Goal: Transaction & Acquisition: Purchase product/service

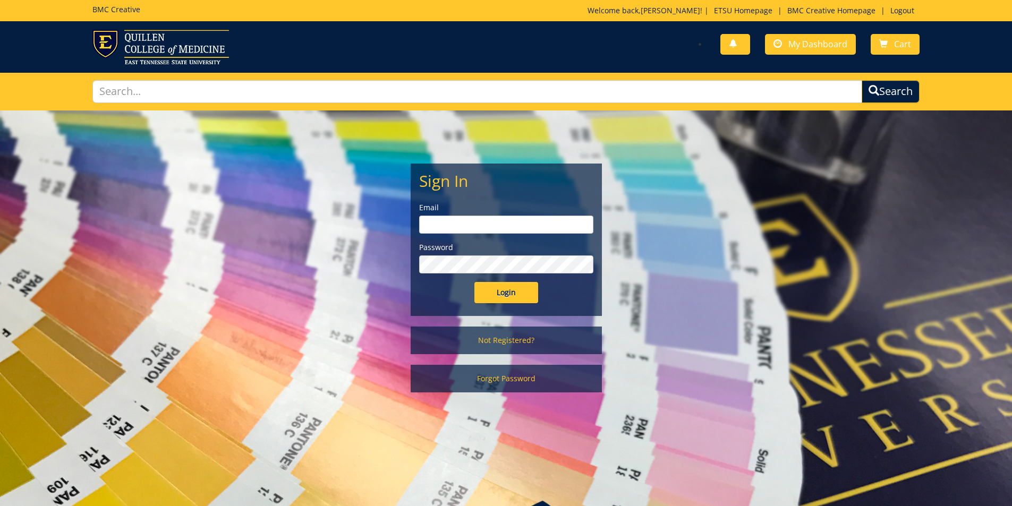
type input "goepel@etsu.edu"
click at [501, 295] on input "Login" at bounding box center [506, 292] width 64 height 21
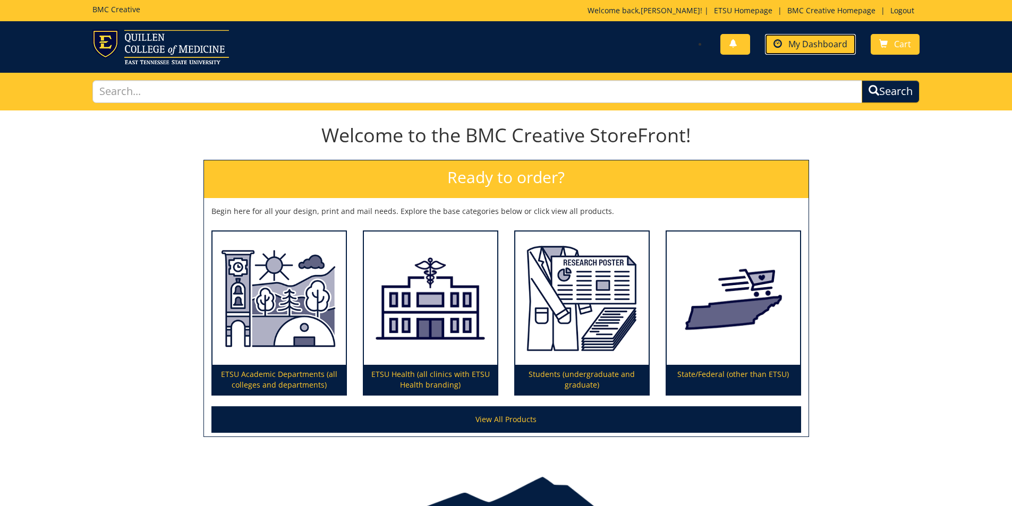
click at [810, 47] on span "My Dashboard" at bounding box center [817, 44] width 59 height 12
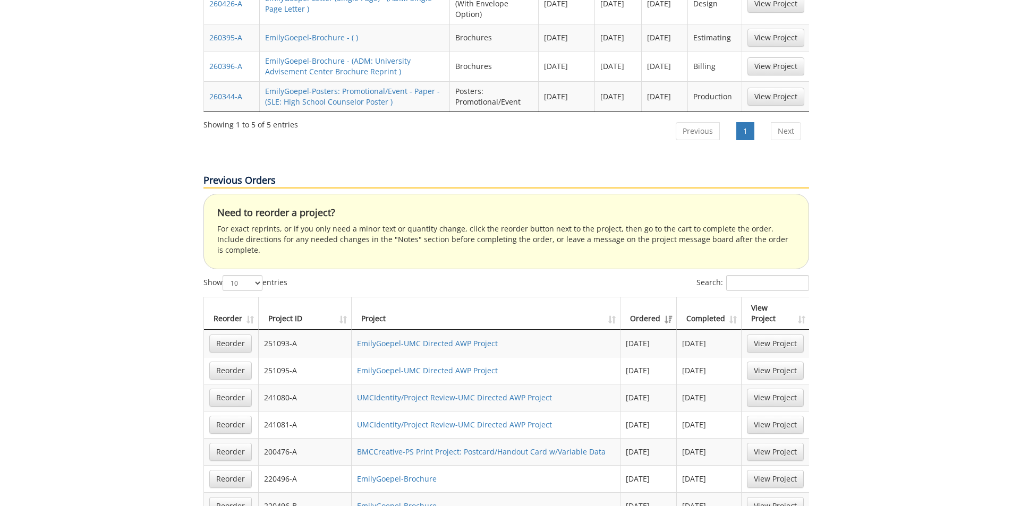
scroll to position [637, 0]
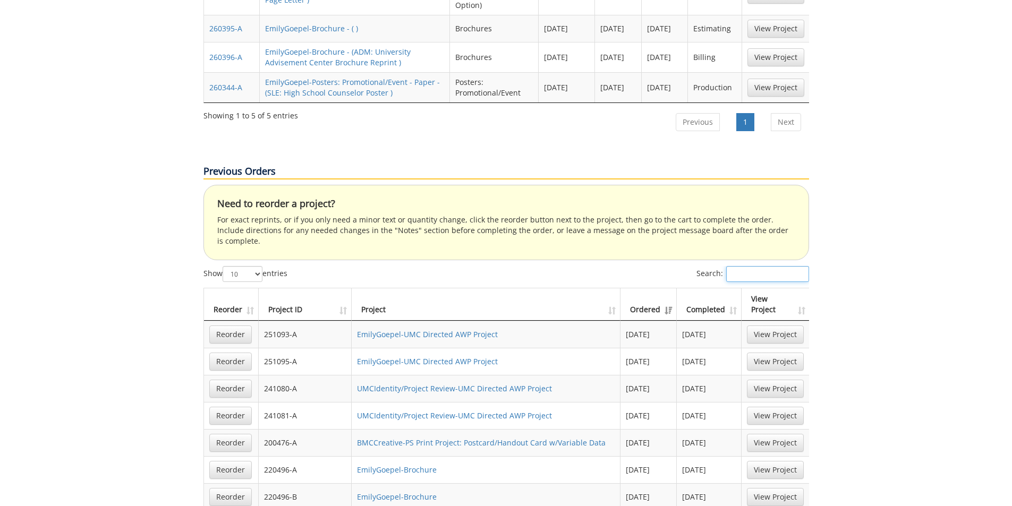
click at [762, 266] on input "Search:" at bounding box center [767, 274] width 83 height 16
paste input "240720-A"
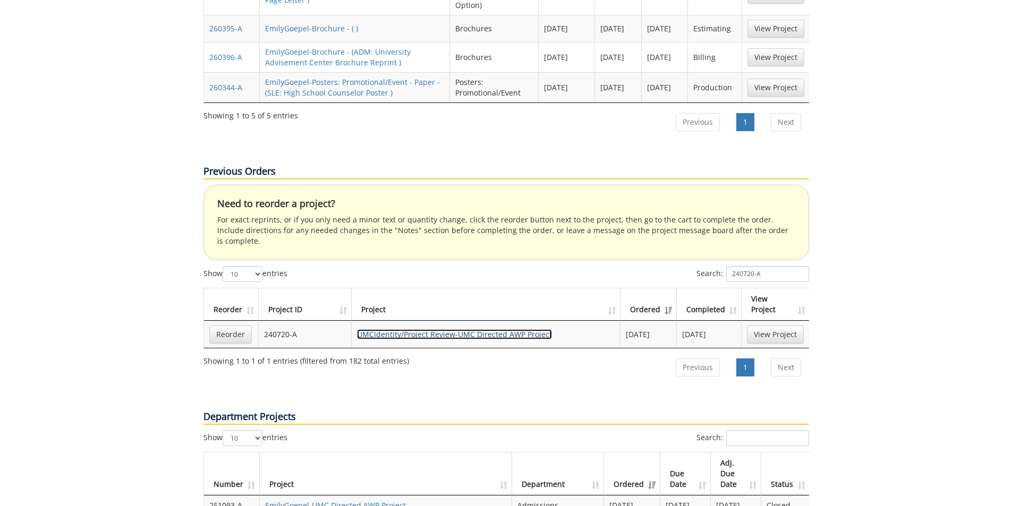
click at [496, 329] on link "UMCIdentity/Project Review-UMC Directed AWP Project" at bounding box center [454, 334] width 195 height 10
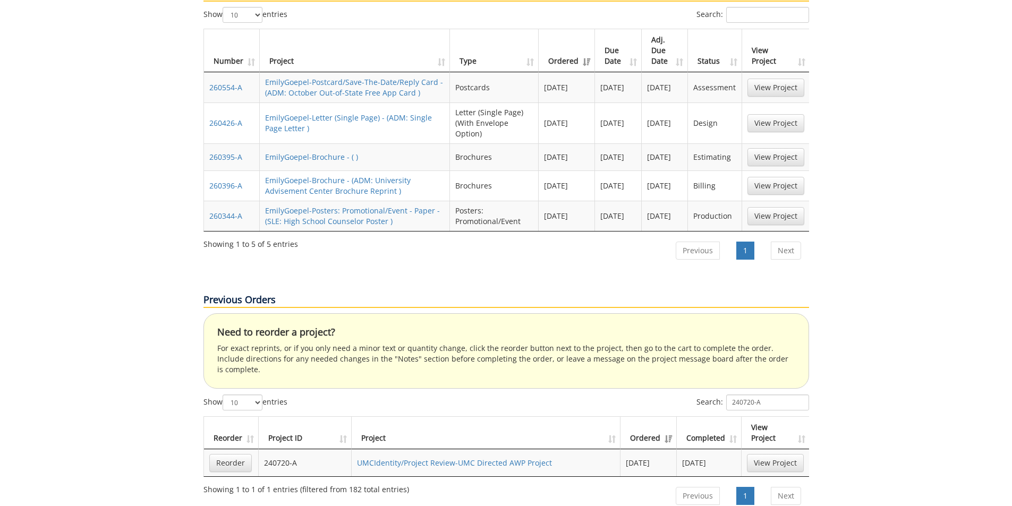
scroll to position [584, 0]
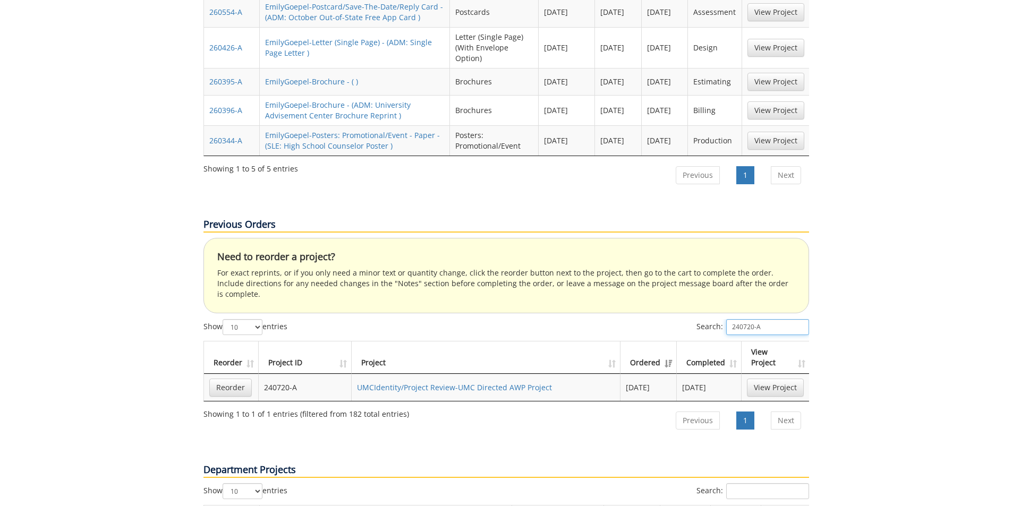
click at [748, 319] on input "240720-A" at bounding box center [767, 327] width 83 height 16
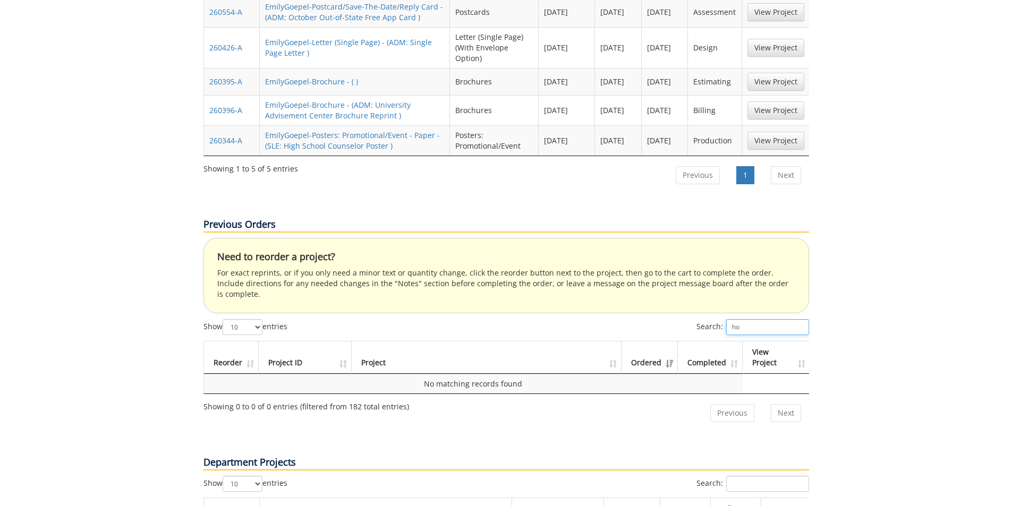
type input "h"
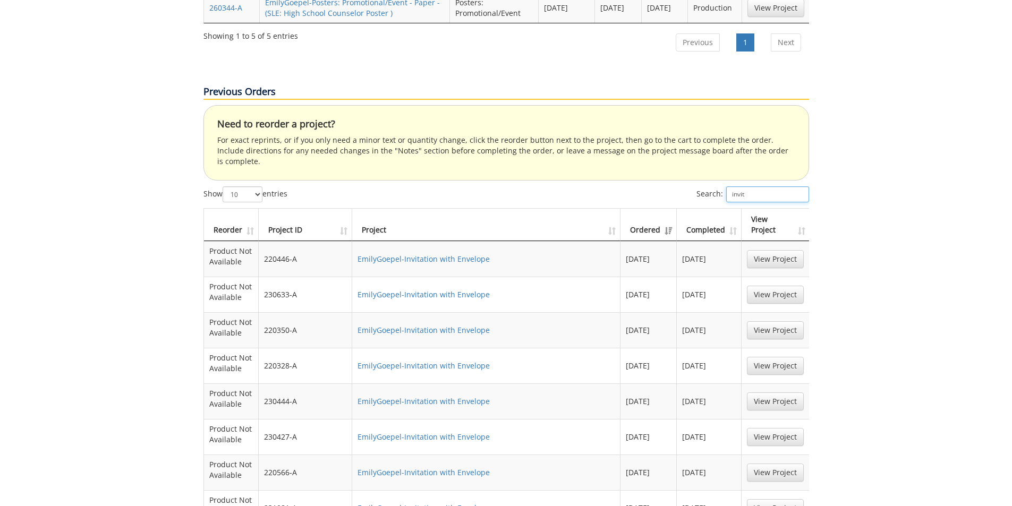
scroll to position [744, 0]
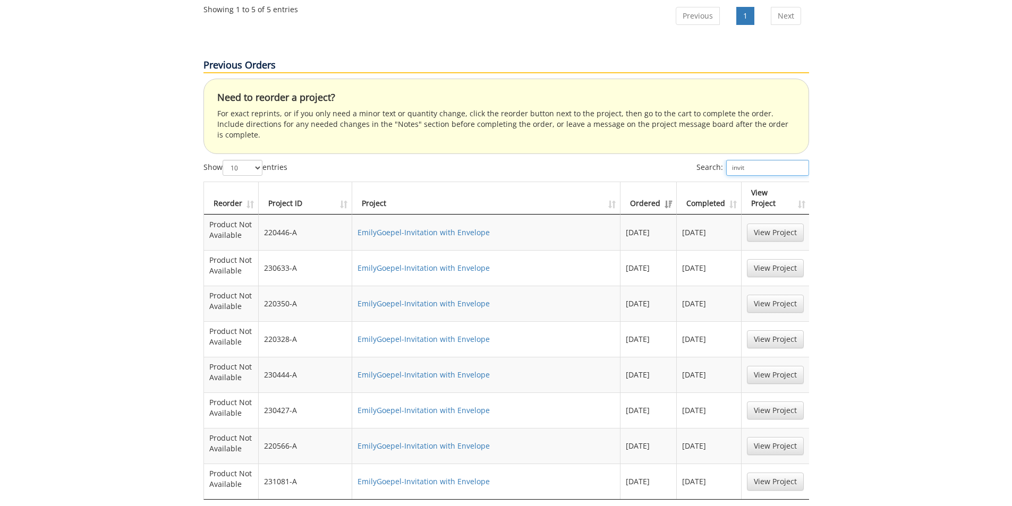
type input "invit"
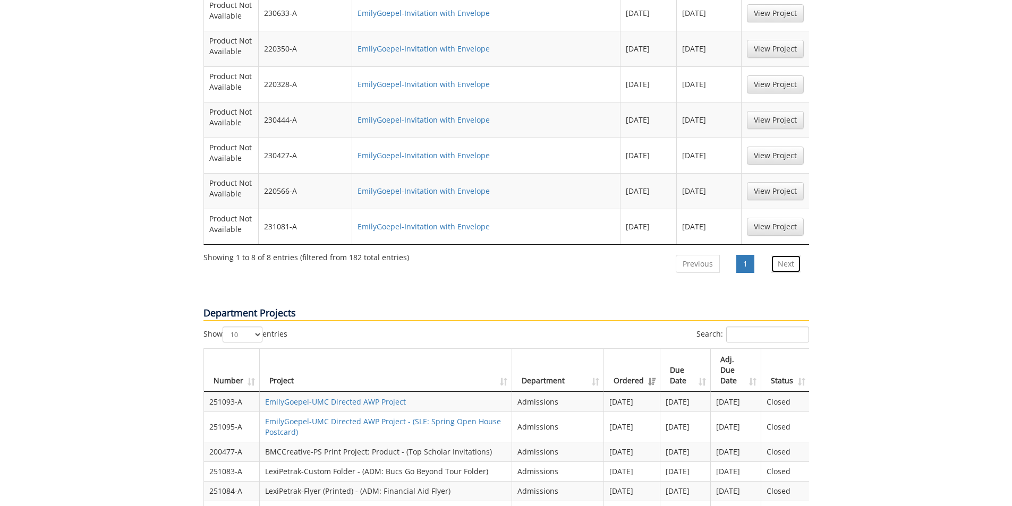
scroll to position [1115, 0]
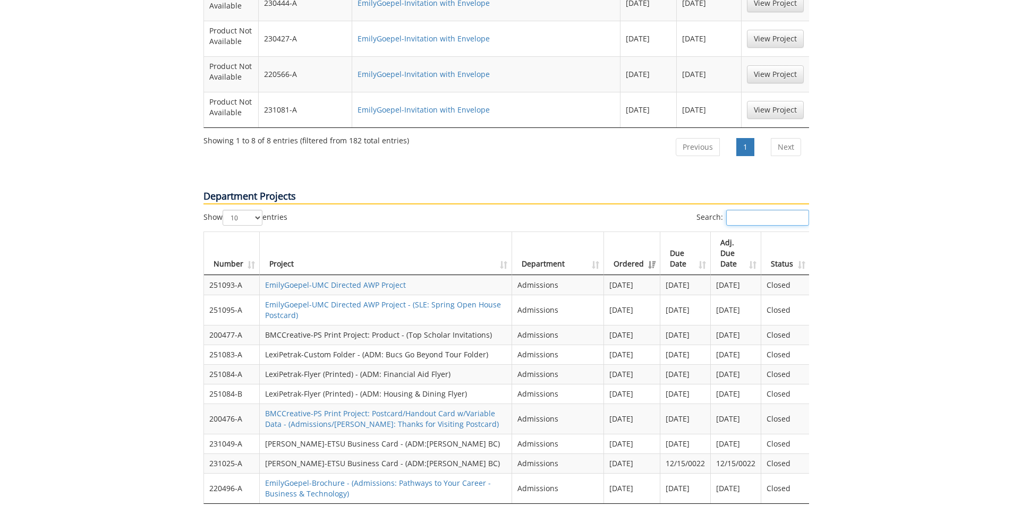
click at [760, 210] on input "Search:" at bounding box center [767, 218] width 83 height 16
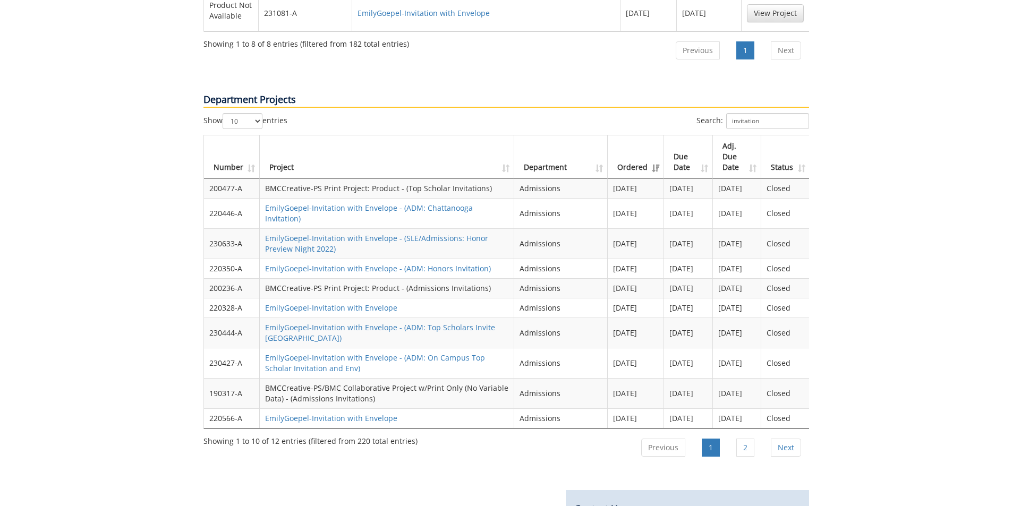
scroll to position [1222, 0]
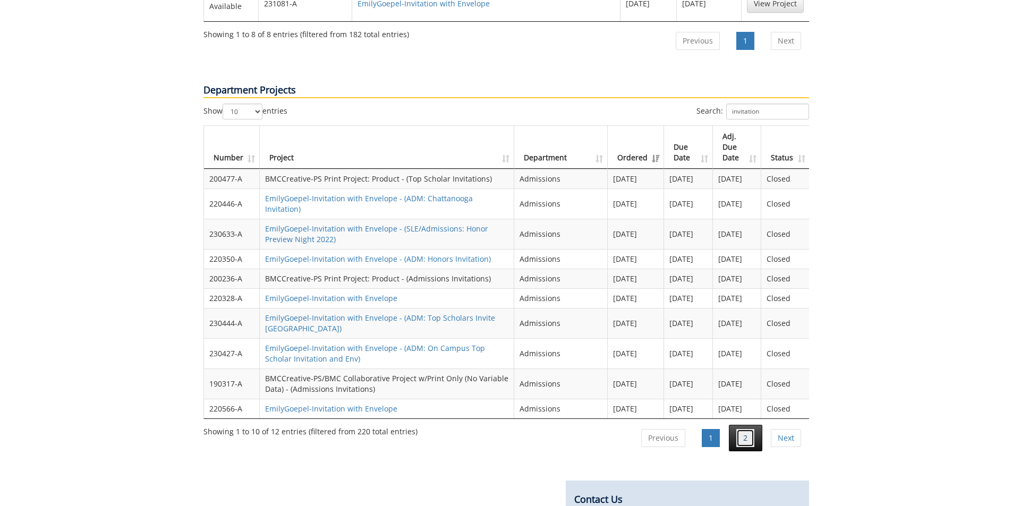
click at [744, 429] on link "2" at bounding box center [745, 438] width 18 height 18
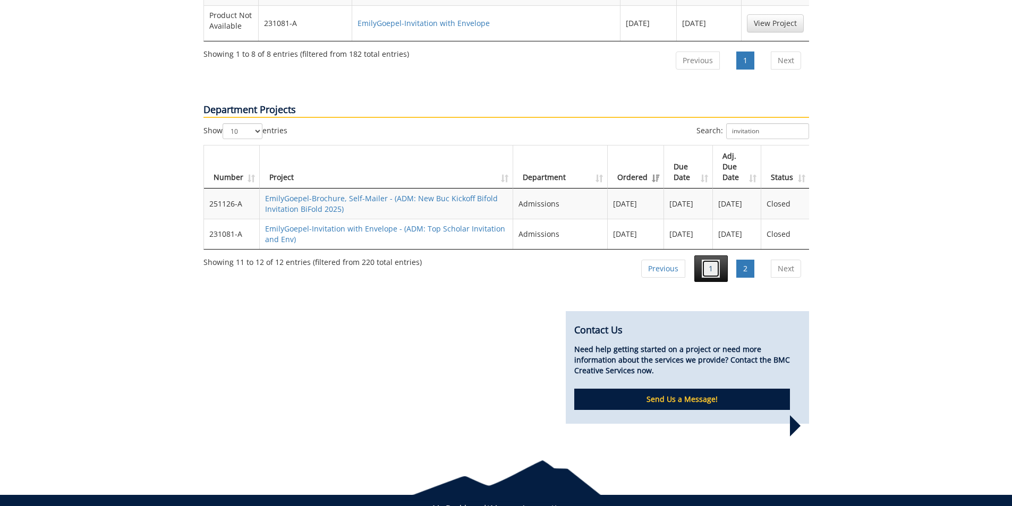
click at [711, 260] on link "1" at bounding box center [711, 269] width 18 height 18
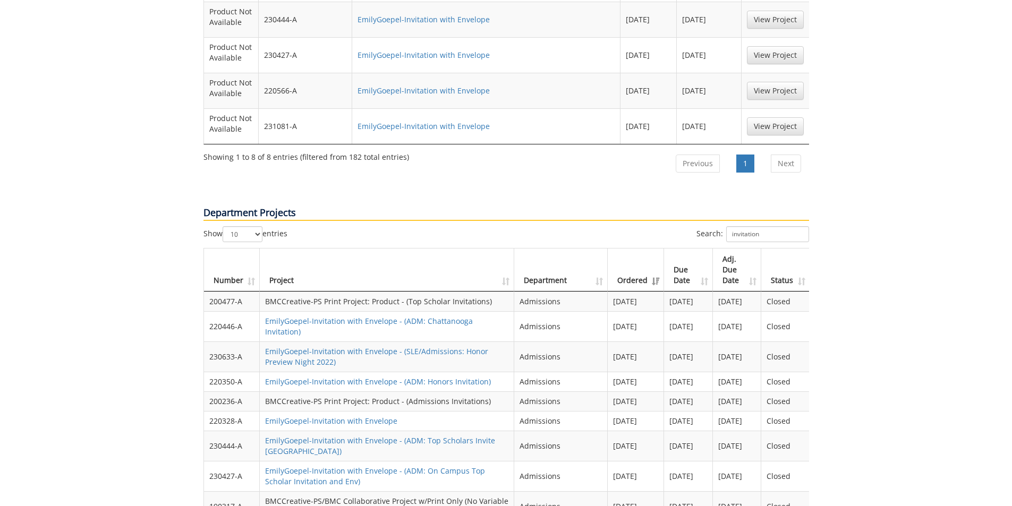
scroll to position [1221, 0]
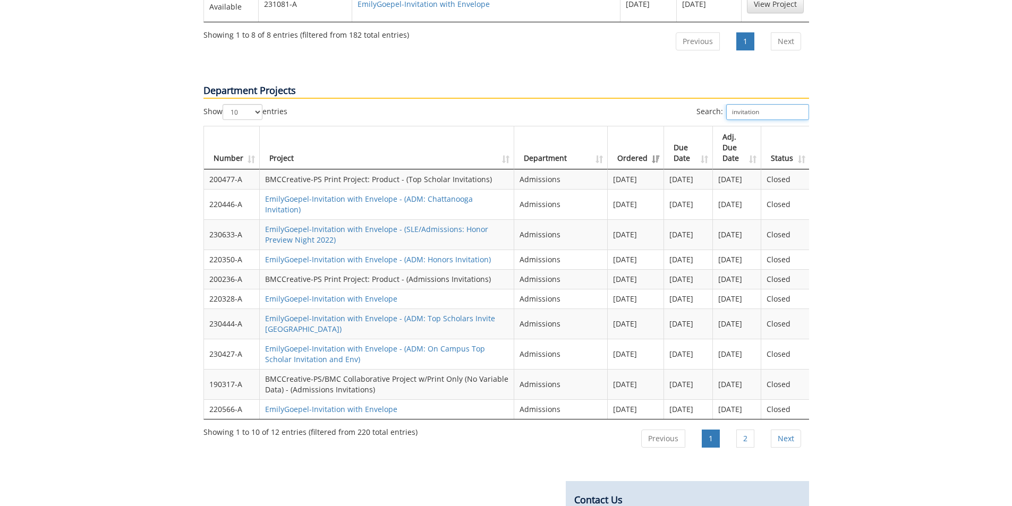
click at [773, 104] on input "invitation" at bounding box center [767, 112] width 83 height 16
paste input "250786-A-25"
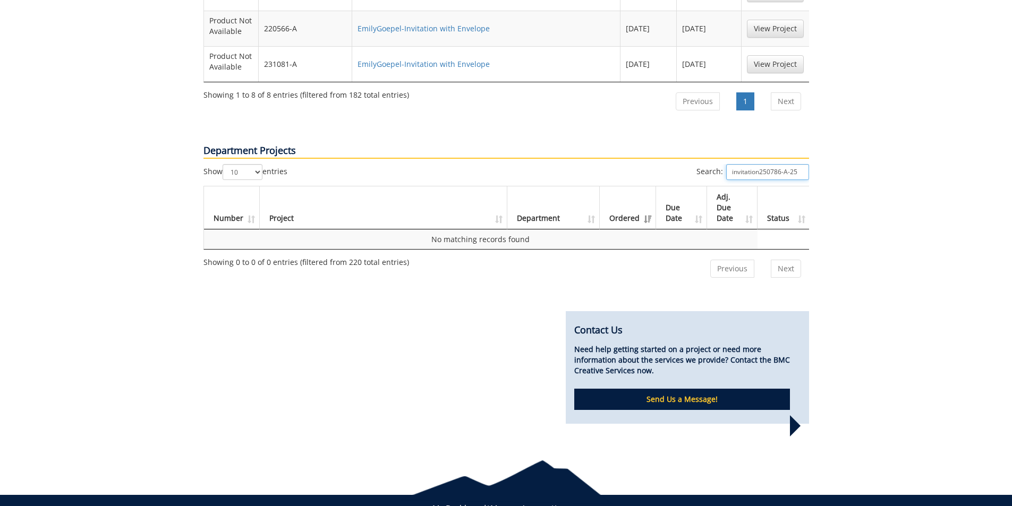
click at [786, 164] on input "invitation250786-A-25" at bounding box center [767, 172] width 83 height 16
click at [762, 164] on input "invitation250786-A-25" at bounding box center [767, 172] width 83 height 16
drag, startPoint x: 760, startPoint y: 144, endPoint x: 718, endPoint y: 142, distance: 42.0
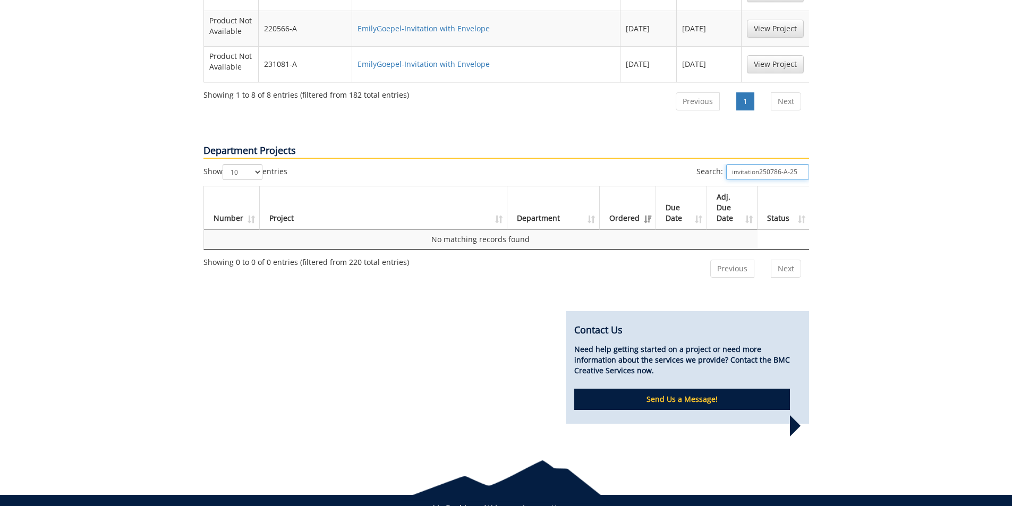
click at [718, 164] on label "Search: invitation250786-A-25" at bounding box center [752, 172] width 113 height 16
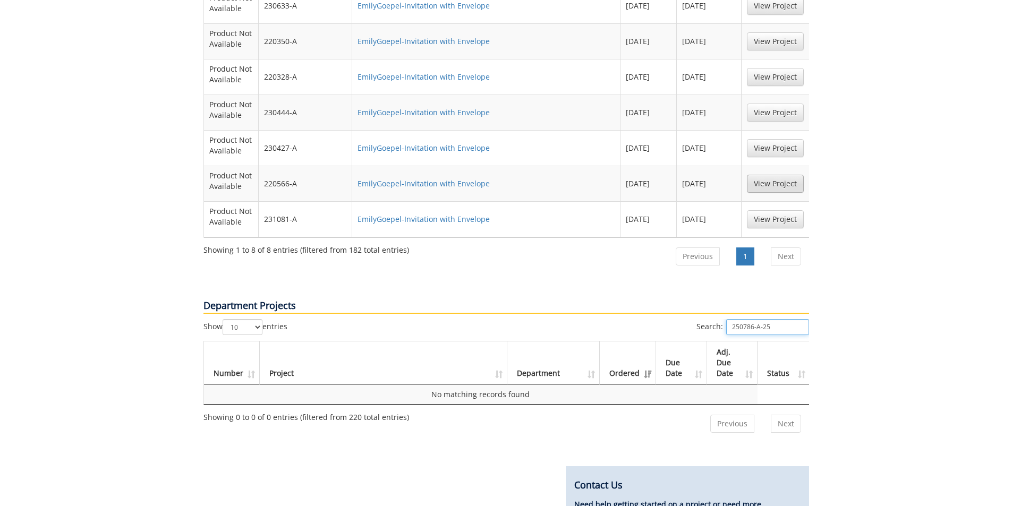
scroll to position [1002, 0]
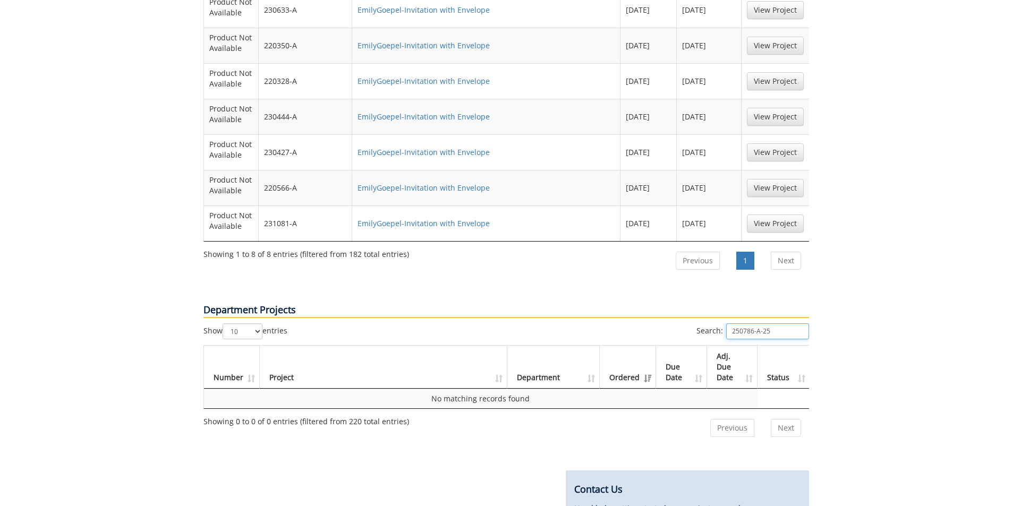
click at [773, 323] on input "250786-A-25" at bounding box center [767, 331] width 83 height 16
drag, startPoint x: 760, startPoint y: 308, endPoint x: 718, endPoint y: 304, distance: 41.6
click at [718, 323] on label "Search: 250786" at bounding box center [752, 331] width 113 height 16
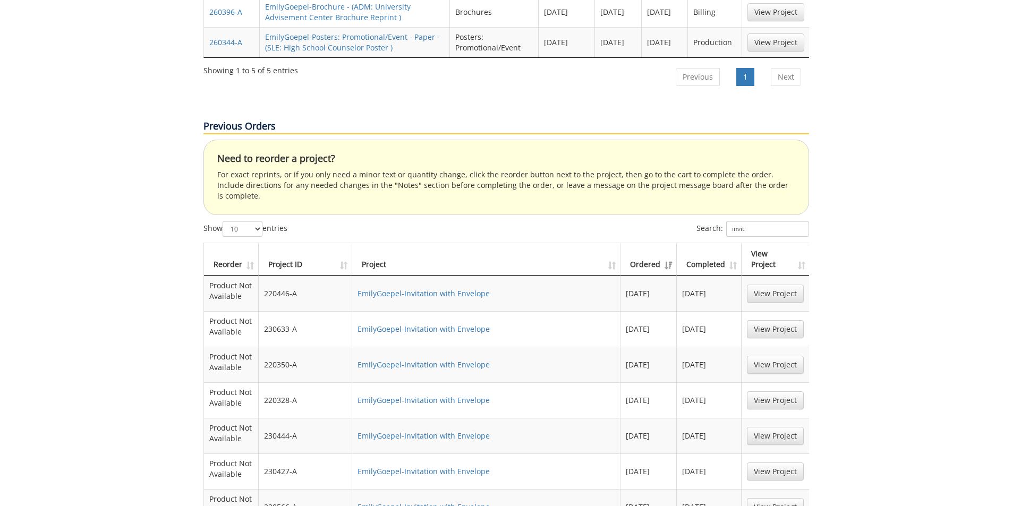
scroll to position [630, 0]
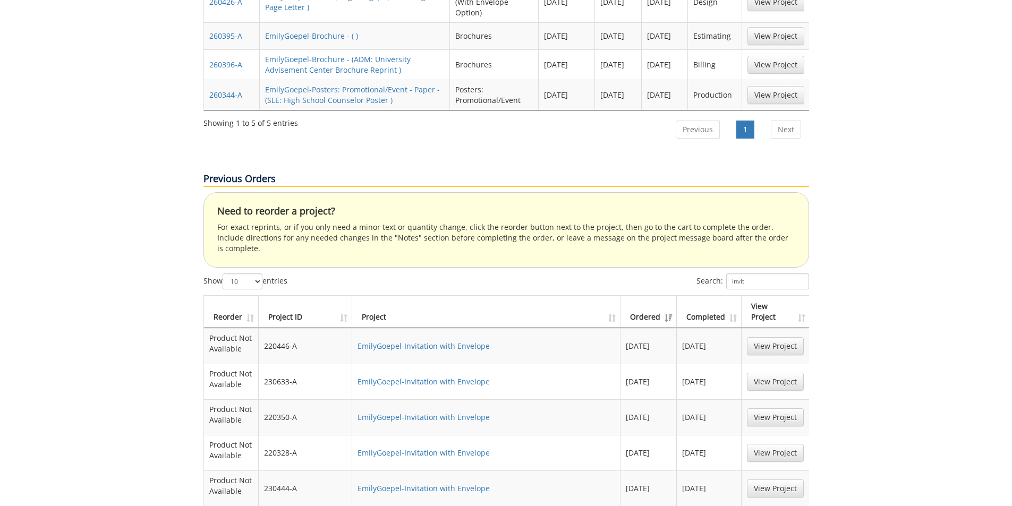
type input "250786"
click at [765, 274] on input "invit" at bounding box center [767, 282] width 83 height 16
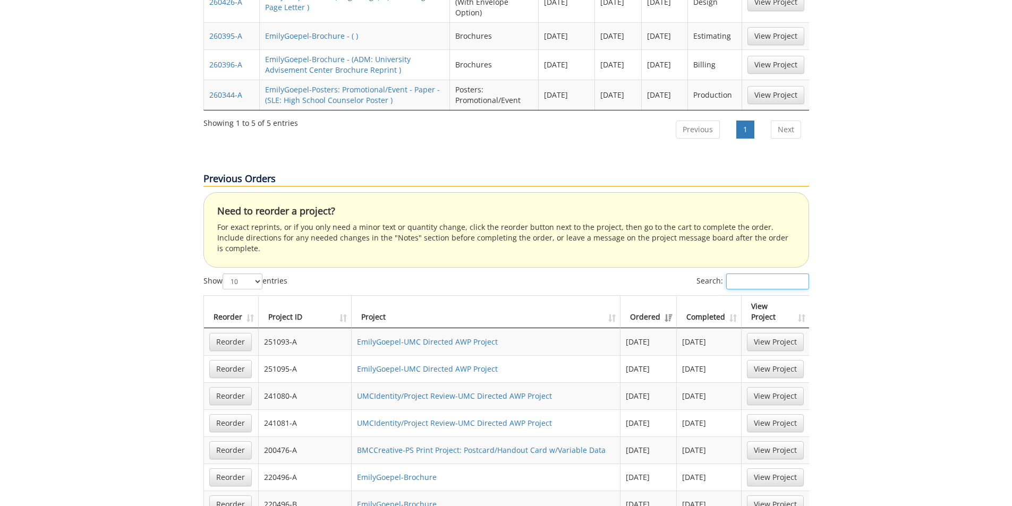
paste input "250786"
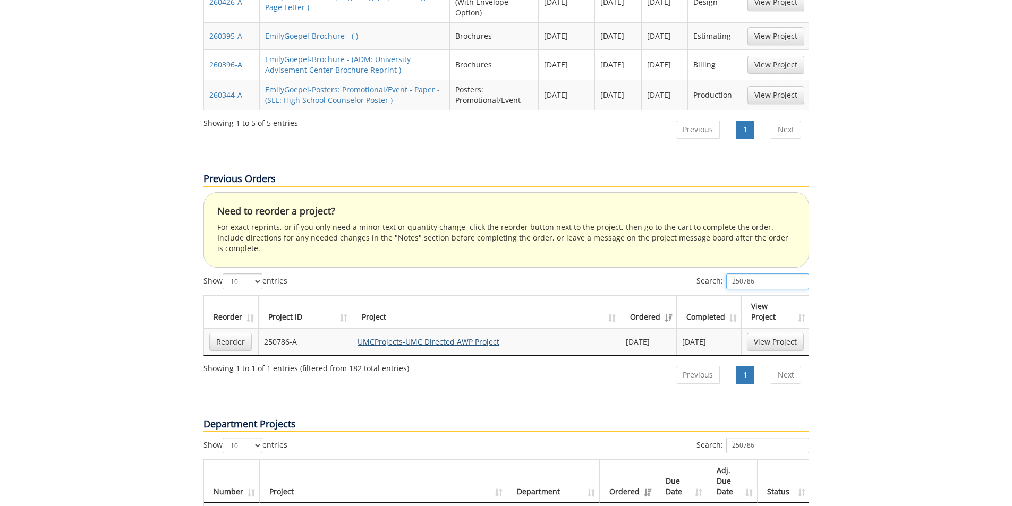
type input "250786"
click at [446, 337] on link "UMCProjects-UMC Directed AWP Project" at bounding box center [428, 342] width 142 height 10
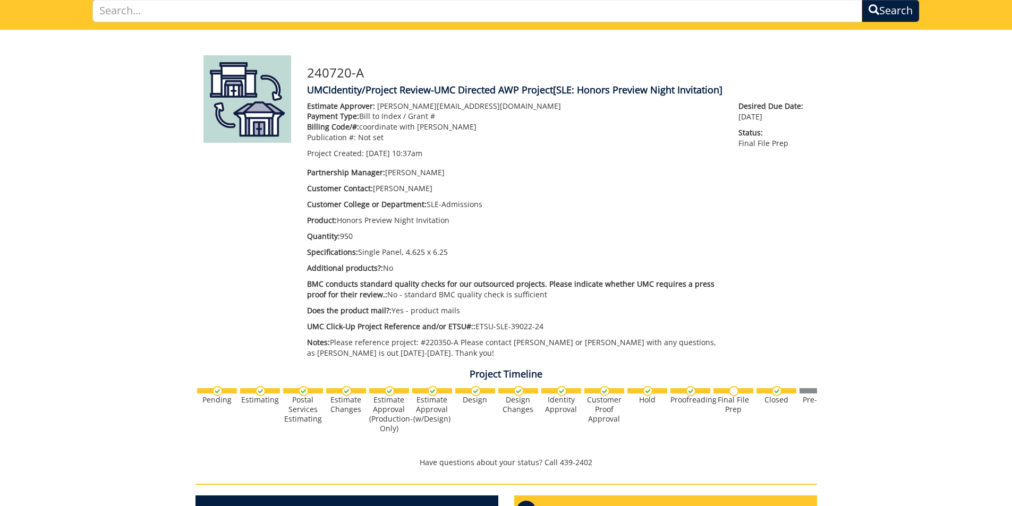
scroll to position [53, 0]
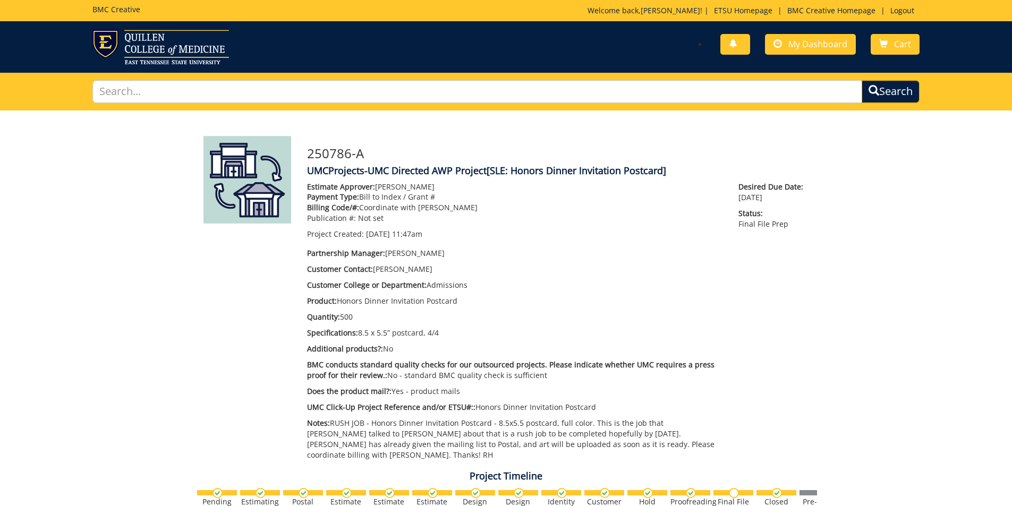
click at [570, 124] on div "250786-A UMCProjects-UMC Directed AWP Project [SLE: Honors Dinner Invitation Po…" at bounding box center [505, 485] width 621 height 750
click at [485, 172] on h4 "UMCProjects-UMC Directed AWP Project [SLE: Honors Dinner Invitation Postcard]" at bounding box center [558, 171] width 502 height 11
drag, startPoint x: 485, startPoint y: 172, endPoint x: 309, endPoint y: 170, distance: 176.3
click at [309, 170] on h4 "UMCProjects-UMC Directed AWP Project [SLE: Honors Dinner Invitation Postcard]" at bounding box center [558, 171] width 502 height 11
click at [808, 44] on span "My Dashboard" at bounding box center [817, 44] width 59 height 12
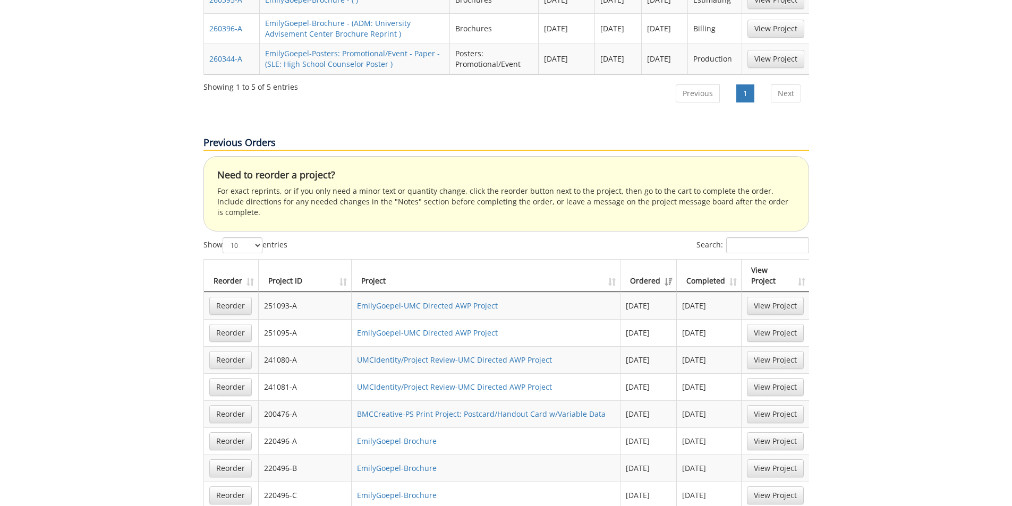
scroll to position [744, 0]
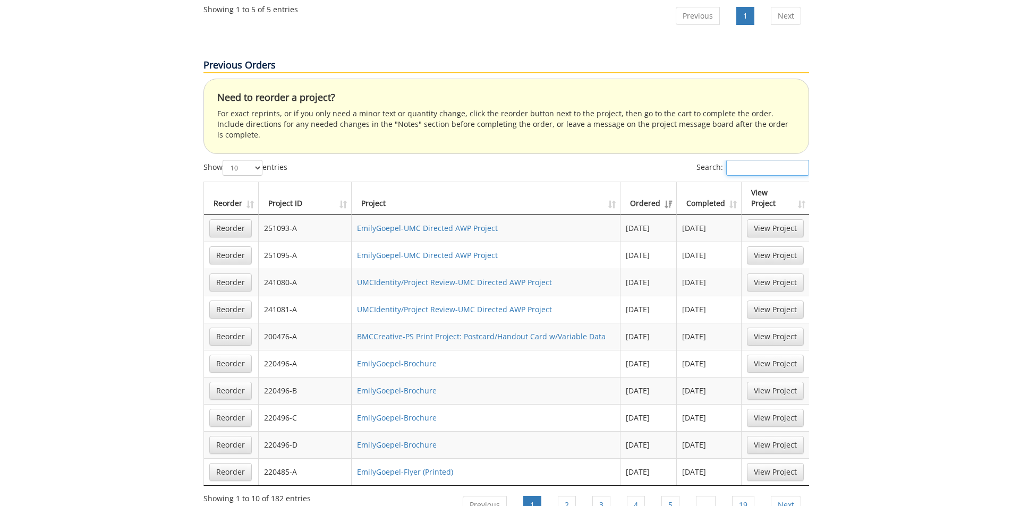
click at [759, 160] on input "Search:" at bounding box center [767, 168] width 83 height 16
paste input "250786"
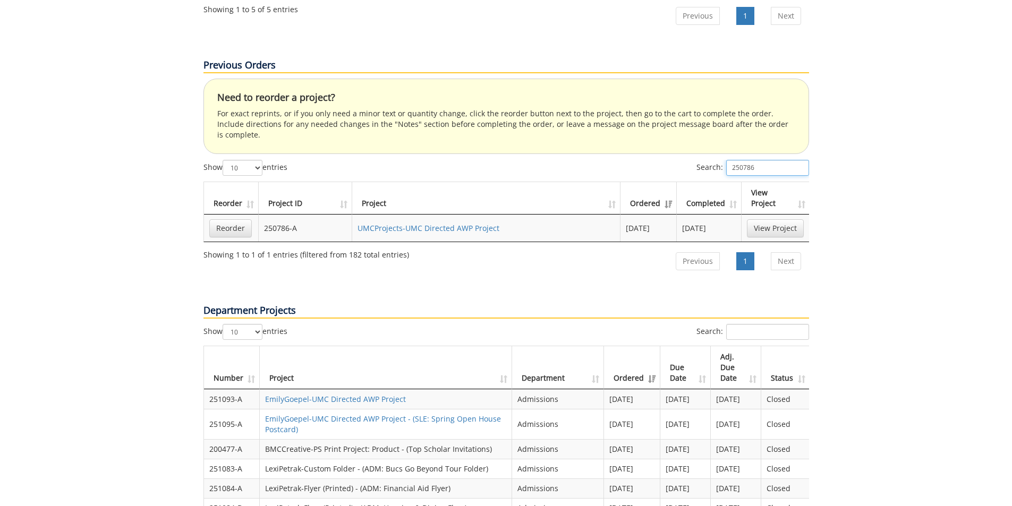
type input "250786"
click at [447, 215] on td "UMCProjects-UMC Directed AWP Project" at bounding box center [486, 228] width 268 height 27
click at [448, 223] on link "UMCProjects-UMC Directed AWP Project" at bounding box center [428, 228] width 142 height 10
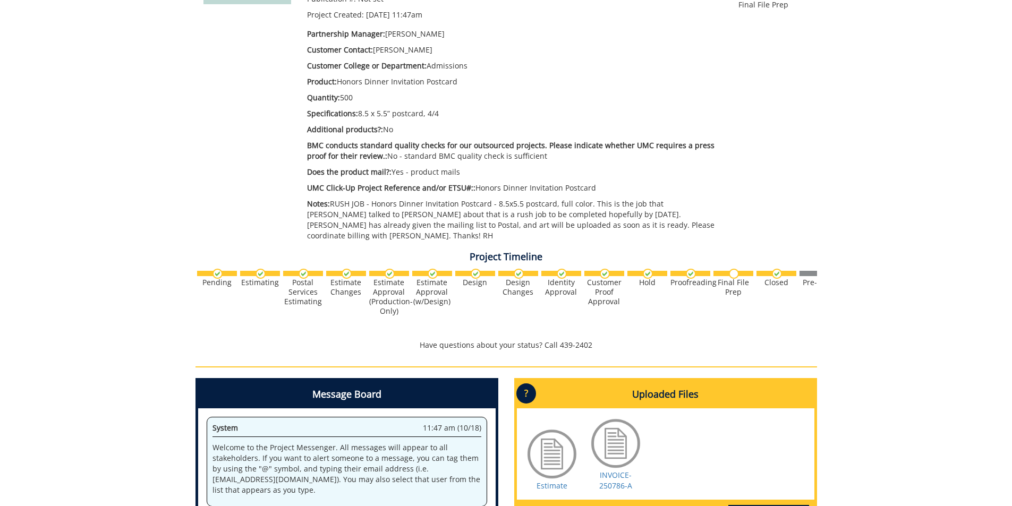
scroll to position [319, 0]
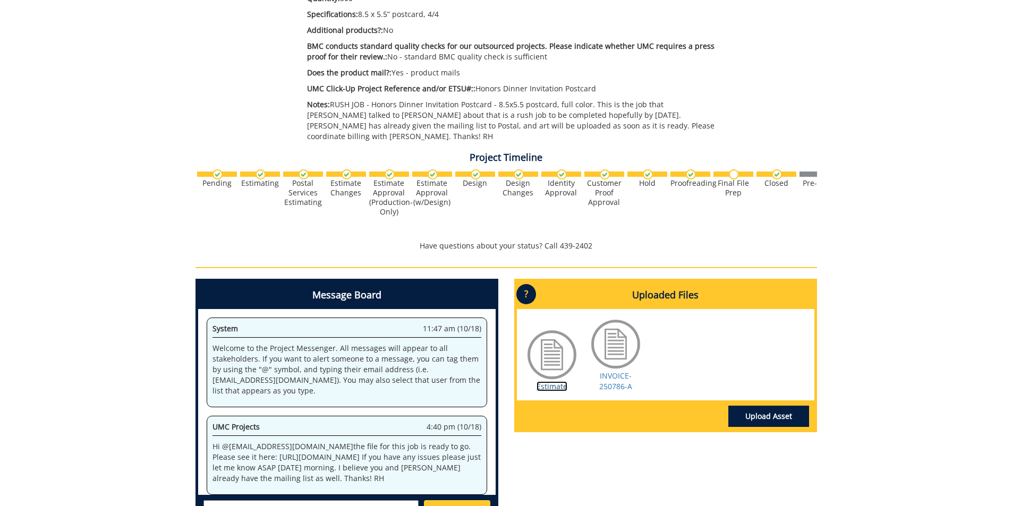
click at [546, 381] on link "Estimate" at bounding box center [551, 386] width 31 height 10
click at [344, 447] on p "Hi @ conleyga@etsu.edu the file for this job is ready to go. Please see it here…" at bounding box center [346, 462] width 269 height 42
drag, startPoint x: 449, startPoint y: 446, endPoint x: 232, endPoint y: 445, distance: 217.2
click at [232, 445] on p "Hi @ conleyga@etsu.edu the file for this job is ready to go. Please see it here…" at bounding box center [346, 462] width 269 height 42
copy p "https://etsuur.box.com/s/slv9cnv0lvmg60dk4mazk5lcvhyqnbpx"
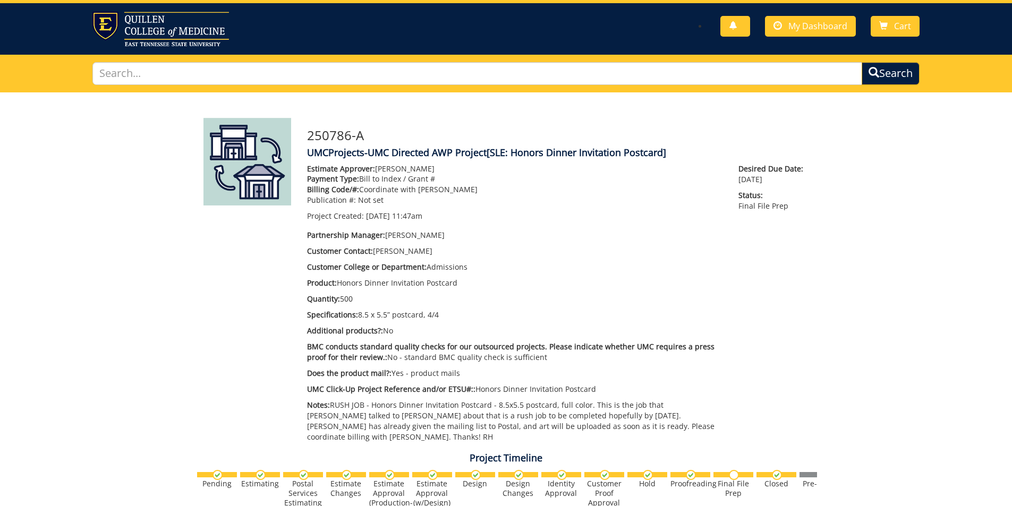
scroll to position [0, 0]
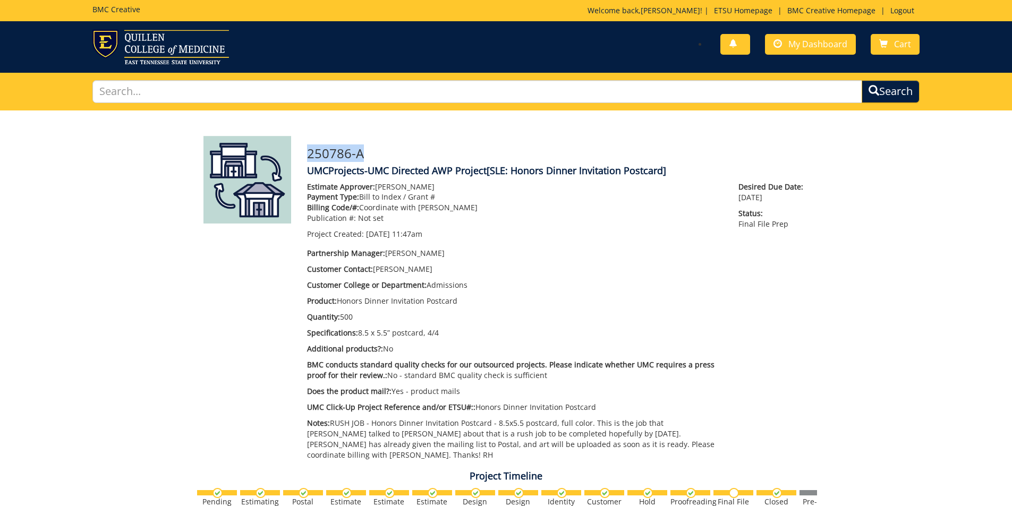
drag, startPoint x: 366, startPoint y: 155, endPoint x: 309, endPoint y: 153, distance: 57.9
click at [309, 153] on h3 "250786-A" at bounding box center [558, 154] width 502 height 14
copy h3 "250786-A"
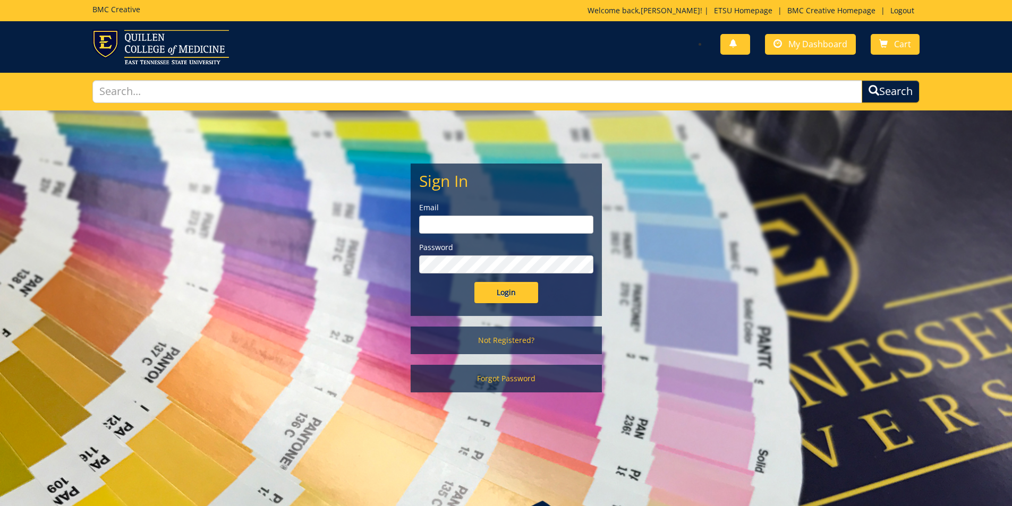
type input "goepel@etsu.edu"
click at [508, 291] on input "Login" at bounding box center [506, 292] width 64 height 21
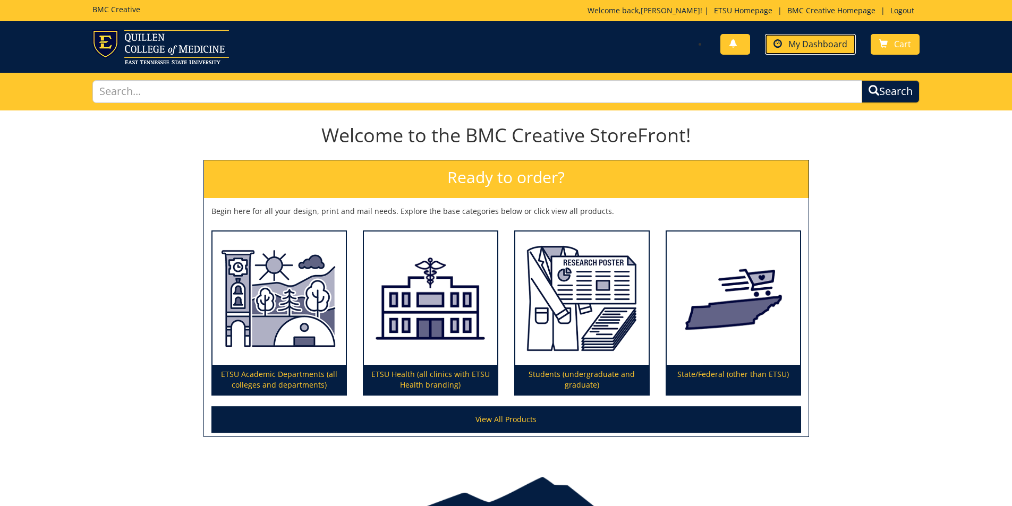
click at [805, 47] on span "My Dashboard" at bounding box center [817, 44] width 59 height 12
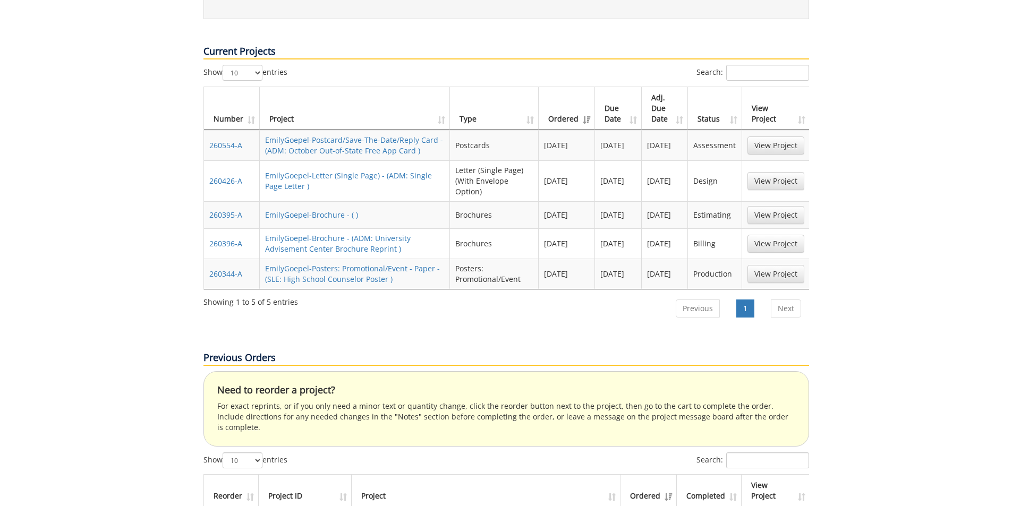
scroll to position [531, 0]
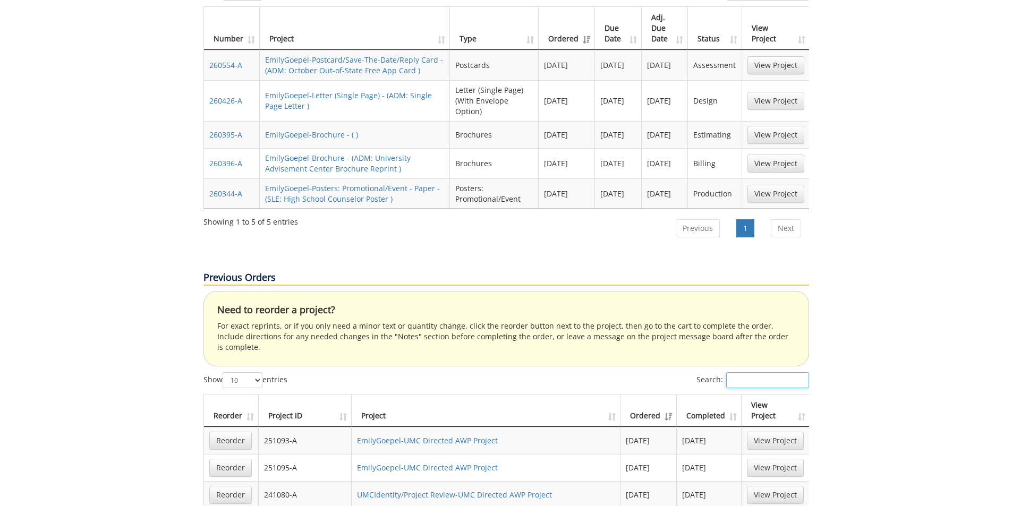
click at [737, 372] on input "Search:" at bounding box center [767, 380] width 83 height 16
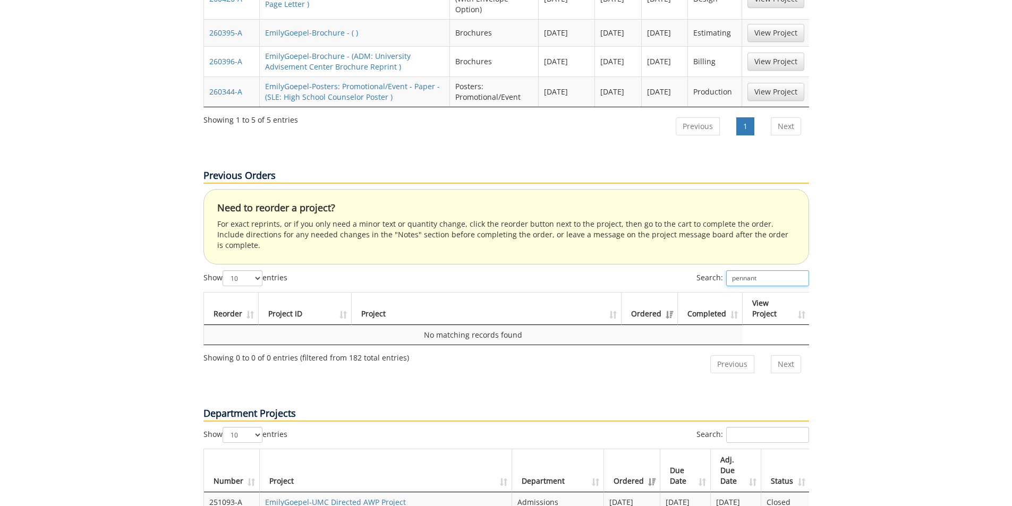
scroll to position [797, 0]
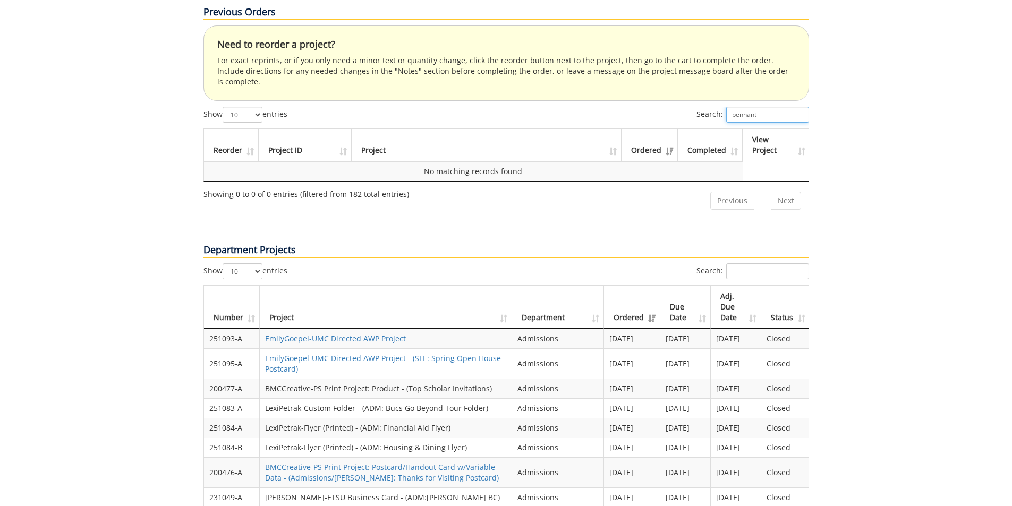
type input "pennant"
click at [761, 263] on input "Search:" at bounding box center [767, 271] width 83 height 16
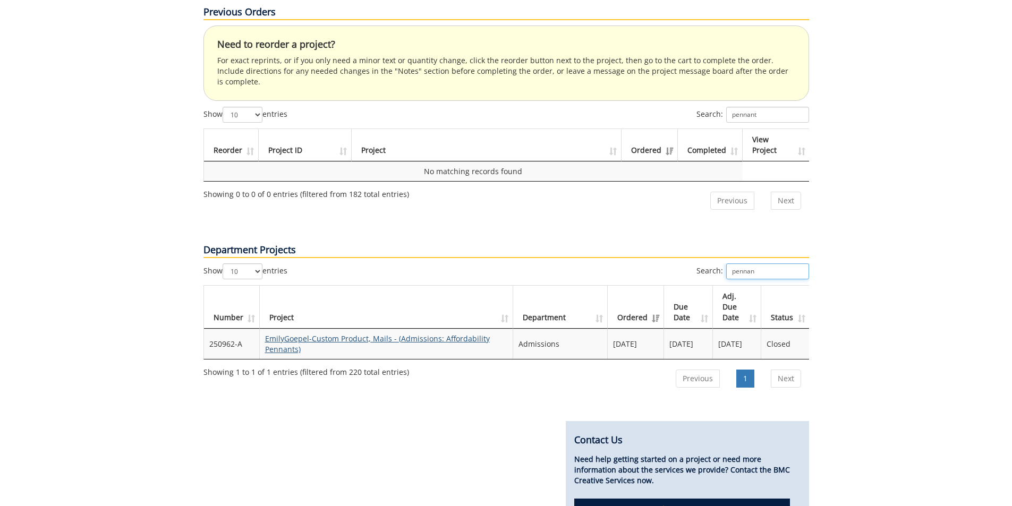
type input "pennan"
click at [357, 334] on link "EmilyGoepel-Custom Product, Mails - (Admissions: Affordability Pennants)" at bounding box center [377, 344] width 225 height 21
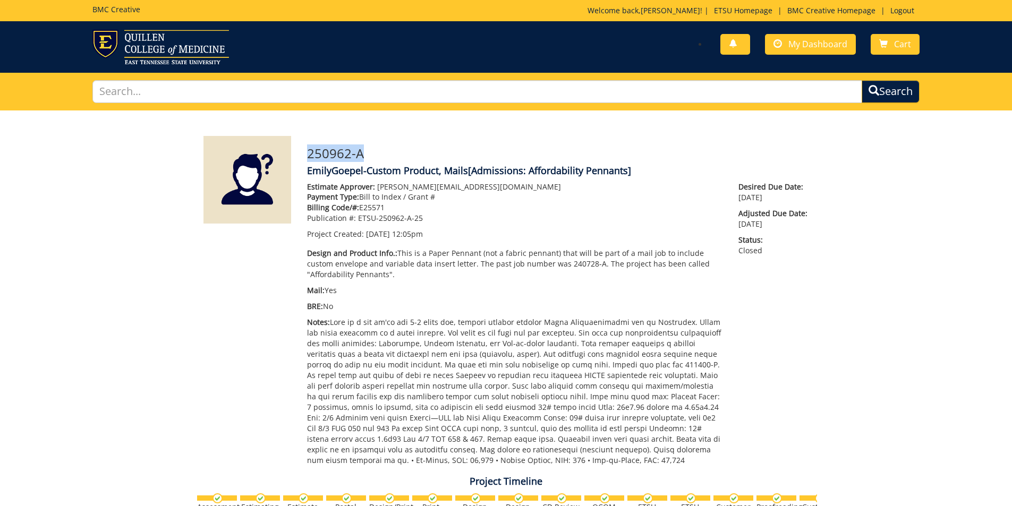
drag, startPoint x: 368, startPoint y: 155, endPoint x: 308, endPoint y: 156, distance: 59.5
click at [308, 156] on h3 "250962-A" at bounding box center [558, 154] width 502 height 14
copy h3 "250962-A"
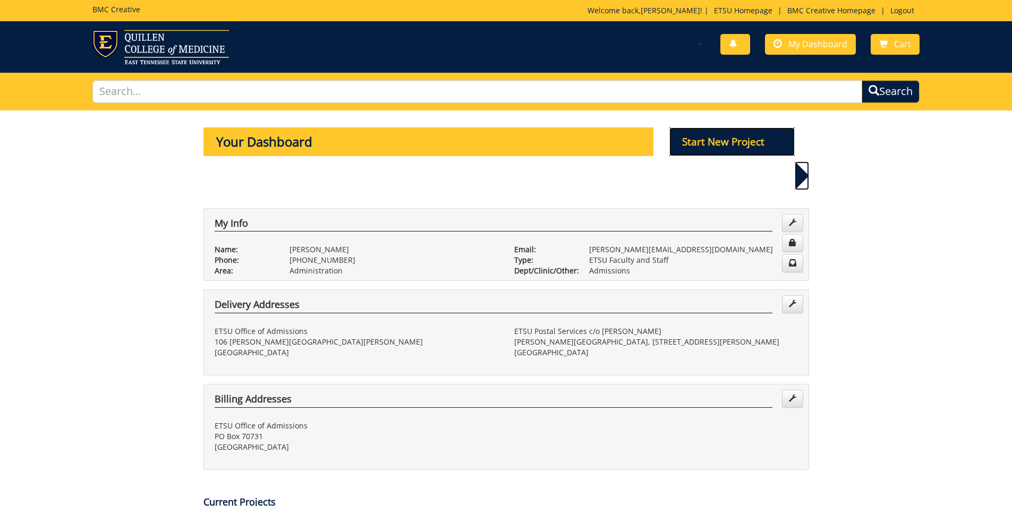
click at [744, 141] on p "Start New Project" at bounding box center [731, 141] width 125 height 29
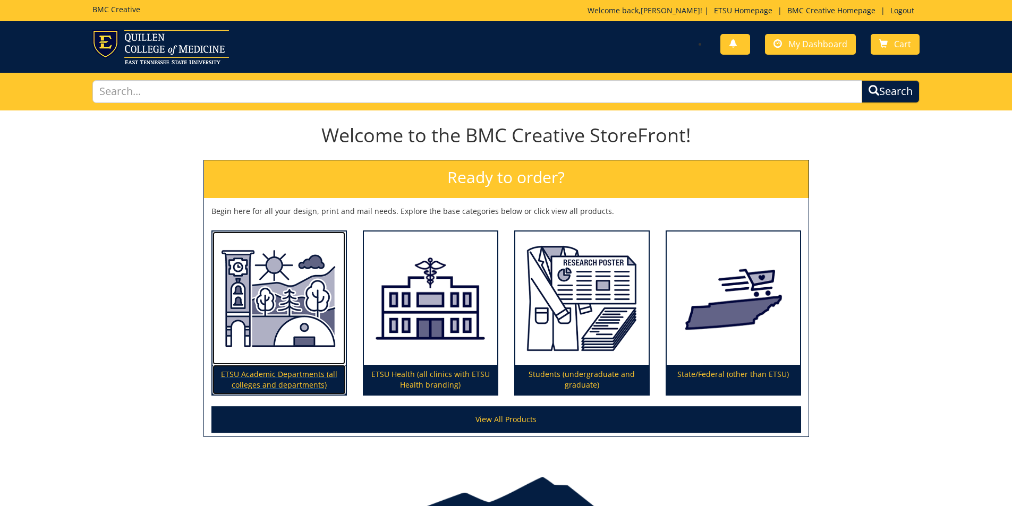
click at [340, 294] on img at bounding box center [278, 299] width 133 height 134
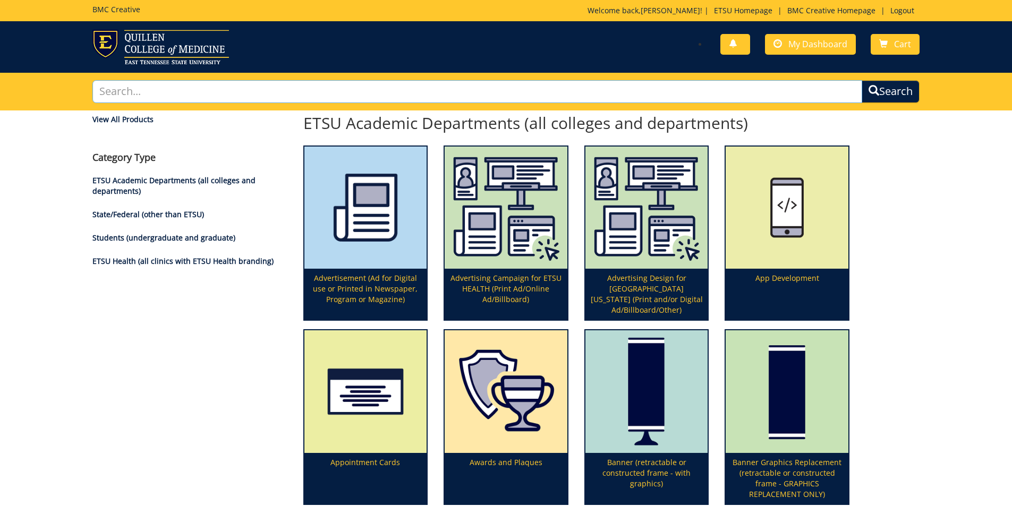
click at [240, 84] on input "text" at bounding box center [477, 91] width 770 height 23
type input "custo"
click at [862, 80] on button "Search" at bounding box center [891, 91] width 58 height 23
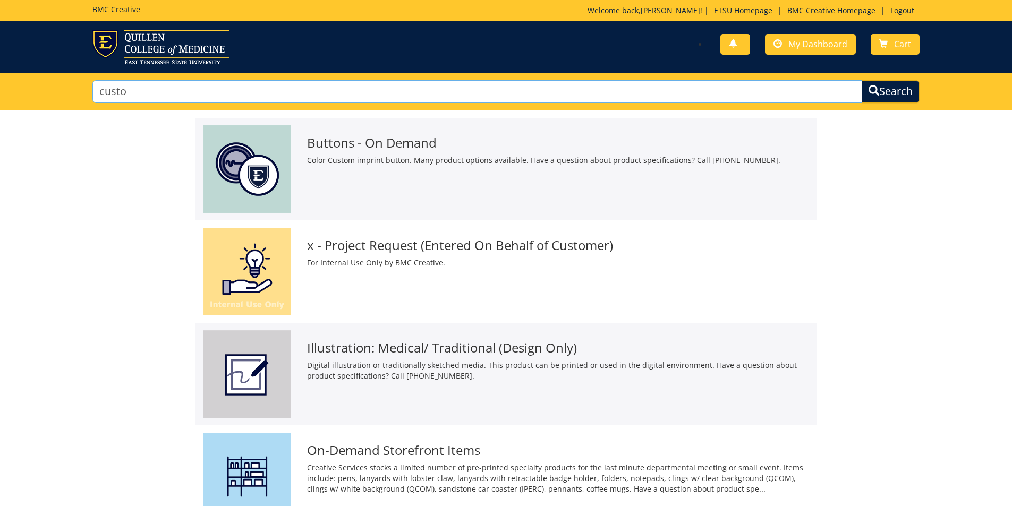
click at [185, 96] on input "custo" at bounding box center [477, 91] width 770 height 23
type input "custom"
click at [862, 80] on button "Search" at bounding box center [891, 91] width 58 height 23
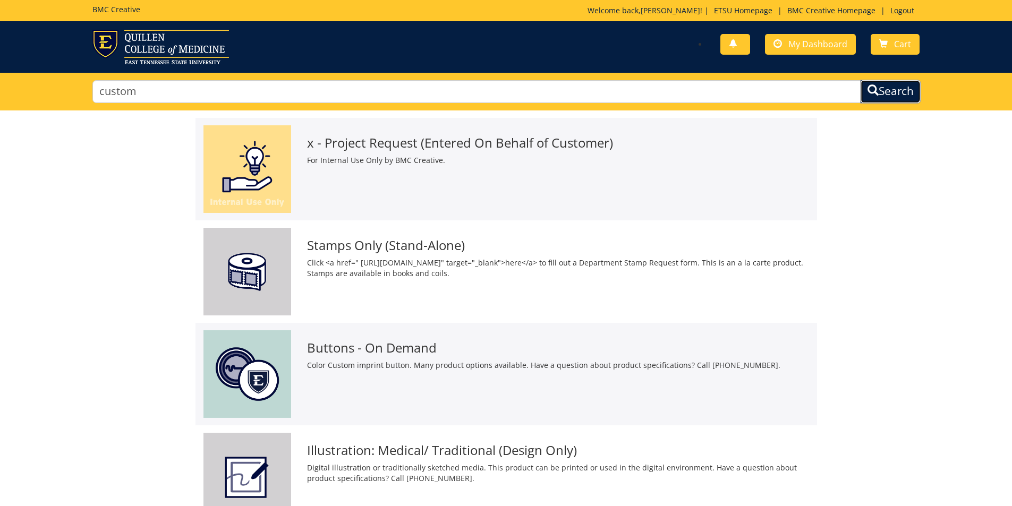
click at [894, 85] on button "Search" at bounding box center [890, 92] width 61 height 24
click at [826, 52] on link "My Dashboard" at bounding box center [810, 44] width 91 height 21
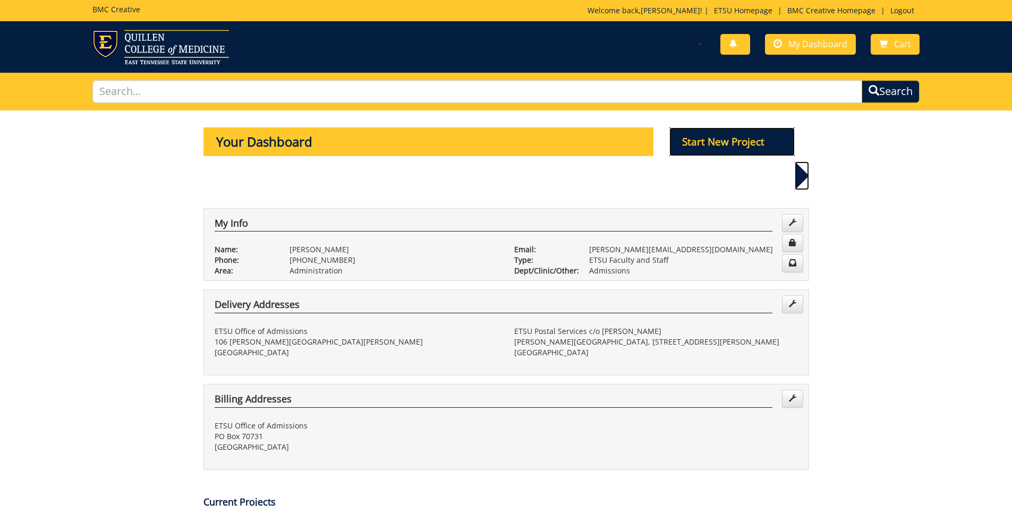
click at [687, 134] on p "Start New Project" at bounding box center [731, 141] width 125 height 29
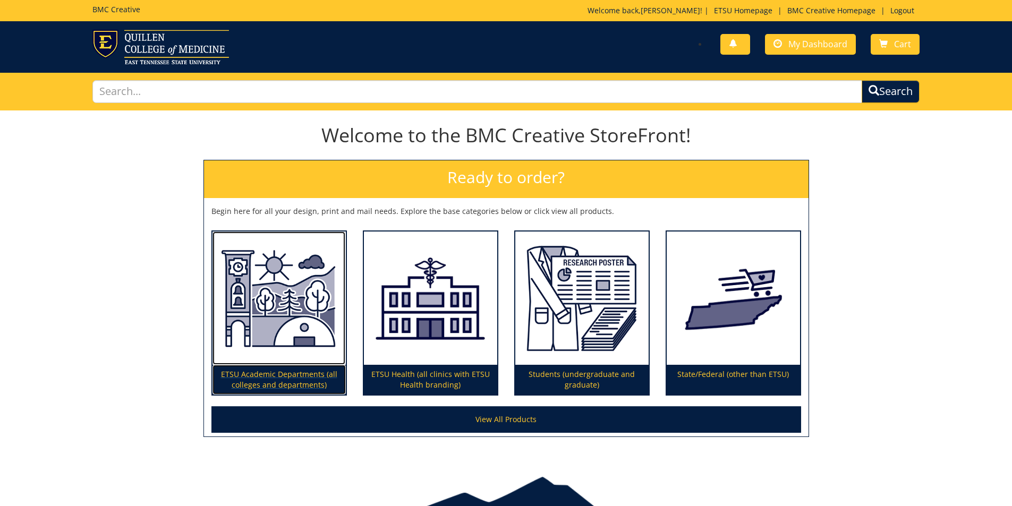
click at [317, 301] on img at bounding box center [278, 299] width 133 height 134
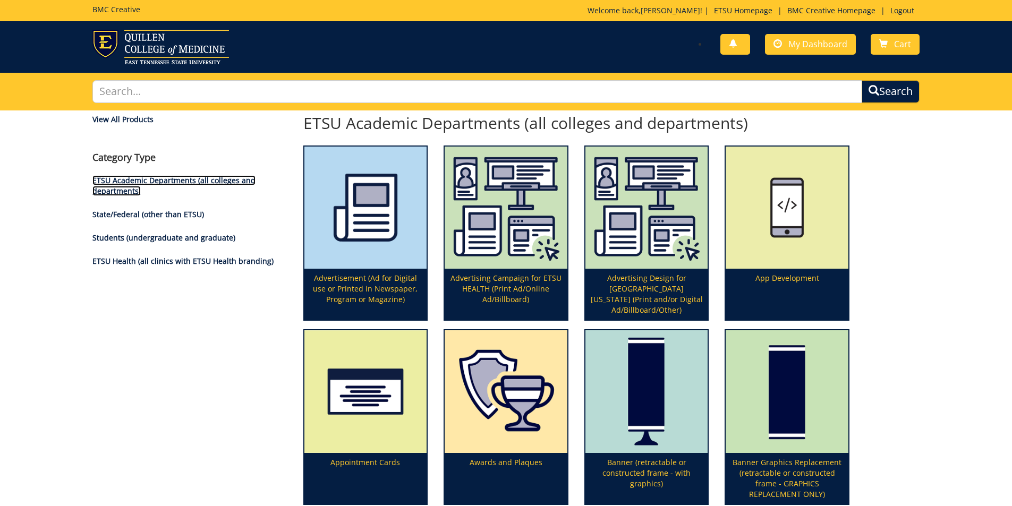
click at [225, 182] on link "ETSU Academic Departments (all colleges and departments)" at bounding box center [173, 185] width 163 height 21
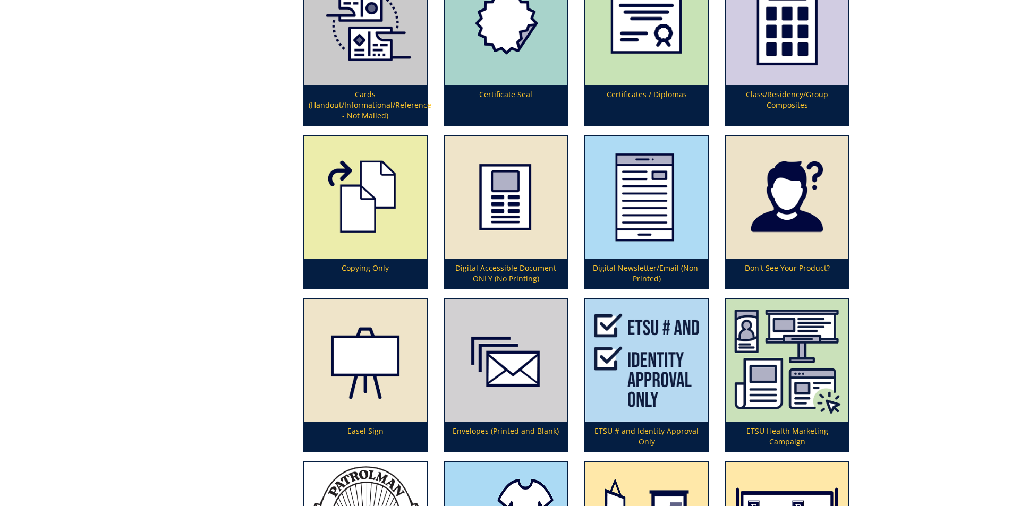
scroll to position [903, 0]
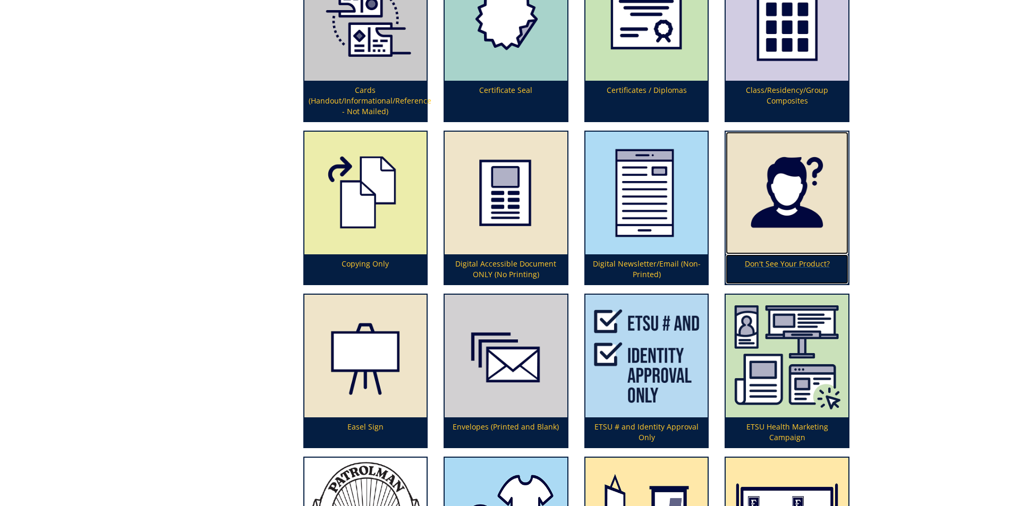
click at [776, 248] on img at bounding box center [787, 193] width 123 height 123
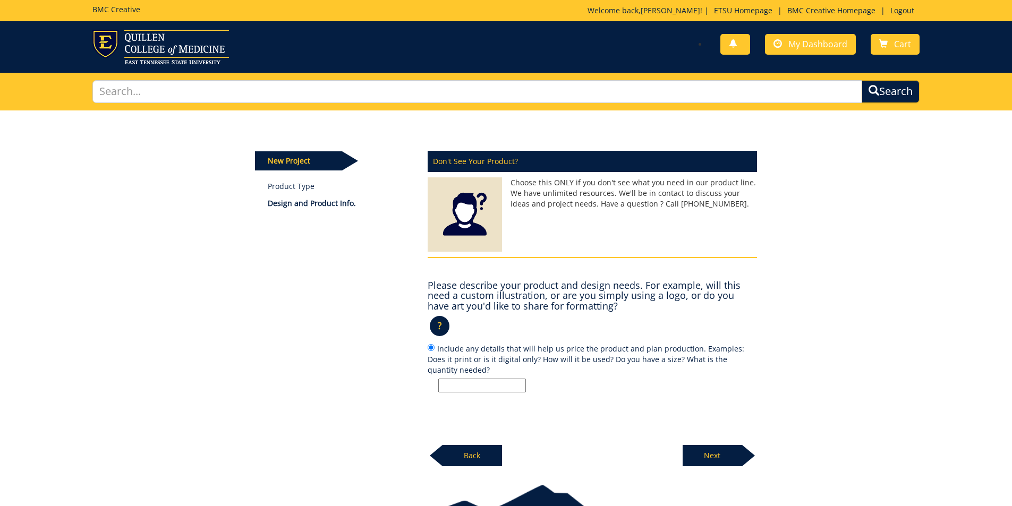
click at [481, 385] on input "Include any details that will help us price the product and plan production. Ex…" at bounding box center [482, 386] width 88 height 14
paste input "250962-A"
drag, startPoint x: 489, startPoint y: 385, endPoint x: 495, endPoint y: 381, distance: 6.2
click at [491, 384] on input "Affordability Pennants like last year 250962-A" at bounding box center [482, 386] width 88 height 14
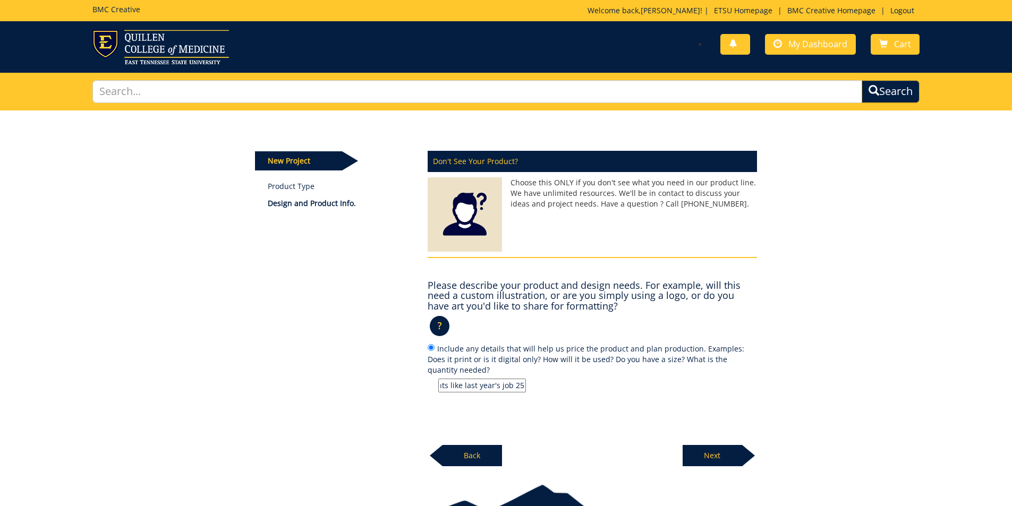
type input "Affordability Pennants like last year's job 250962-A"
click at [716, 458] on p "Next" at bounding box center [712, 455] width 59 height 21
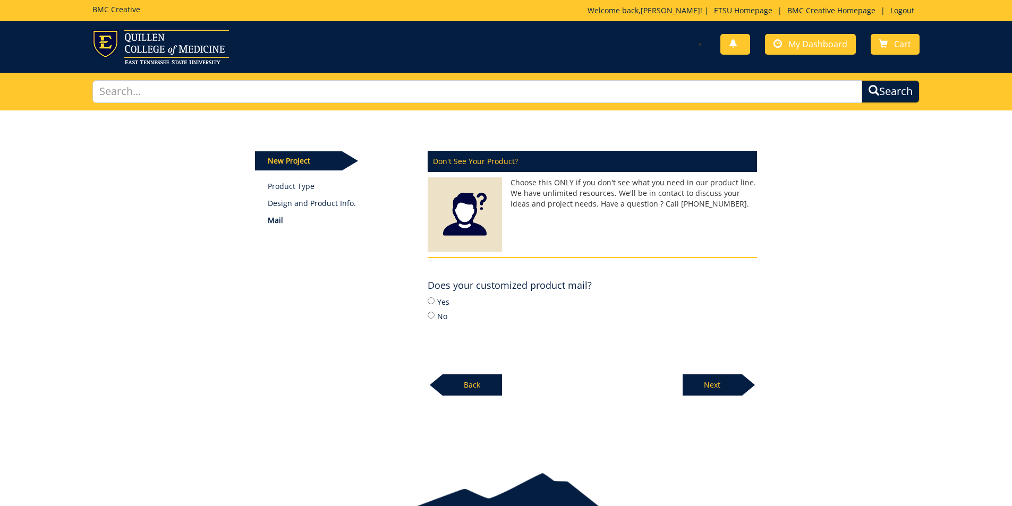
click at [448, 301] on label "Yes" at bounding box center [592, 302] width 329 height 12
click at [434, 301] on input "Yes" at bounding box center [431, 300] width 7 height 7
radio input "true"
drag, startPoint x: 717, startPoint y: 371, endPoint x: 719, endPoint y: 380, distance: 9.3
click at [719, 377] on div "Next" at bounding box center [720, 380] width 74 height 29
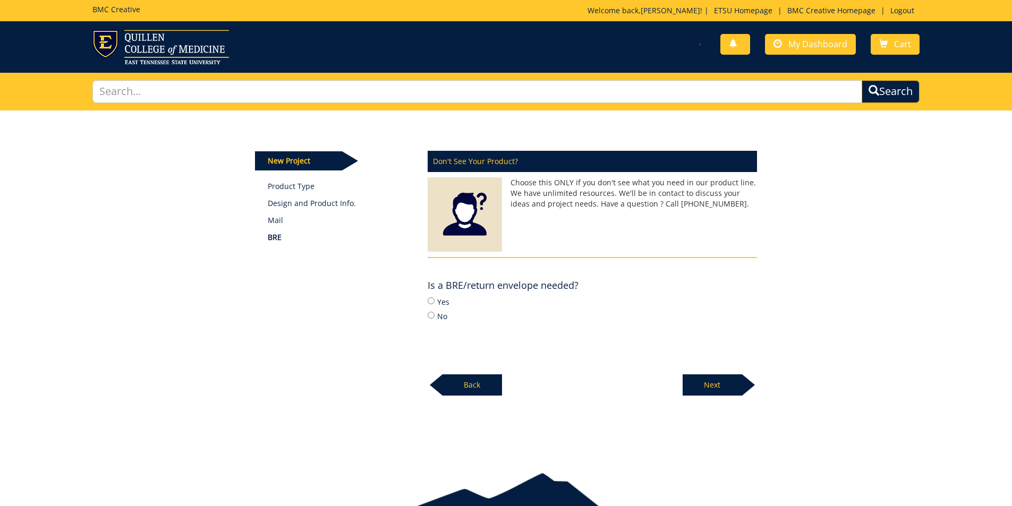
click at [440, 315] on label "No" at bounding box center [592, 316] width 329 height 12
click at [434, 315] on input "No" at bounding box center [431, 315] width 7 height 7
radio input "true"
click at [705, 386] on p "Next" at bounding box center [712, 384] width 59 height 21
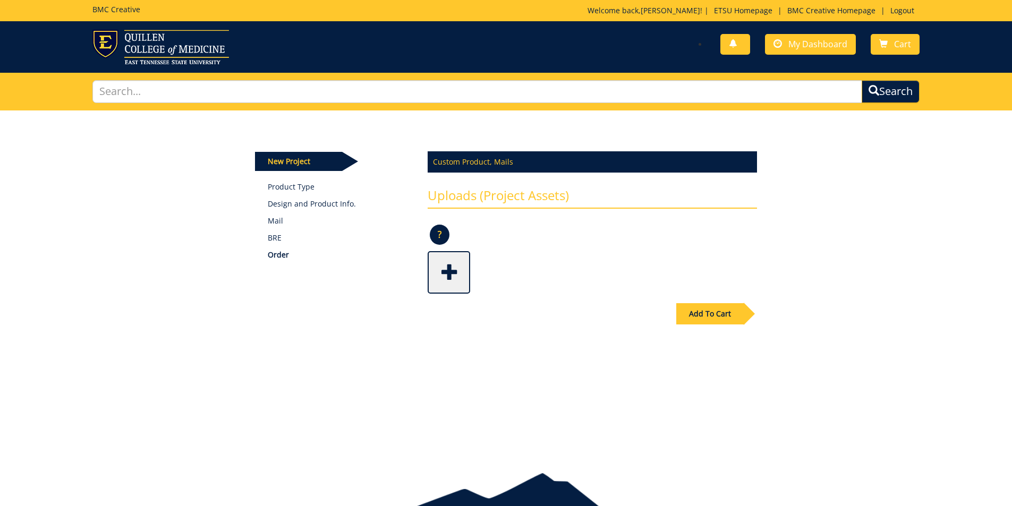
click at [444, 284] on span at bounding box center [450, 271] width 42 height 37
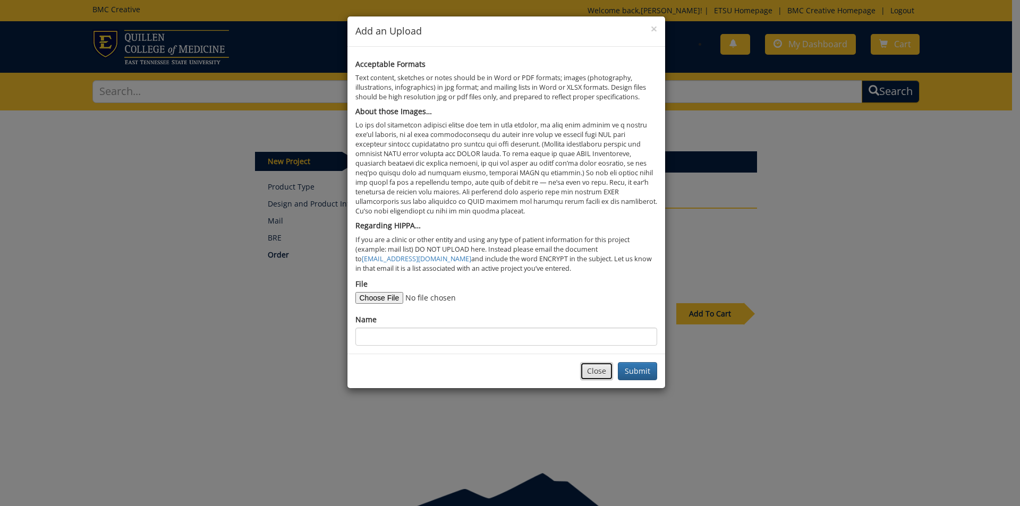
click at [608, 376] on button "Close" at bounding box center [596, 371] width 33 height 18
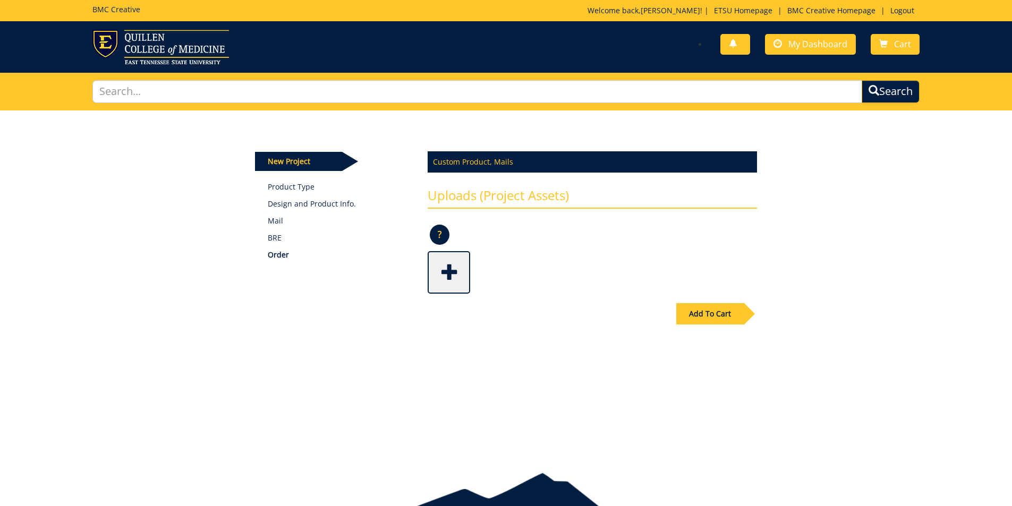
click at [737, 324] on div "Add To Cart" at bounding box center [709, 313] width 67 height 21
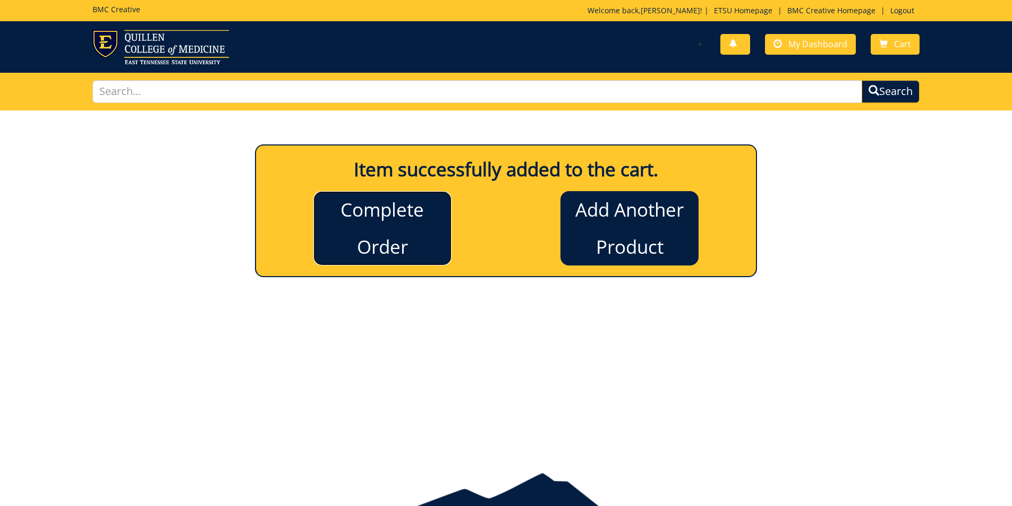
click at [397, 243] on link "Complete Order" at bounding box center [382, 228] width 138 height 74
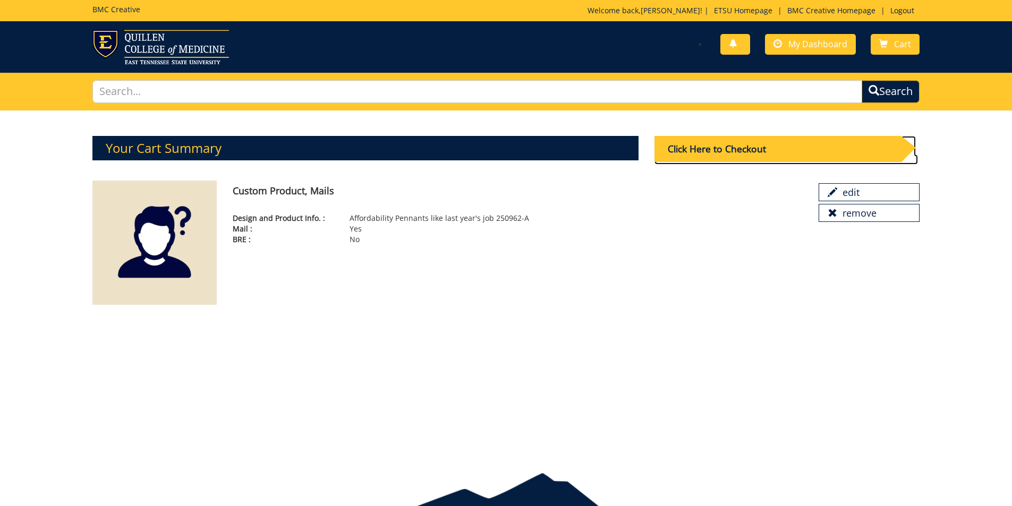
click at [816, 155] on div "Click Here to Checkout" at bounding box center [777, 149] width 246 height 26
click at [848, 198] on link "edit" at bounding box center [869, 192] width 101 height 18
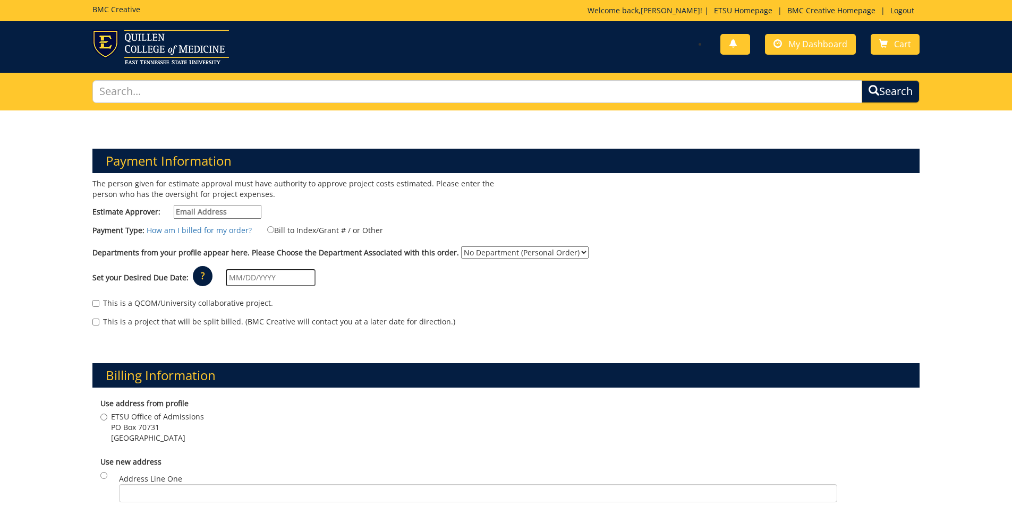
click at [230, 209] on input "Estimate Approver:" at bounding box center [218, 212] width 88 height 14
type input "goepel@etsu.edu"
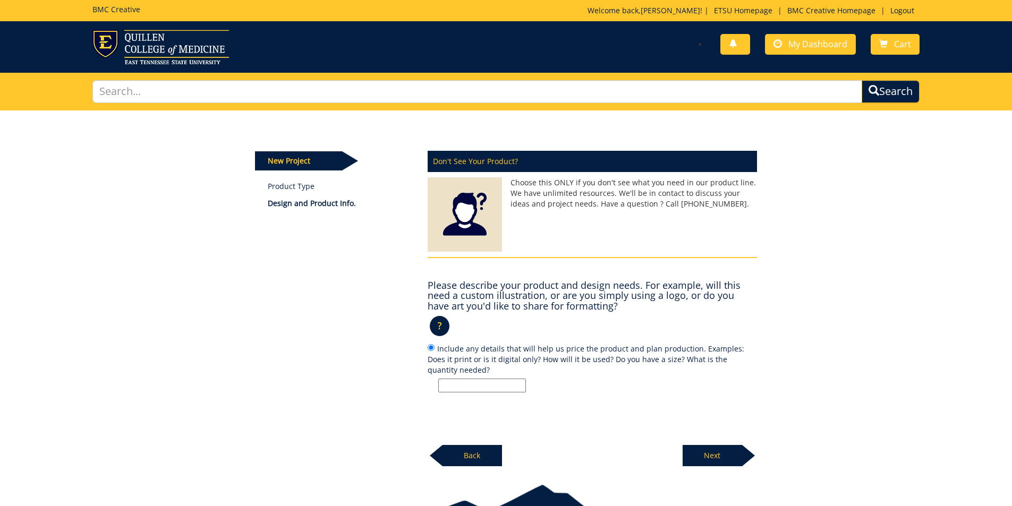
click at [471, 387] on input "Include any details that will help us price the product and plan production. Ex…" at bounding box center [482, 386] width 88 height 14
click at [516, 383] on input "Affordability Pennants like last year's job 250962-A" at bounding box center [482, 386] width 88 height 14
type input "Affordability Pennants like last year's job 250962-A. 2 quantities for price es…"
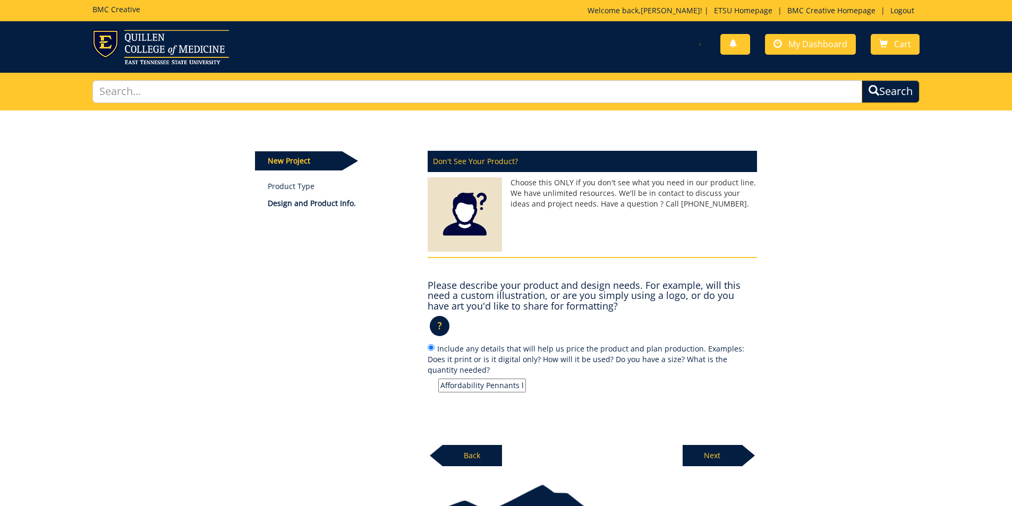
click at [711, 456] on p "Next" at bounding box center [712, 455] width 59 height 21
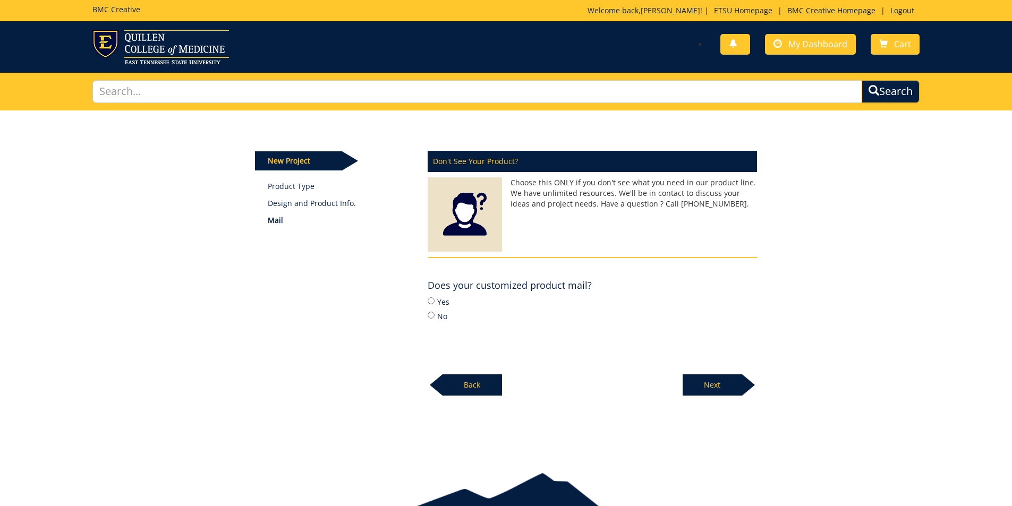
click at [437, 299] on label "Yes" at bounding box center [592, 302] width 329 height 12
click at [434, 299] on input "Yes" at bounding box center [431, 300] width 7 height 7
radio input "true"
click at [705, 385] on p "Next" at bounding box center [712, 384] width 59 height 21
click at [441, 313] on label "No" at bounding box center [592, 316] width 329 height 12
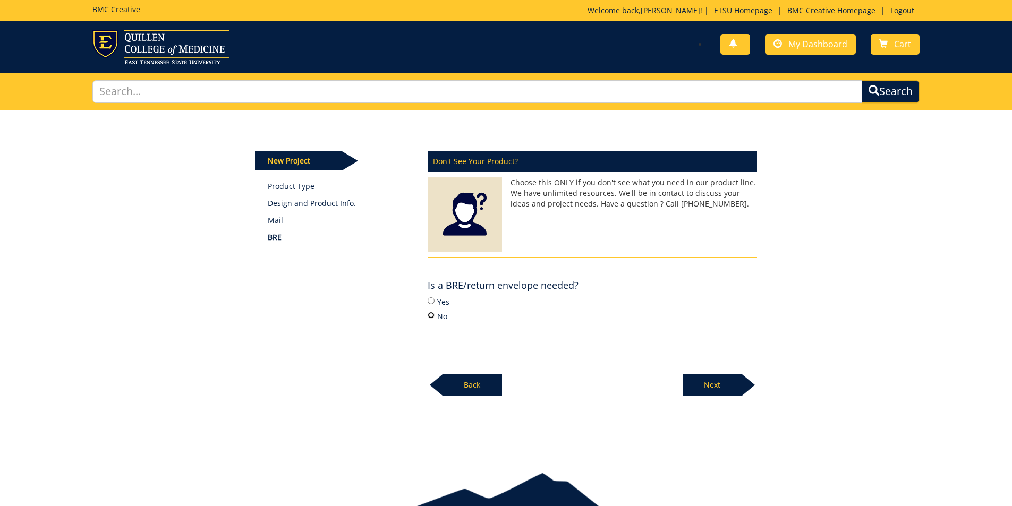
click at [434, 313] on input "No" at bounding box center [431, 315] width 7 height 7
radio input "true"
click at [717, 386] on p "Next" at bounding box center [712, 384] width 59 height 21
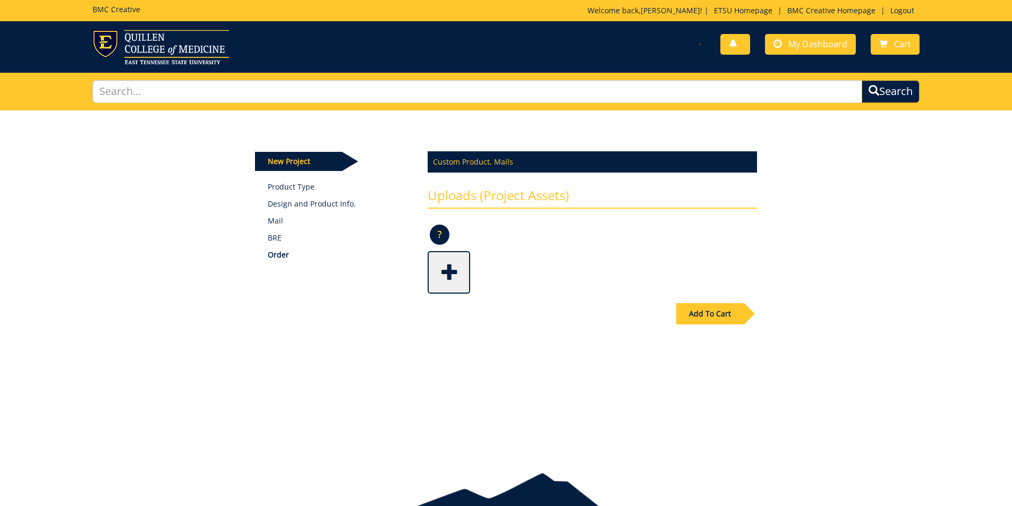
click at [721, 320] on div "Add To Cart" at bounding box center [709, 313] width 67 height 21
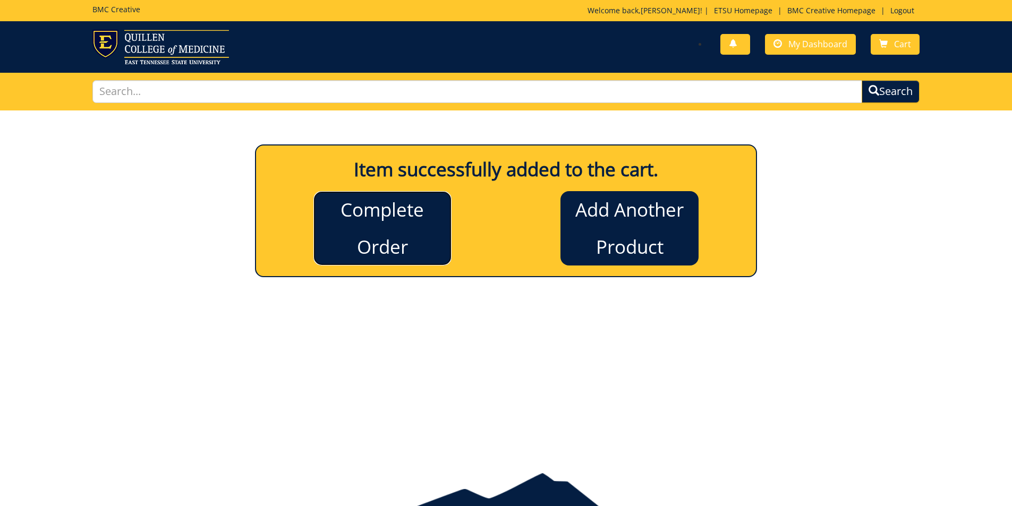
click at [404, 249] on link "Complete Order" at bounding box center [382, 228] width 138 height 74
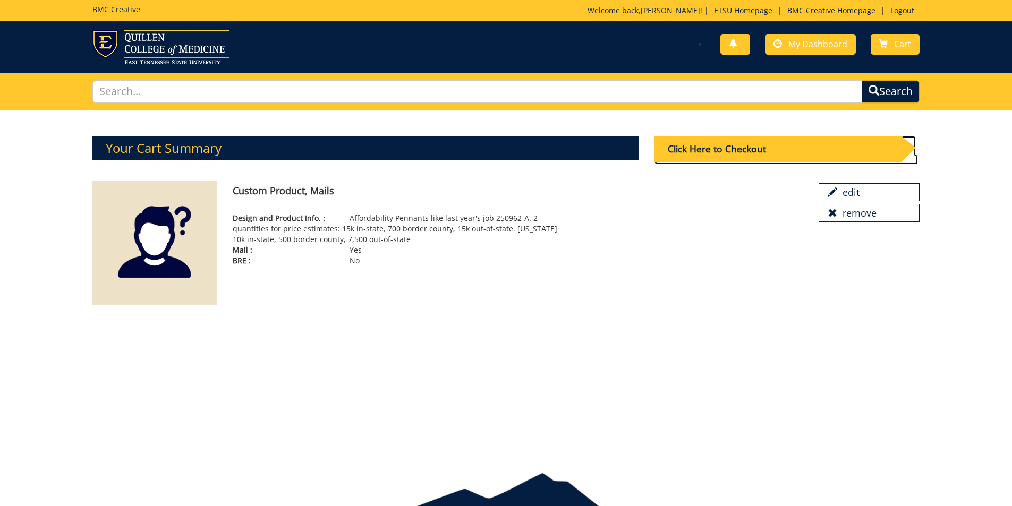
click at [764, 152] on div "Click Here to Checkout" at bounding box center [777, 149] width 246 height 26
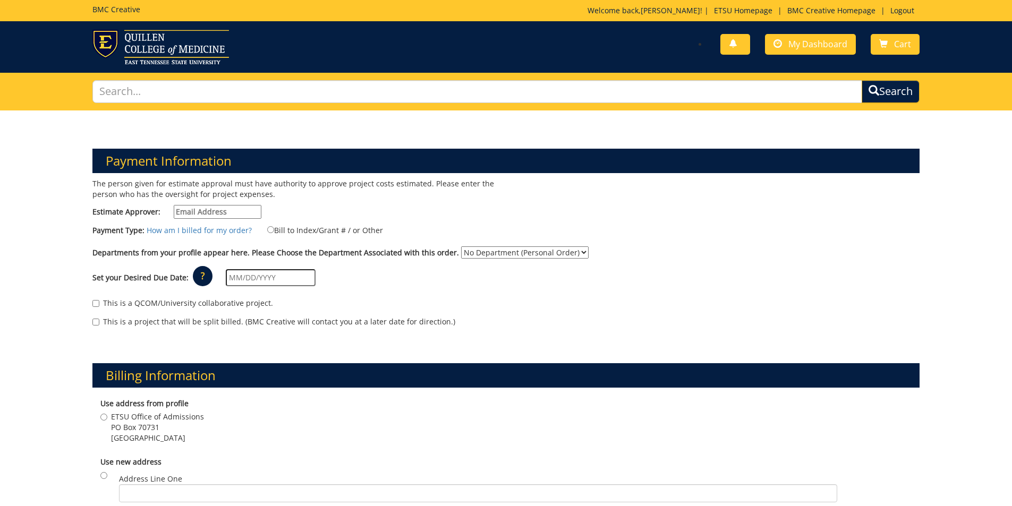
click at [243, 212] on input "Estimate Approver:" at bounding box center [218, 212] width 88 height 14
type input "[PERSON_NAME][EMAIL_ADDRESS][DOMAIN_NAME]"
click at [244, 228] on link "How am I billed for my order?" at bounding box center [199, 230] width 105 height 10
click at [330, 228] on label "Bill to Index/Grant # / or Other" at bounding box center [318, 230] width 129 height 12
click at [274, 228] on input "Bill to Index/Grant # / or Other" at bounding box center [270, 229] width 7 height 7
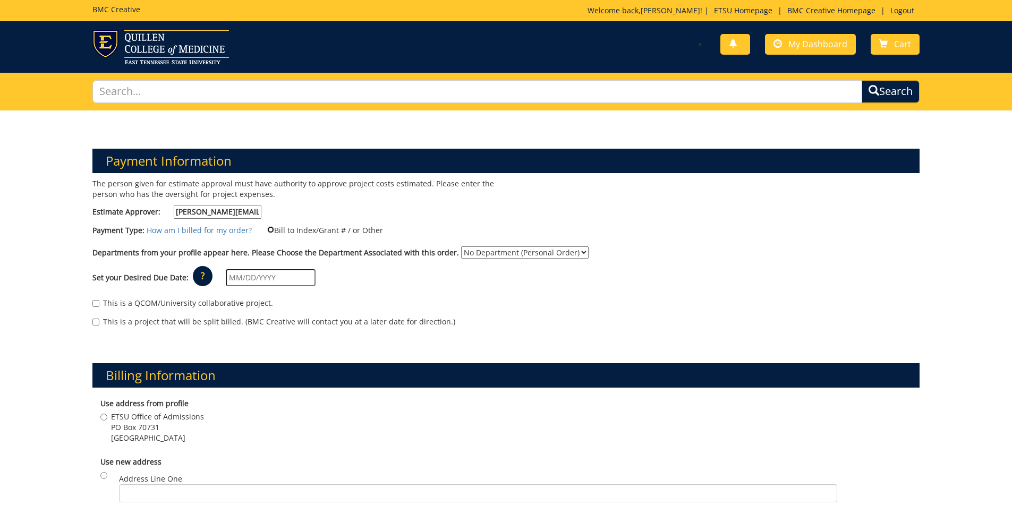
radio input "true"
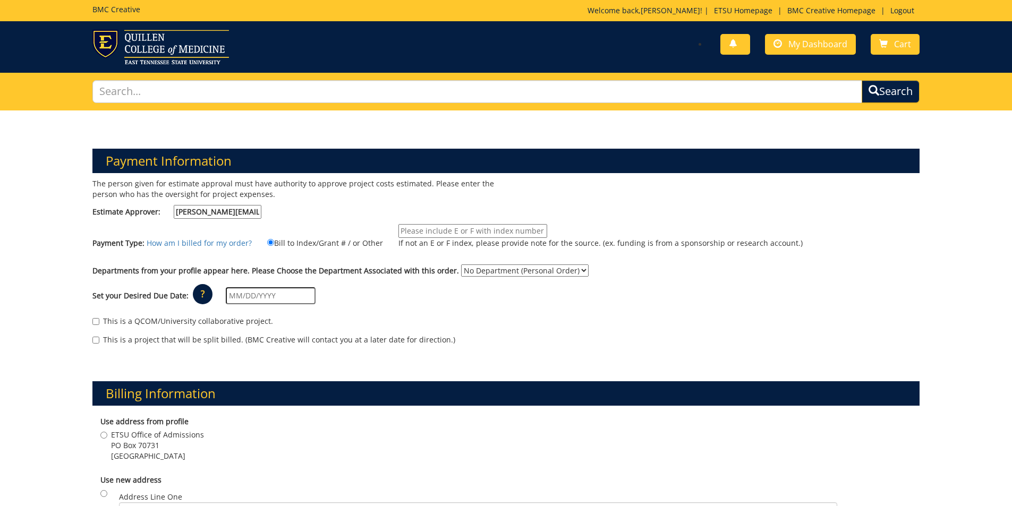
click at [418, 228] on input "If not an E or F index, please provide note for the source. (ex. funding is fro…" at bounding box center [472, 231] width 149 height 14
type input "E25571"
click at [480, 273] on select "No Department (Personal Order) Admissions" at bounding box center [524, 271] width 127 height 12
select select "6"
click at [461, 265] on select "No Department (Personal Order) Admissions" at bounding box center [524, 271] width 127 height 12
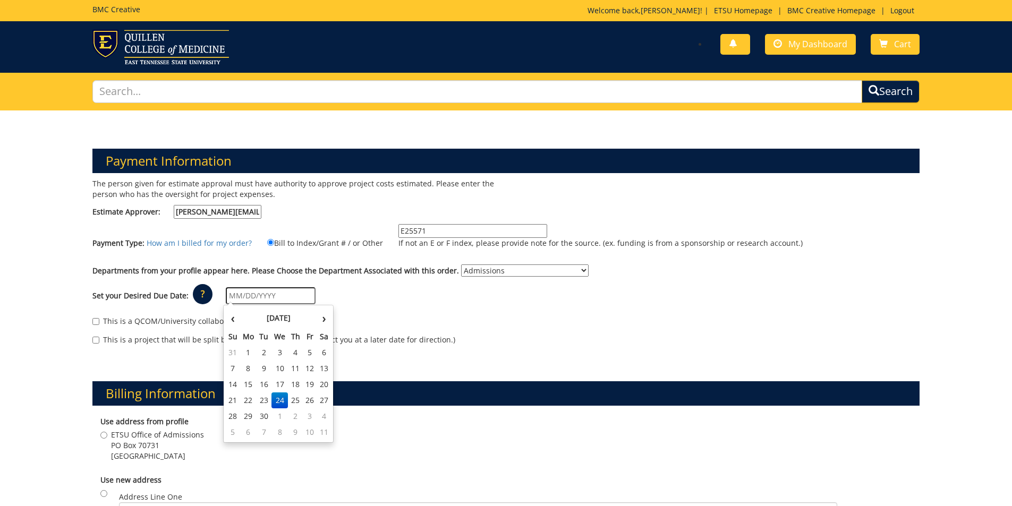
click at [273, 295] on input "text" at bounding box center [271, 295] width 90 height 17
click at [250, 316] on th "September 2025" at bounding box center [278, 318] width 77 height 21
click at [240, 432] on span "Oct" at bounding box center [241, 439] width 25 height 29
click at [282, 301] on input "[DATE]" at bounding box center [271, 295] width 90 height 17
click at [250, 398] on td "20" at bounding box center [248, 401] width 17 height 16
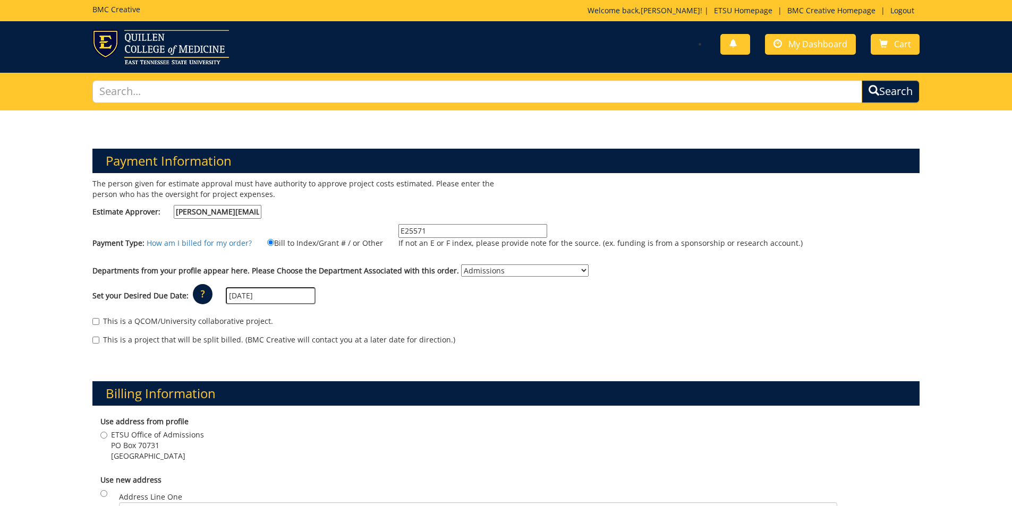
click at [250, 299] on input "10/20/2025" at bounding box center [271, 295] width 90 height 17
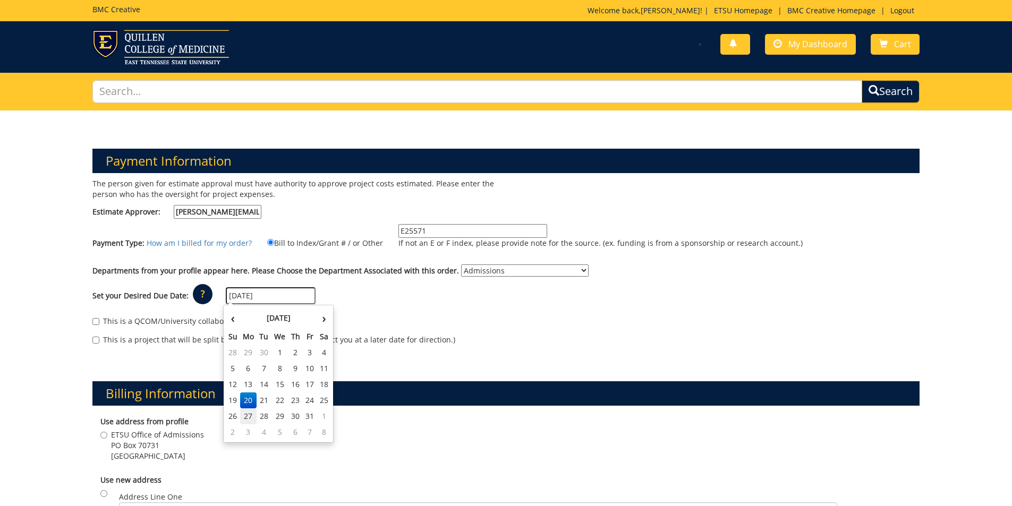
click at [250, 421] on td "27" at bounding box center [248, 416] width 17 height 16
type input "[DATE]"
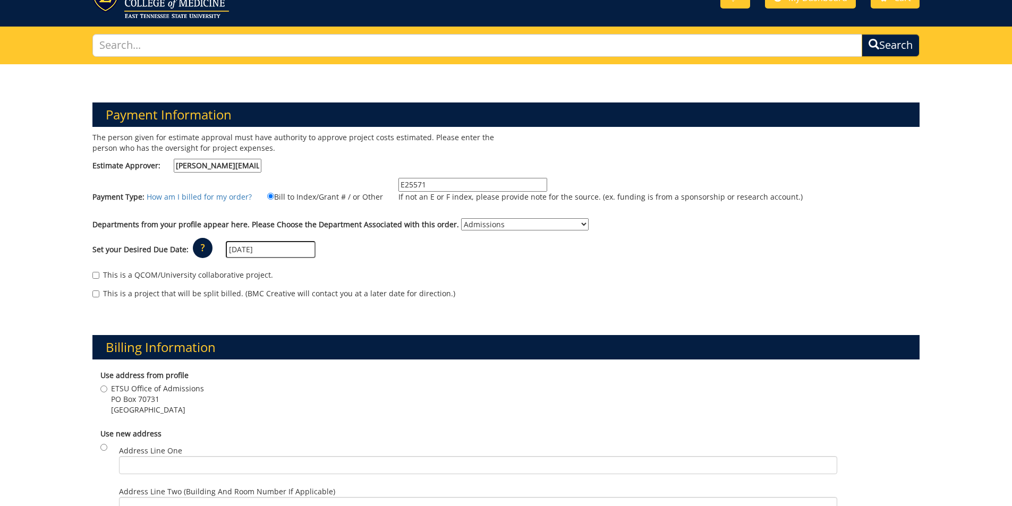
scroll to position [106, 0]
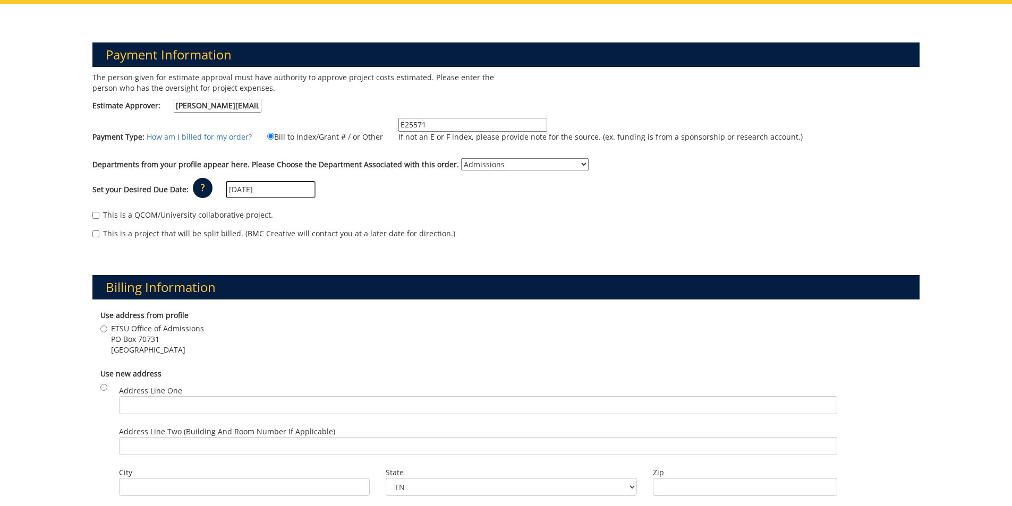
click at [166, 346] on span "Johnson City , TN 37614" at bounding box center [157, 350] width 93 height 11
click at [107, 333] on input "ETSU Office of Admissions PO Box 70731 Johnson City , TN 37614" at bounding box center [103, 329] width 7 height 7
radio input "true"
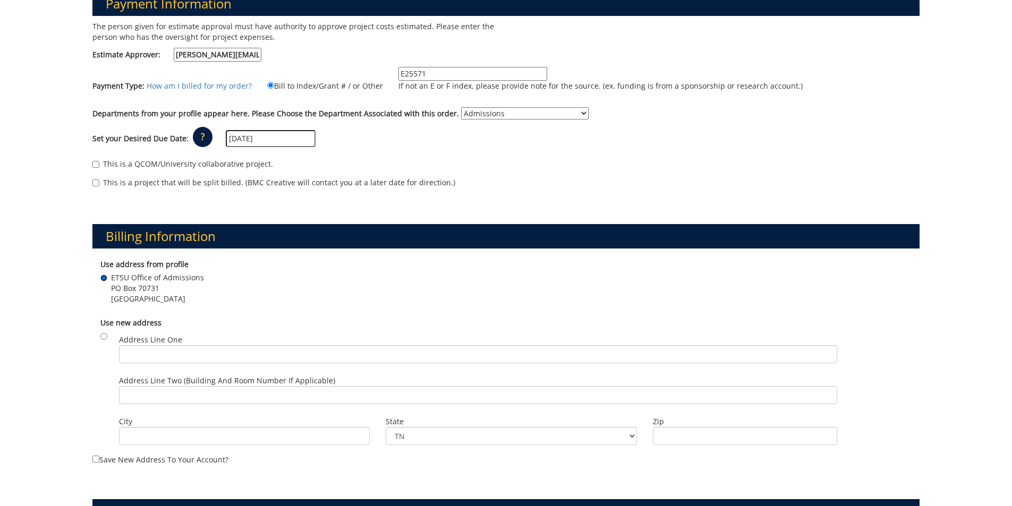
scroll to position [372, 0]
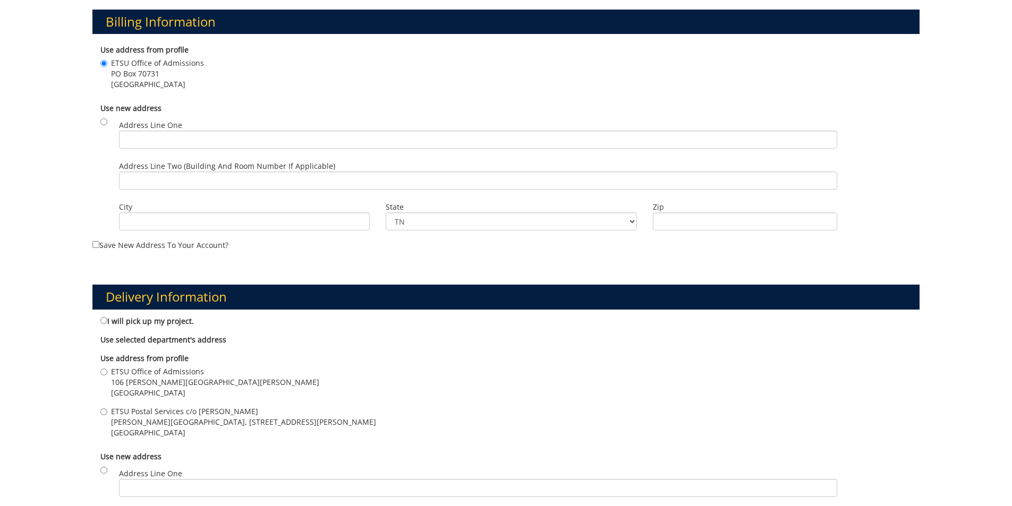
click at [157, 384] on span "106 Burgin Dossett Hall" at bounding box center [215, 382] width 208 height 11
click at [107, 376] on input "ETSU Office of Admissions 106 Burgin Dossett Hall Johnson City , TN 37614" at bounding box center [103, 372] width 7 height 7
radio input "true"
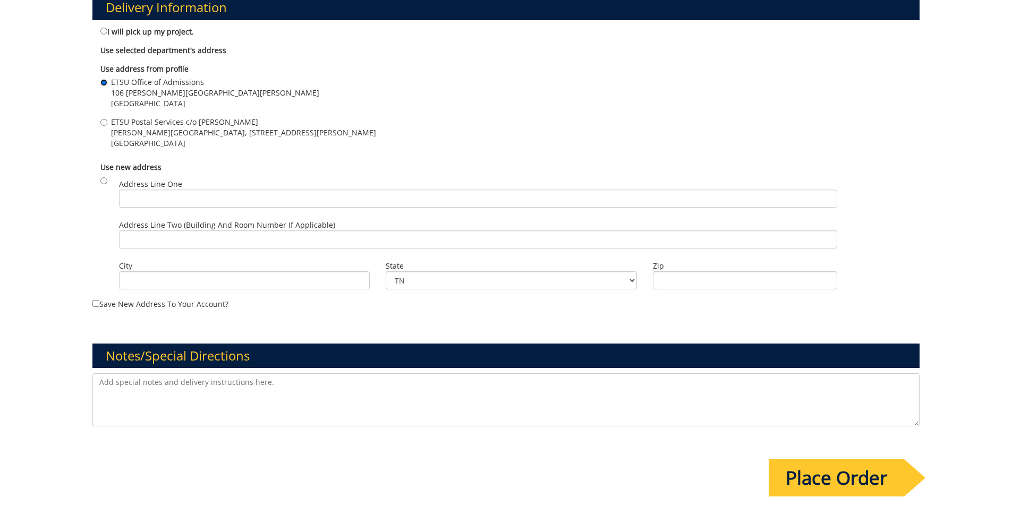
scroll to position [744, 0]
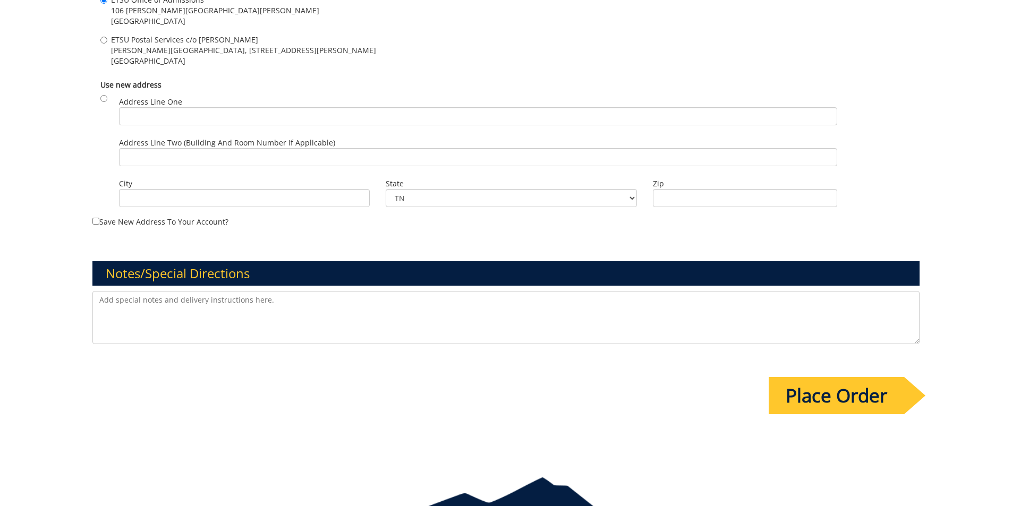
click at [251, 319] on textarea at bounding box center [506, 317] width 828 height 53
click at [238, 294] on textarea at bounding box center [506, 317] width 828 height 53
paste textarea "250962-A"
click at [438, 305] on textarea "This is the Affordability Pennant Job we have done with Clark, last year's numb…" at bounding box center [506, 317] width 828 height 53
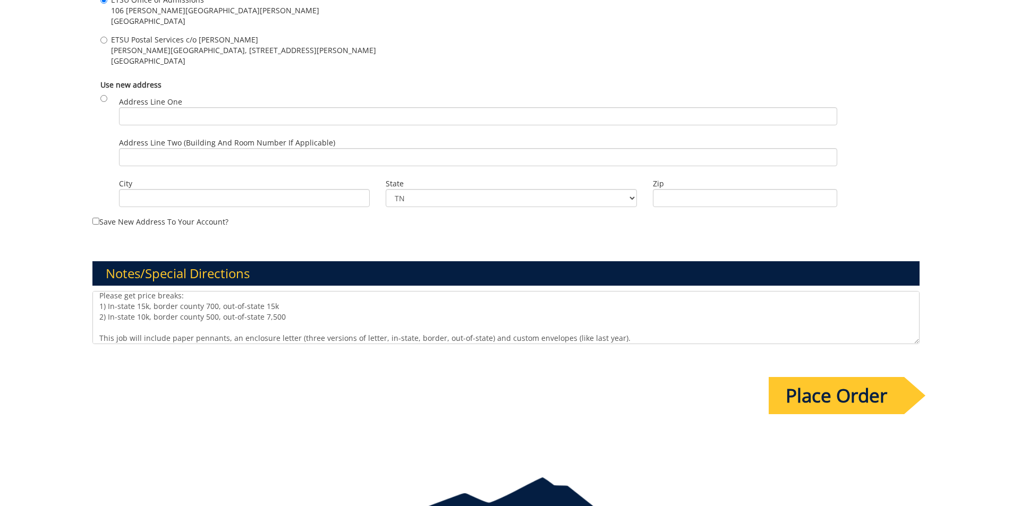
click at [295, 339] on textarea "This is the Affordability Pennant Job we have done with Clark, last year's numb…" at bounding box center [506, 317] width 828 height 53
click at [872, 338] on textarea "This is the Affordability Pennant Job we have done with Clark, last year's numb…" at bounding box center [506, 317] width 828 height 53
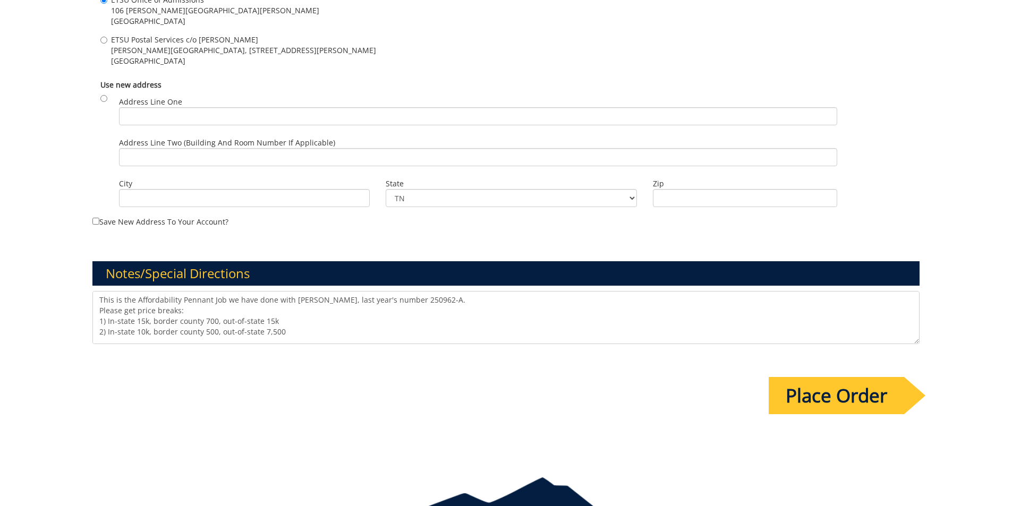
click at [311, 301] on textarea "This is the Affordability Pennant Job we have done with Clark, last year's numb…" at bounding box center [506, 317] width 828 height 53
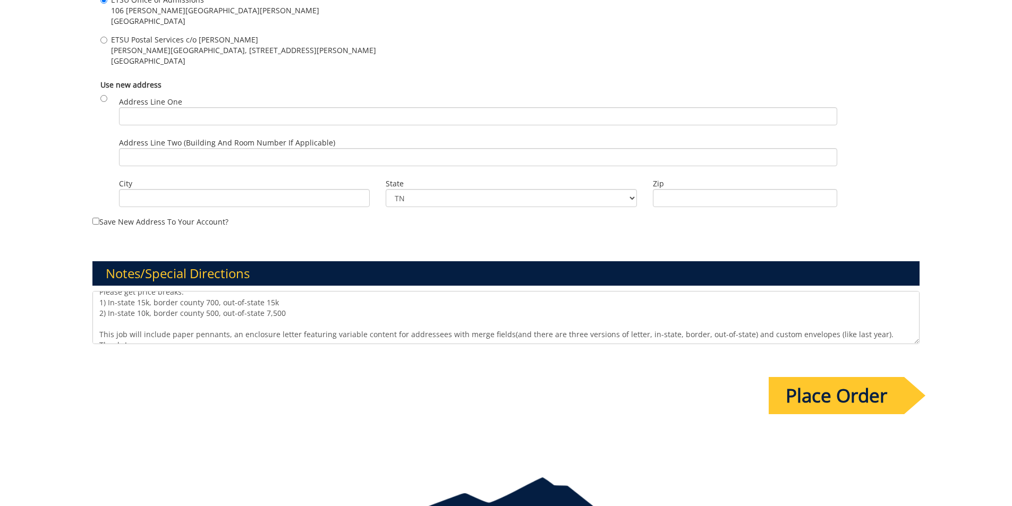
scroll to position [29, 0]
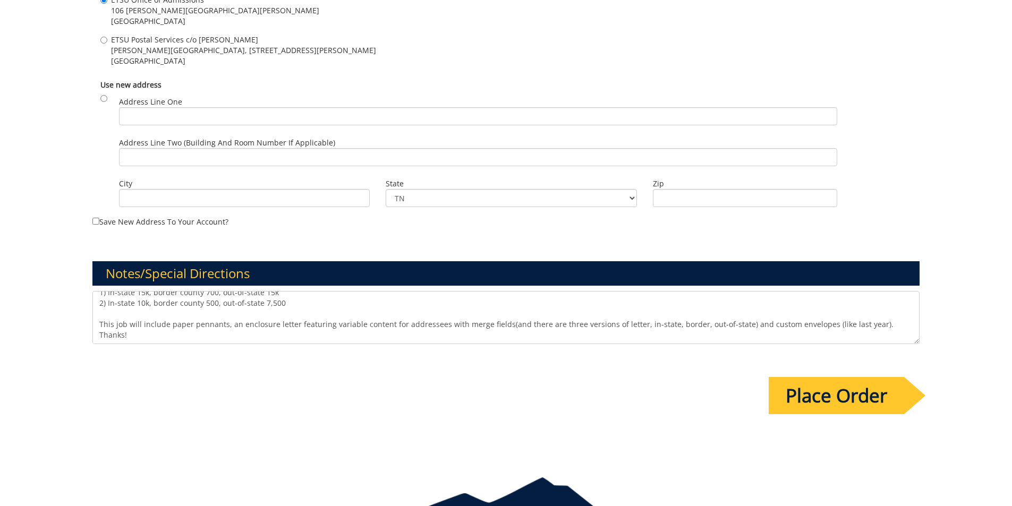
type textarea "This is the Affordability Pennant Job we have done with Clark in Asheville; las…"
click at [834, 394] on input "Place Order" at bounding box center [836, 395] width 135 height 37
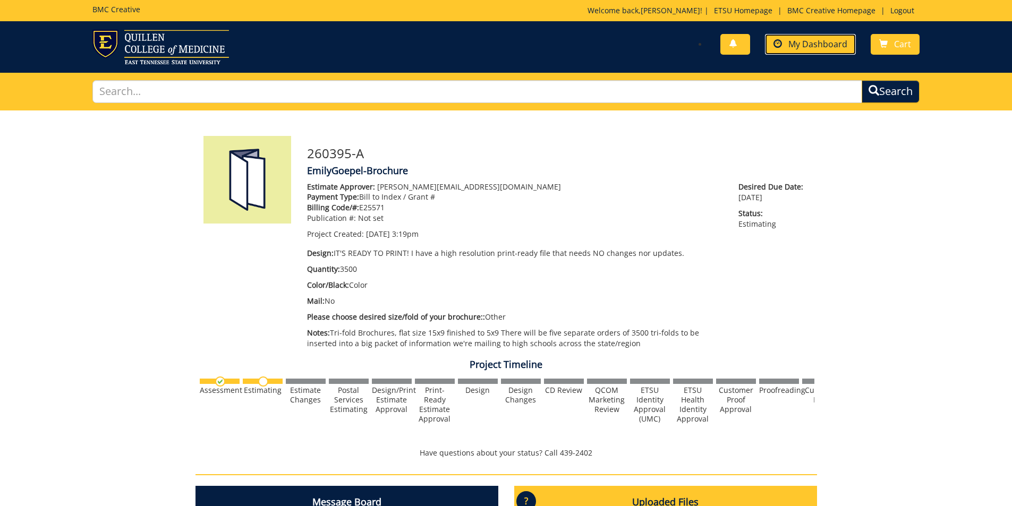
click at [826, 47] on span "My Dashboard" at bounding box center [817, 44] width 59 height 12
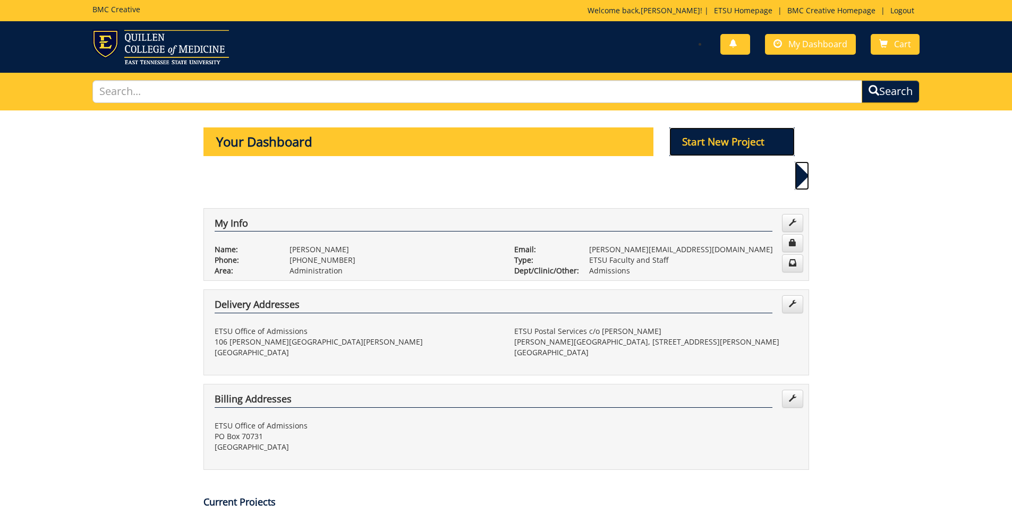
click at [723, 139] on p "Start New Project" at bounding box center [731, 141] width 125 height 29
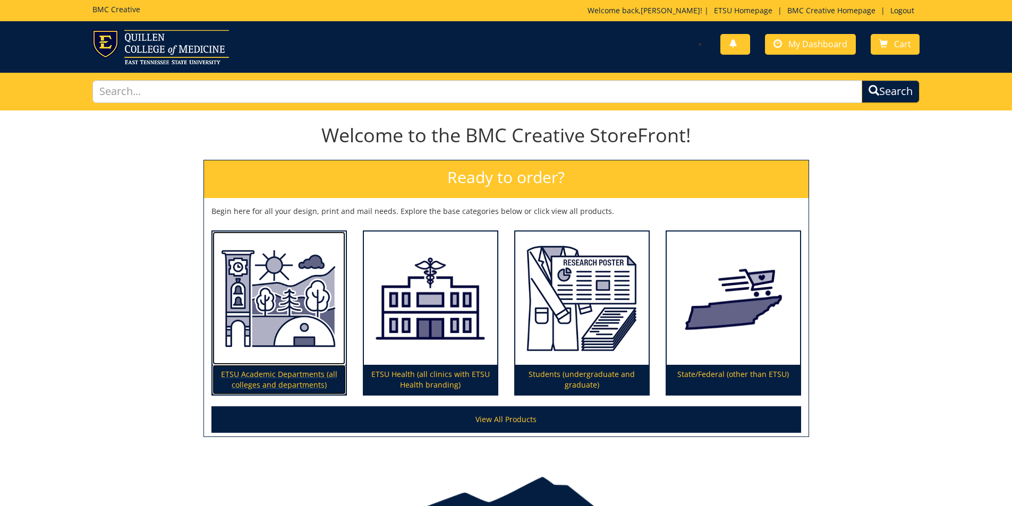
click at [321, 316] on img at bounding box center [278, 299] width 133 height 134
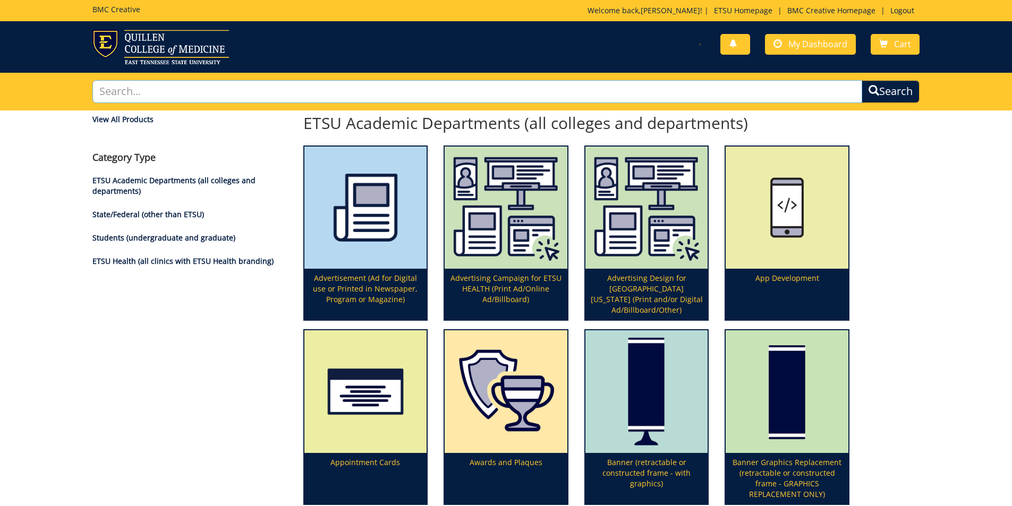
click at [293, 87] on input "text" at bounding box center [477, 91] width 770 height 23
type input "postcard"
click at [862, 80] on button "Search" at bounding box center [891, 91] width 58 height 23
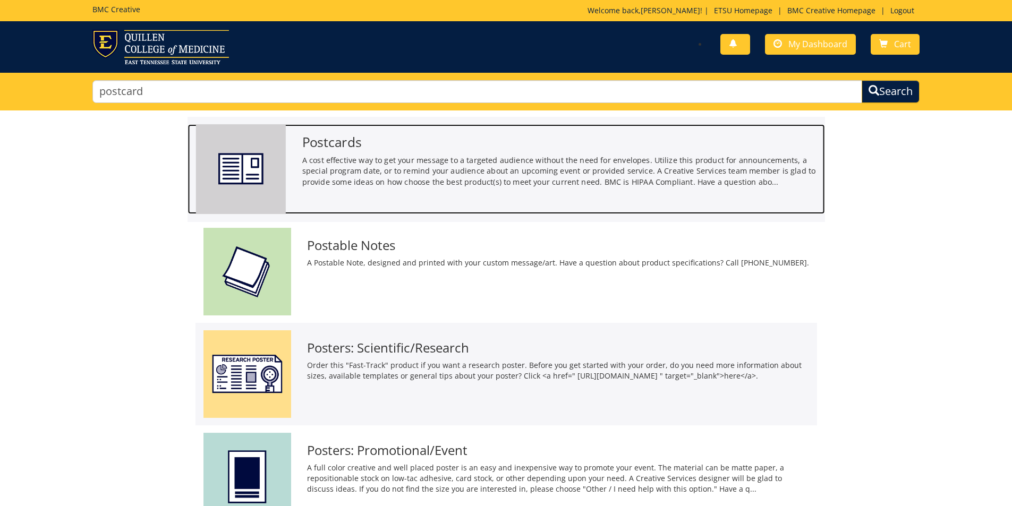
click at [256, 177] on img at bounding box center [240, 169] width 90 height 90
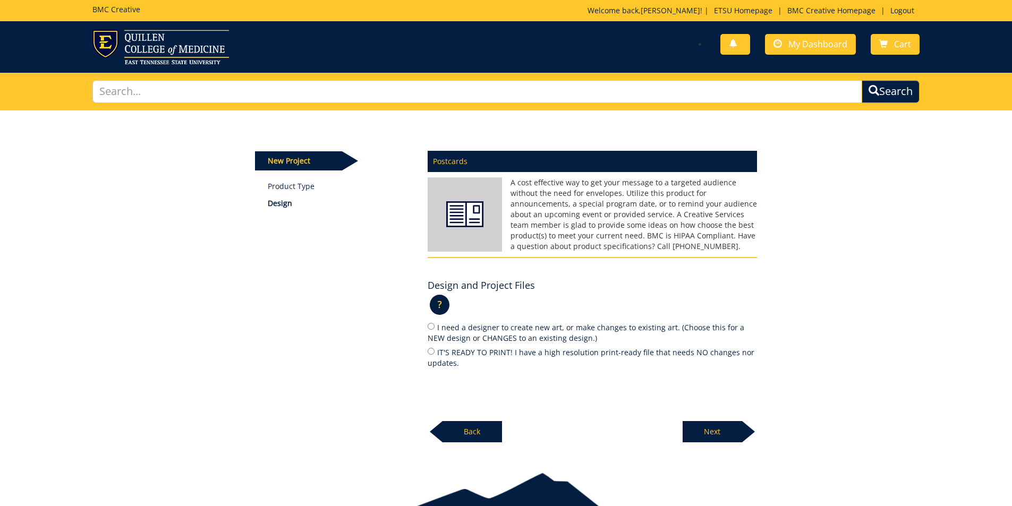
click at [494, 352] on label "IT'S READY TO PRINT! I have a high resolution print-ready file that needs NO ch…" at bounding box center [592, 357] width 329 height 22
click at [434, 352] on input "IT'S READY TO PRINT! I have a high resolution print-ready file that needs NO ch…" at bounding box center [431, 351] width 7 height 7
radio input "true"
click at [720, 429] on p "Next" at bounding box center [712, 431] width 59 height 21
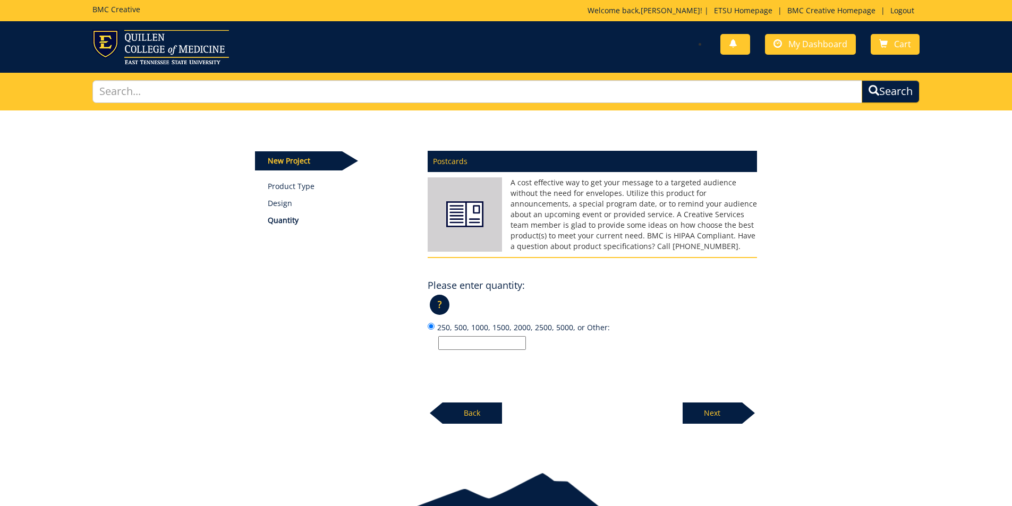
click at [490, 339] on input "250, 500, 1000, 1500, 2000, 2500, 5000, or Other:" at bounding box center [482, 343] width 88 height 14
type input "13,500 OR 20,000"
click at [721, 414] on p "Next" at bounding box center [712, 413] width 59 height 21
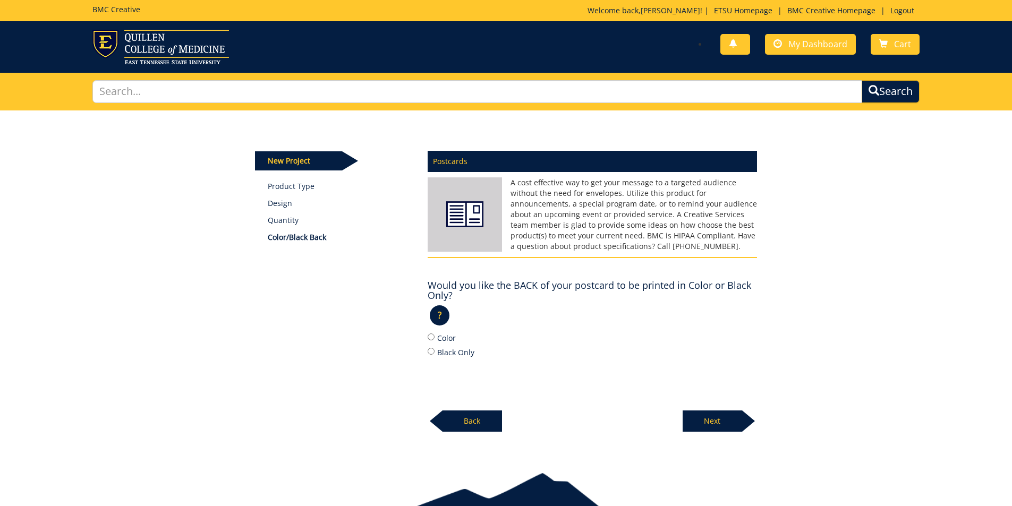
click at [449, 344] on label "Color" at bounding box center [592, 338] width 329 height 12
click at [434, 340] on input "Color" at bounding box center [431, 337] width 7 height 7
radio input "true"
click at [684, 406] on div "Next" at bounding box center [720, 417] width 74 height 29
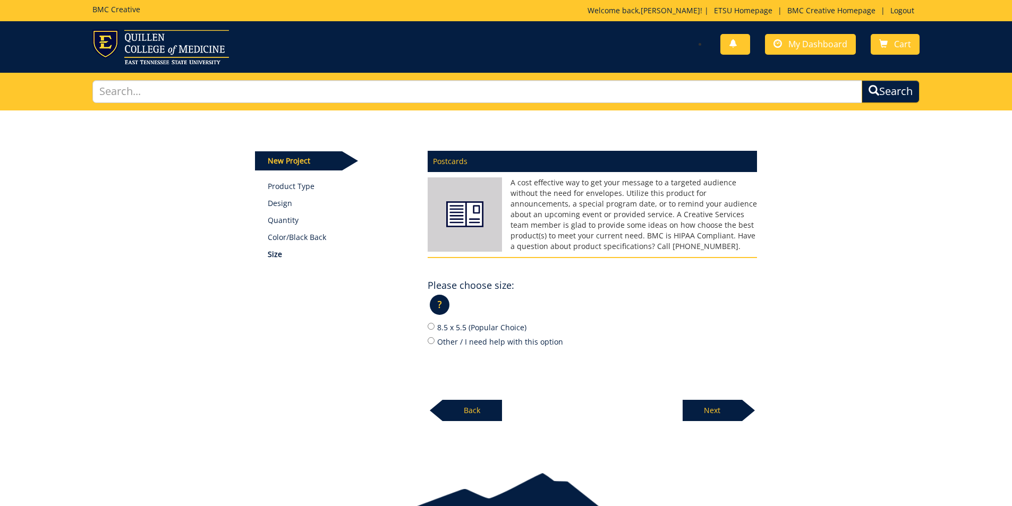
click at [495, 344] on label "Other / I need help with this option" at bounding box center [592, 342] width 329 height 12
click at [434, 344] on input "Other / I need help with this option" at bounding box center [431, 340] width 7 height 7
radio input "true"
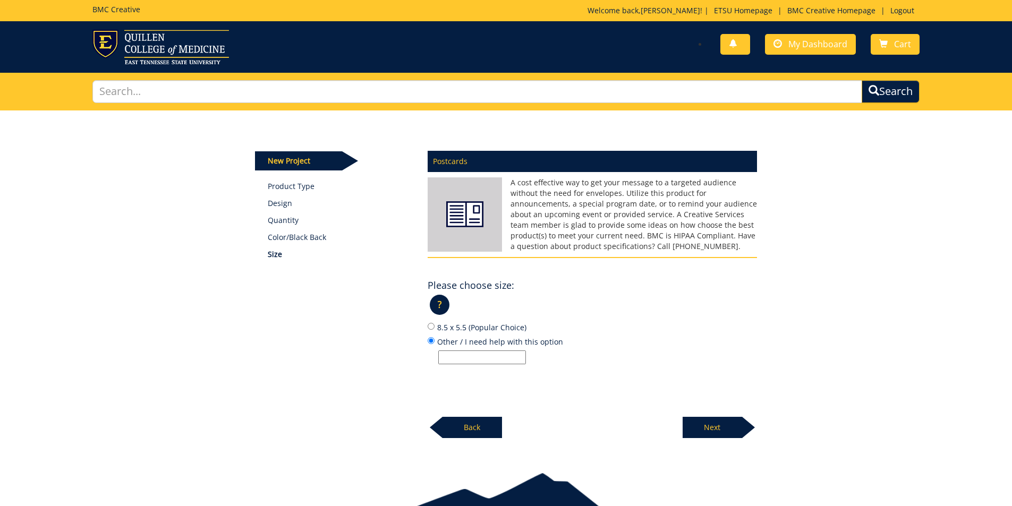
click at [504, 356] on input "Other / I need help with this option" at bounding box center [482, 358] width 88 height 14
type input "11x6"
click at [713, 422] on p "Next" at bounding box center [712, 427] width 59 height 21
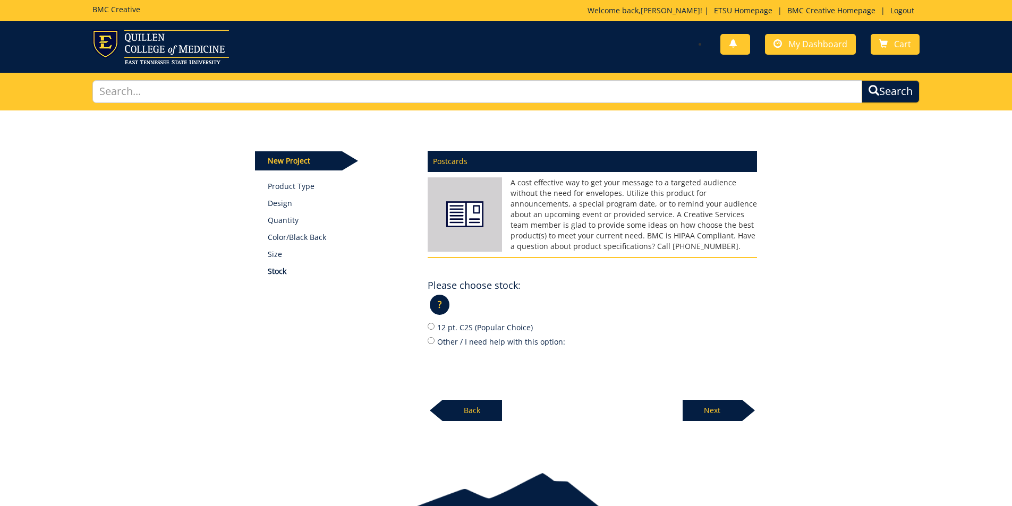
drag, startPoint x: 464, startPoint y: 327, endPoint x: 479, endPoint y: 326, distance: 14.9
click at [464, 327] on label "12 pt. C2S (Popular Choice)" at bounding box center [592, 327] width 329 height 12
click at [434, 327] on input "12 pt. C2S (Popular Choice)" at bounding box center [431, 326] width 7 height 7
radio input "true"
click at [724, 420] on p "Next" at bounding box center [712, 410] width 59 height 21
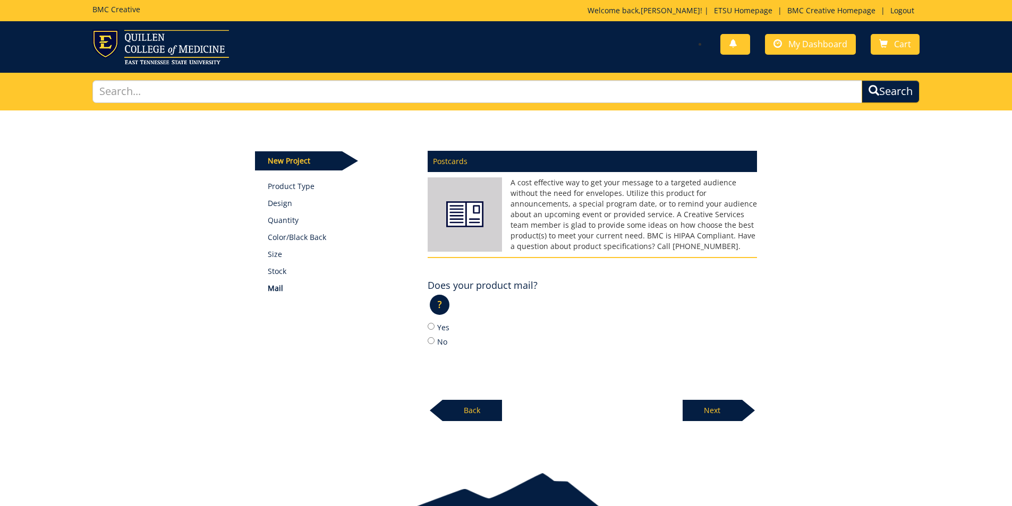
click at [452, 324] on label "Yes" at bounding box center [592, 327] width 329 height 12
click at [434, 324] on input "Yes" at bounding box center [431, 326] width 7 height 7
radio input "true"
click at [712, 411] on p "Next" at bounding box center [712, 410] width 59 height 21
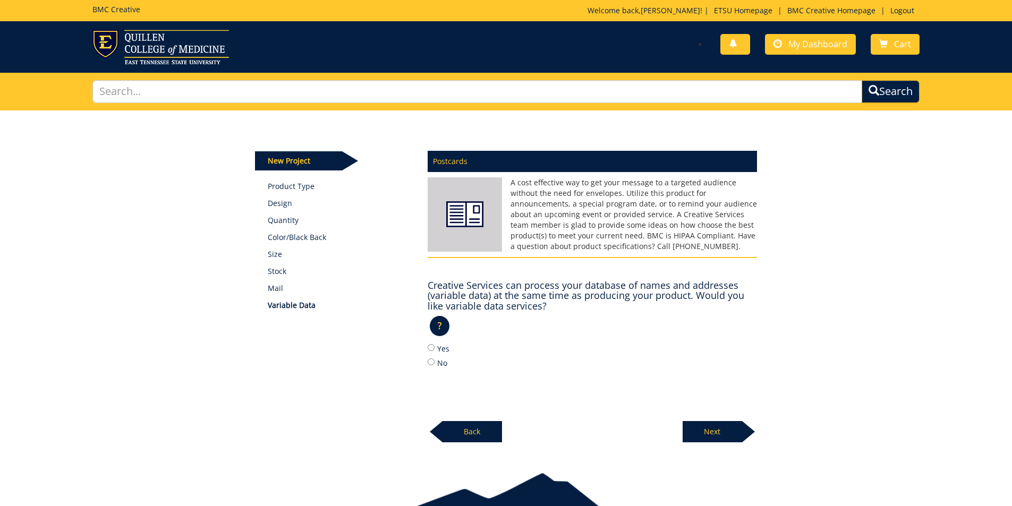
click at [437, 349] on label "Yes" at bounding box center [592, 349] width 329 height 12
click at [434, 349] on input "Yes" at bounding box center [431, 347] width 7 height 7
radio input "true"
click at [724, 447] on div "New Project Product Type Design Quantity Color/Black Back Size Stock Mail Varia…" at bounding box center [506, 282] width 1012 height 344
click at [723, 434] on p "Next" at bounding box center [712, 431] width 59 height 21
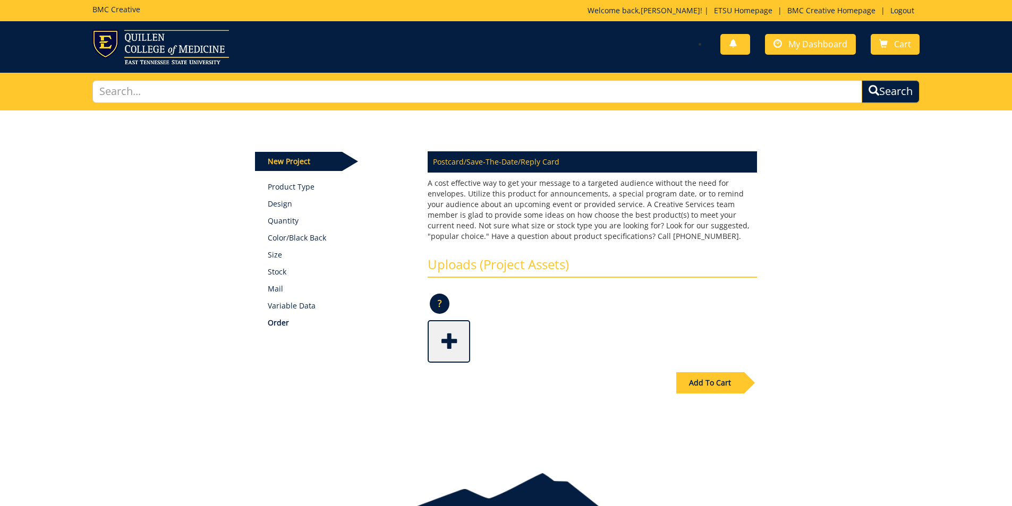
click at [702, 383] on div "Add To Cart" at bounding box center [709, 382] width 67 height 21
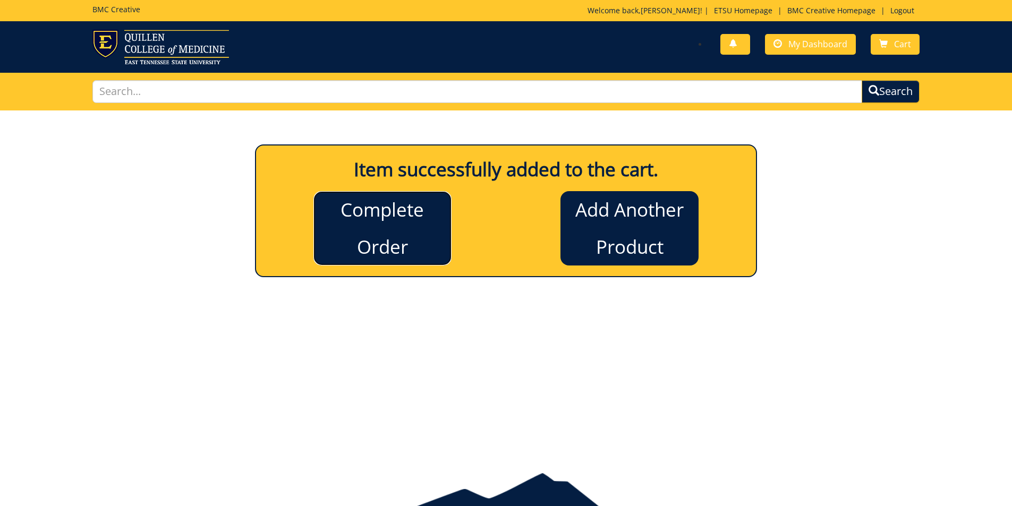
click at [427, 228] on link "Complete Order" at bounding box center [382, 228] width 138 height 74
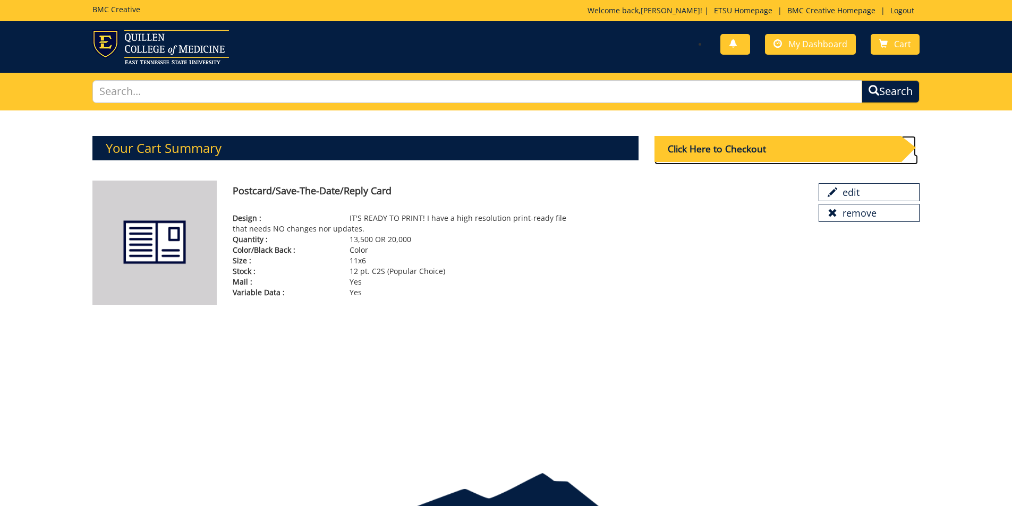
click at [741, 140] on div "Click Here to Checkout" at bounding box center [777, 149] width 246 height 26
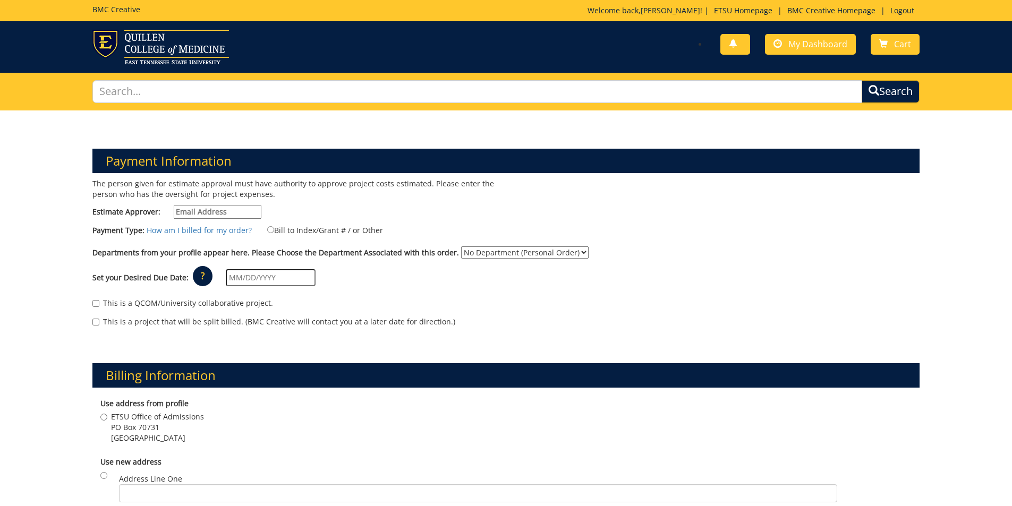
click at [212, 205] on input "Estimate Approver:" at bounding box center [218, 212] width 88 height 14
type input "[PERSON_NAME][EMAIL_ADDRESS][DOMAIN_NAME]"
click at [297, 231] on label "Bill to Index/Grant # / or Other" at bounding box center [318, 230] width 129 height 12
click at [274, 231] on input "Bill to Index/Grant # / or Other" at bounding box center [270, 229] width 7 height 7
radio input "true"
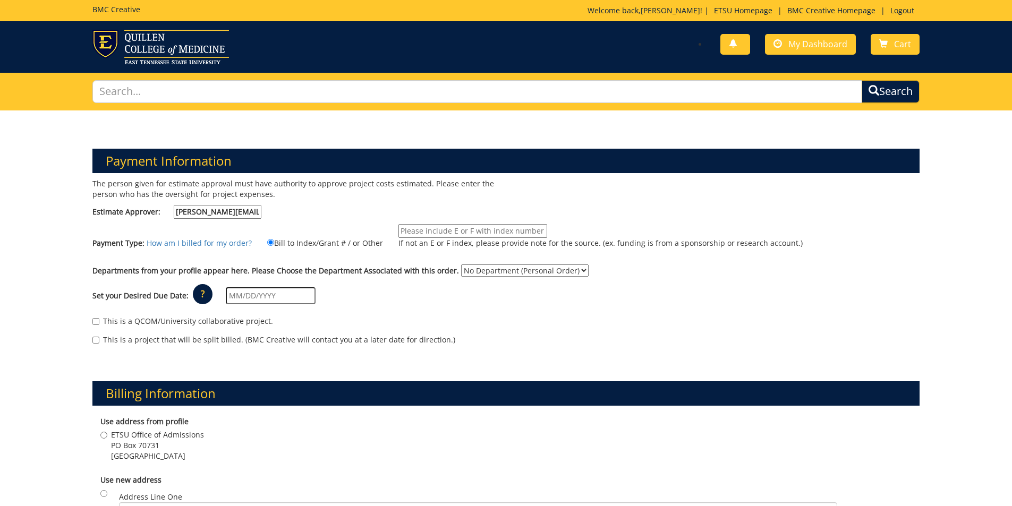
click at [427, 236] on input "If not an E or F index, please provide note for the source. (ex. funding is fro…" at bounding box center [472, 231] width 149 height 14
type input "E25571"
click at [473, 267] on select "No Department (Personal Order) Admissions" at bounding box center [524, 271] width 127 height 12
select select "6"
click at [461, 265] on select "No Department (Personal Order) Admissions" at bounding box center [524, 271] width 127 height 12
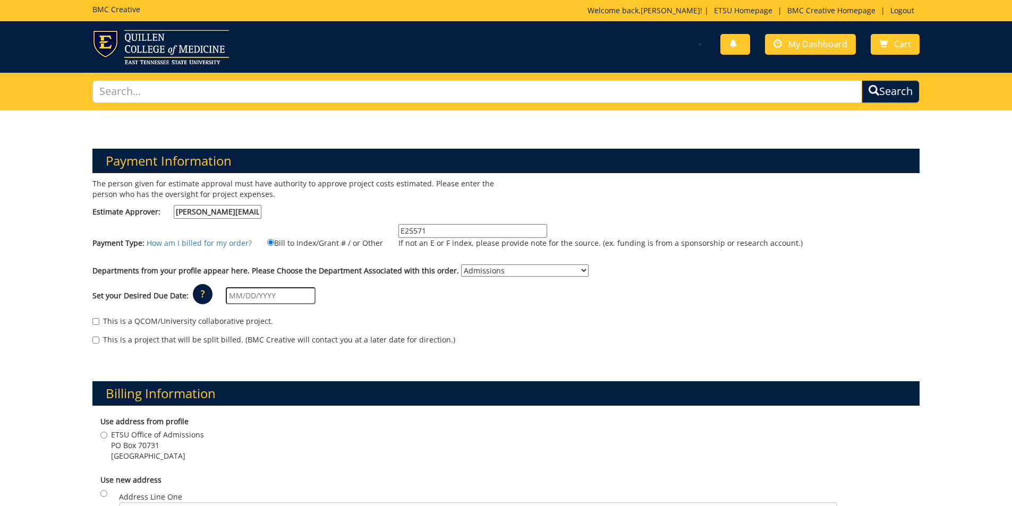
click at [283, 294] on input "text" at bounding box center [271, 295] width 90 height 17
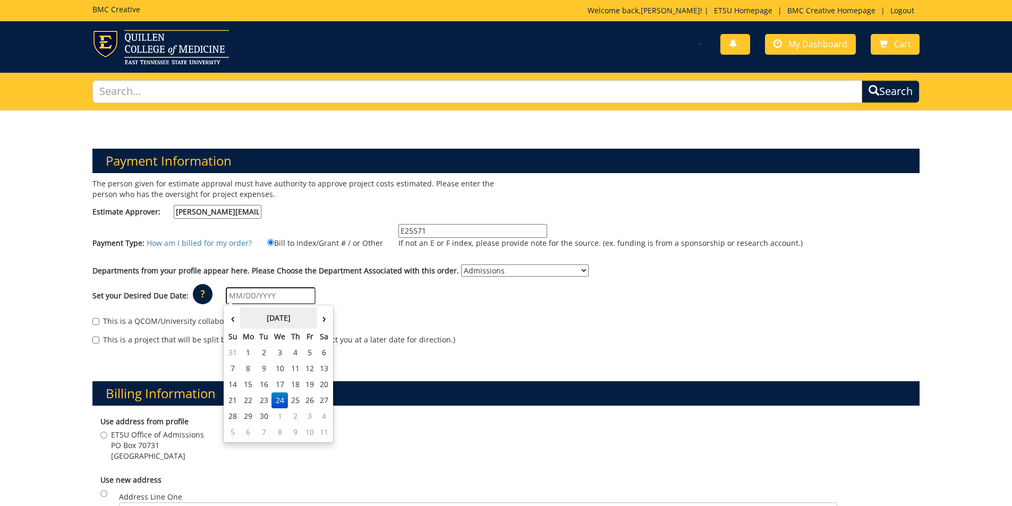
click at [251, 319] on th "September 2025" at bounding box center [278, 318] width 77 height 21
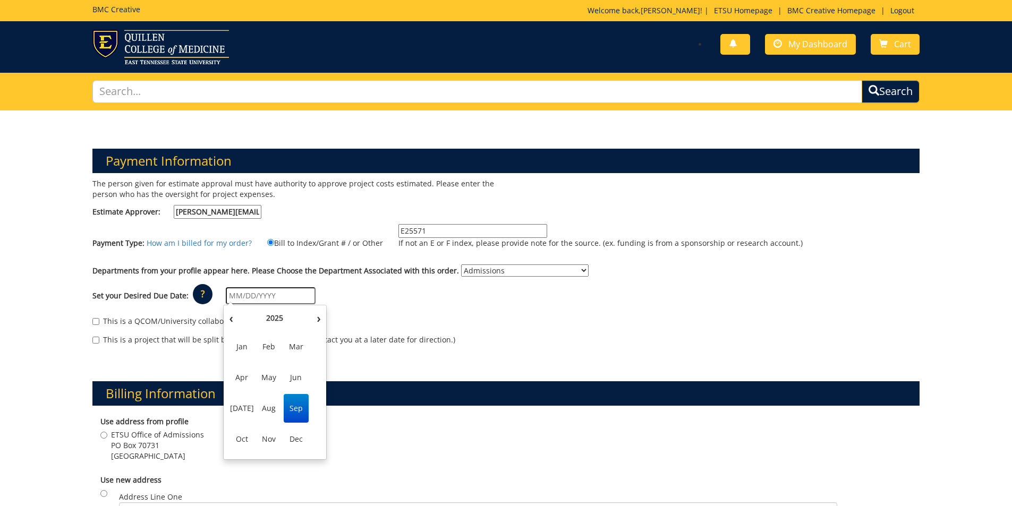
click at [297, 406] on span "Sep" at bounding box center [296, 408] width 25 height 29
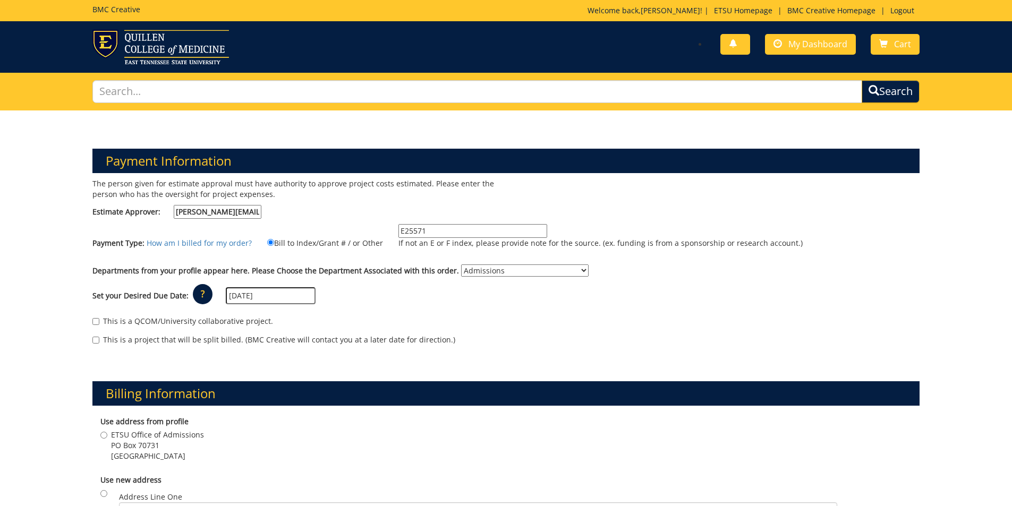
click at [276, 296] on input "09/01/2025" at bounding box center [271, 295] width 90 height 17
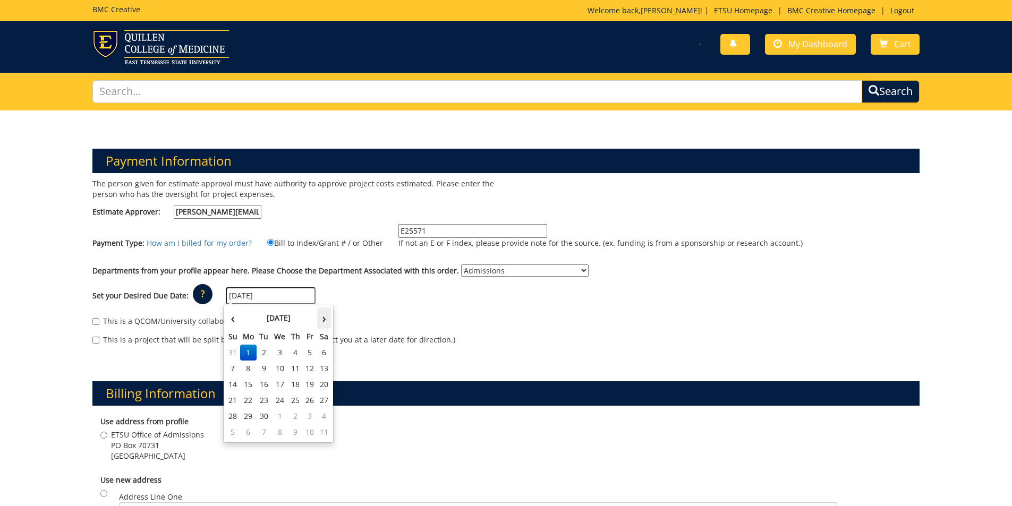
click at [319, 318] on th "›" at bounding box center [324, 318] width 14 height 21
click at [279, 383] on td "15" at bounding box center [279, 385] width 17 height 16
type input "[DATE]"
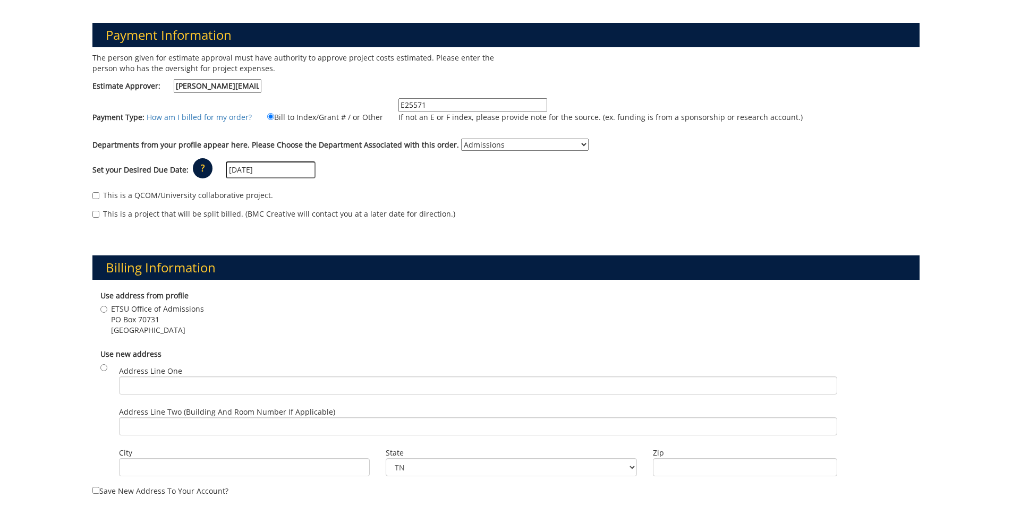
scroll to position [159, 0]
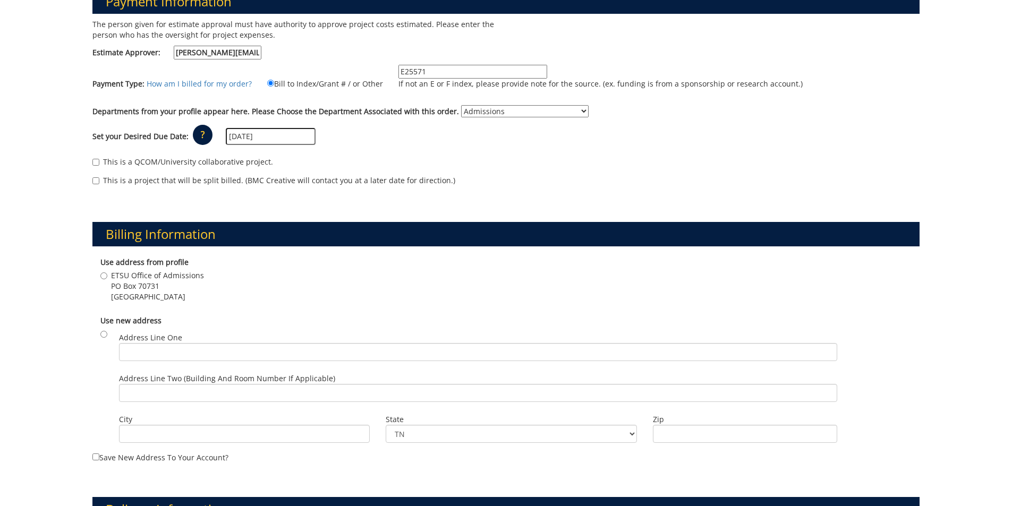
click at [112, 282] on span "PO Box 70731" at bounding box center [157, 286] width 93 height 11
click at [107, 279] on input "ETSU Office of Admissions PO Box 70731 Johnson City , TN 37614" at bounding box center [103, 275] width 7 height 7
radio input "true"
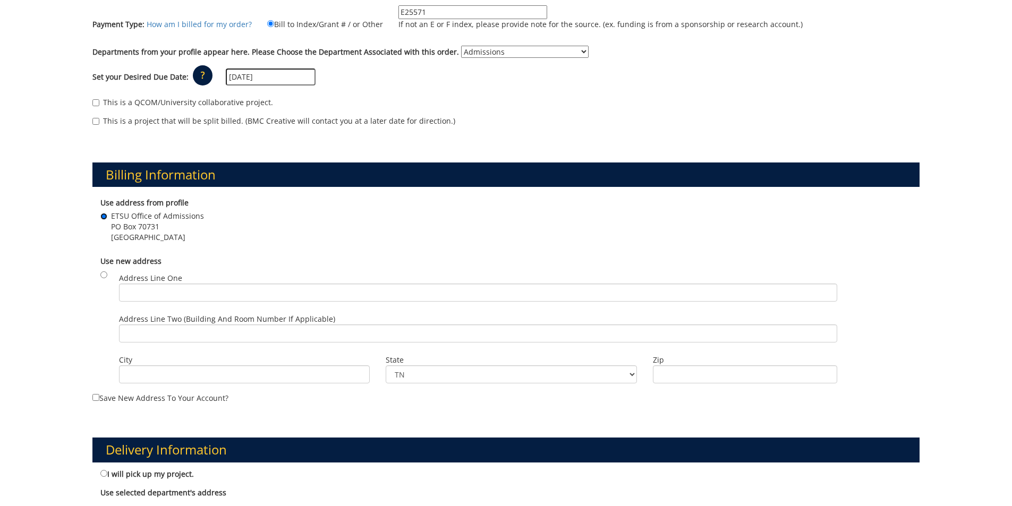
scroll to position [372, 0]
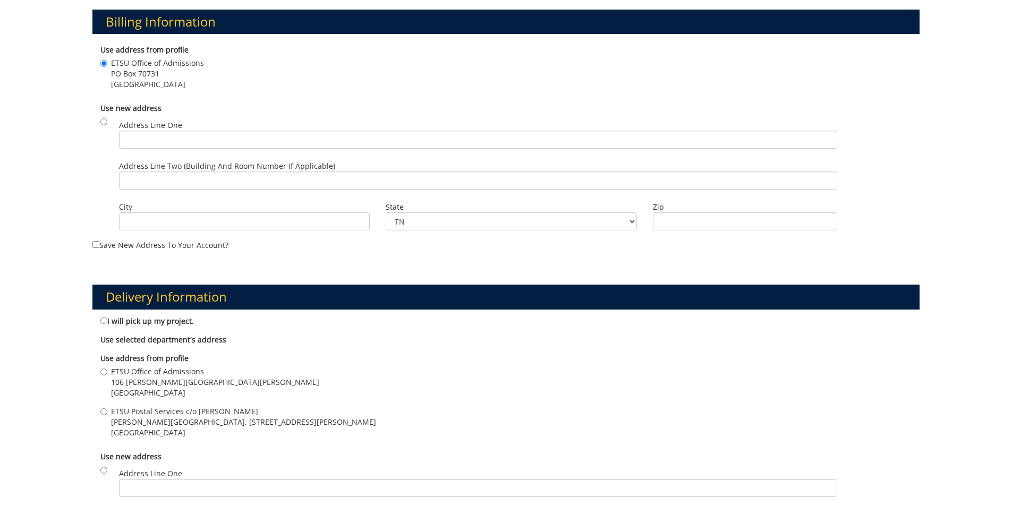
click at [186, 329] on div "Use selected department's address No department is currently selected." at bounding box center [506, 338] width 828 height 19
click at [177, 381] on span "106 [PERSON_NAME][GEOGRAPHIC_DATA][PERSON_NAME]" at bounding box center [215, 382] width 208 height 11
click at [107, 376] on input "ETSU Office of Admissions 106 Burgin Dossett Hall Johnson City , TN 37614" at bounding box center [103, 372] width 7 height 7
radio input "true"
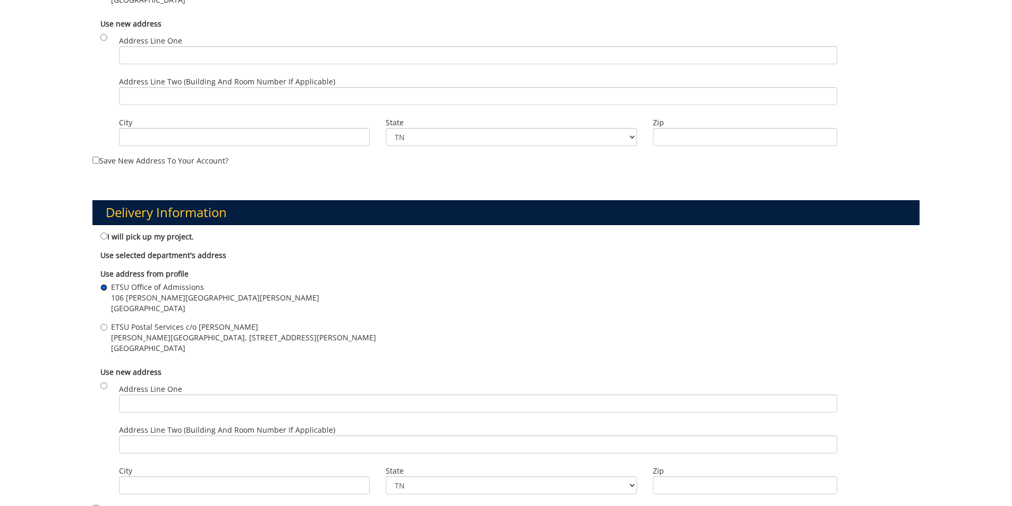
scroll to position [637, 0]
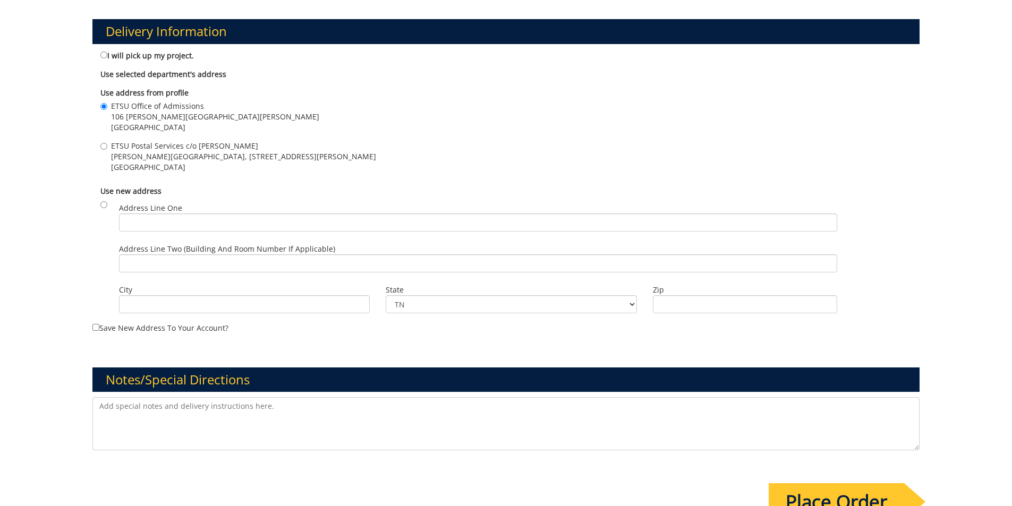
click at [152, 152] on span "D.P. Culp Student Center, 400 J L Seehorn Road" at bounding box center [243, 156] width 265 height 11
click at [107, 150] on input "ETSU Postal Services c/o Todd Leach D.P. Culp Student Center, 400 J L Seehorn R…" at bounding box center [103, 146] width 7 height 7
radio input "true"
click at [190, 413] on textarea at bounding box center [506, 423] width 828 height 53
type textarea "Virtual Viewbook postcard 11'x6" . Please give estimates at quantities 13,500 a…"
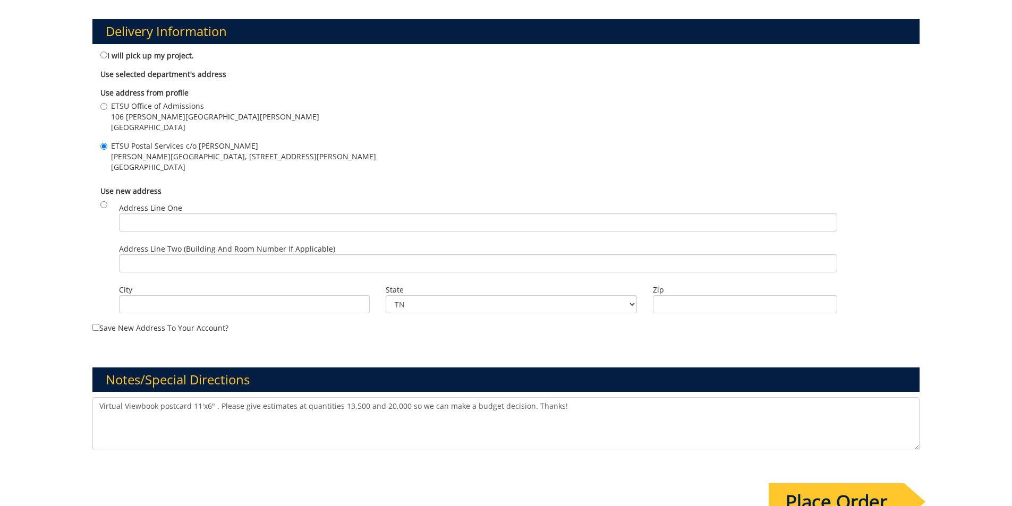
click at [791, 495] on input "Place Order" at bounding box center [836, 501] width 135 height 37
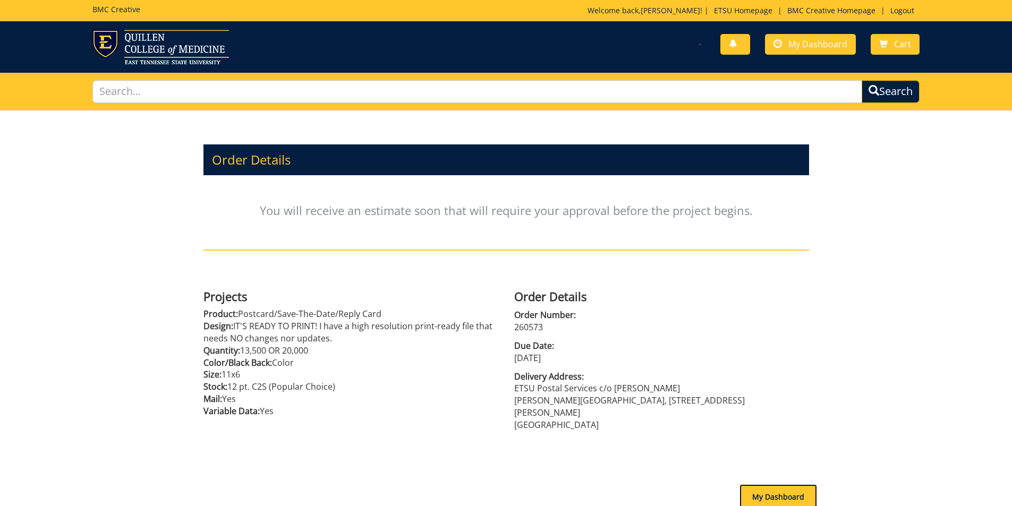
click at [767, 489] on div "My Dashboard" at bounding box center [778, 496] width 78 height 25
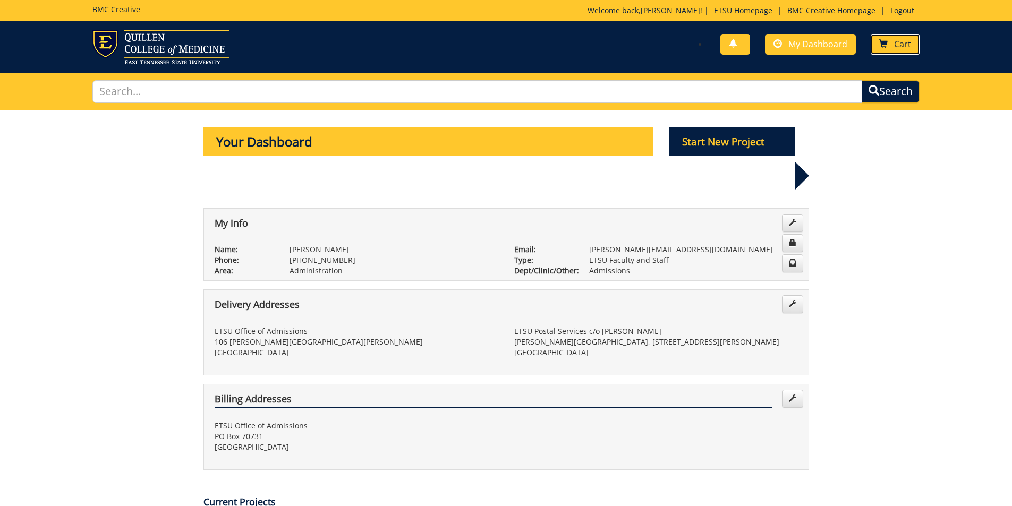
click at [879, 47] on link "Cart" at bounding box center [895, 44] width 49 height 21
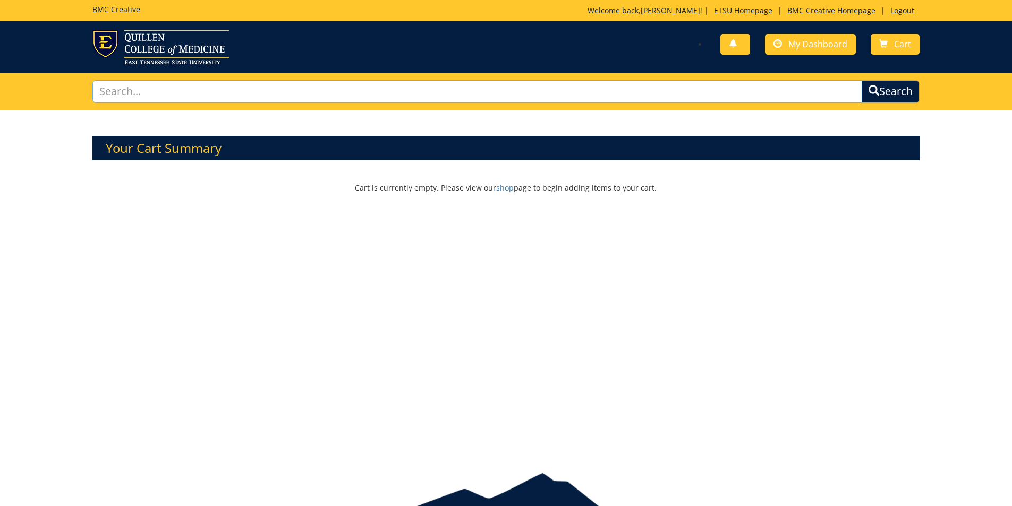
click at [183, 94] on input "text" at bounding box center [477, 91] width 770 height 23
type input "postcard"
click at [862, 80] on button "Search" at bounding box center [891, 91] width 58 height 23
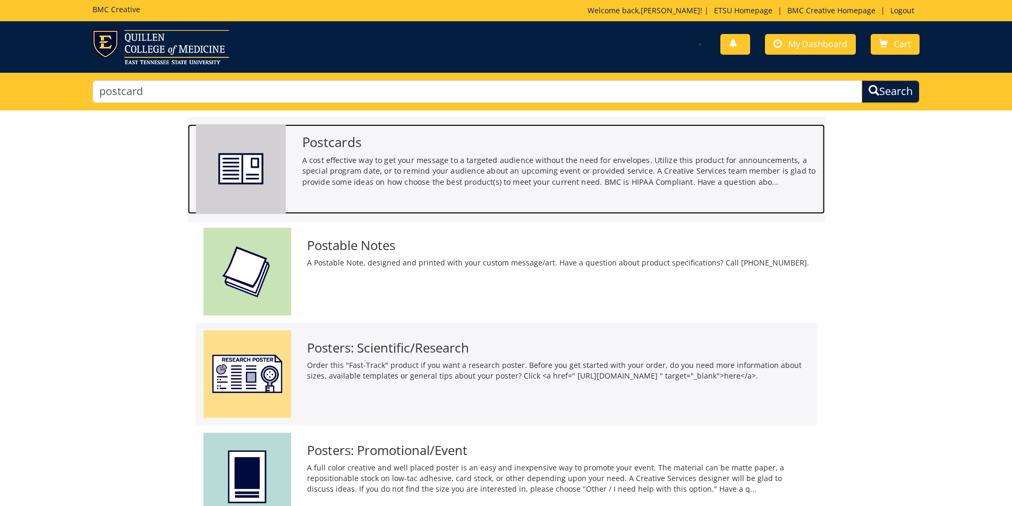
click at [260, 155] on img at bounding box center [240, 169] width 90 height 90
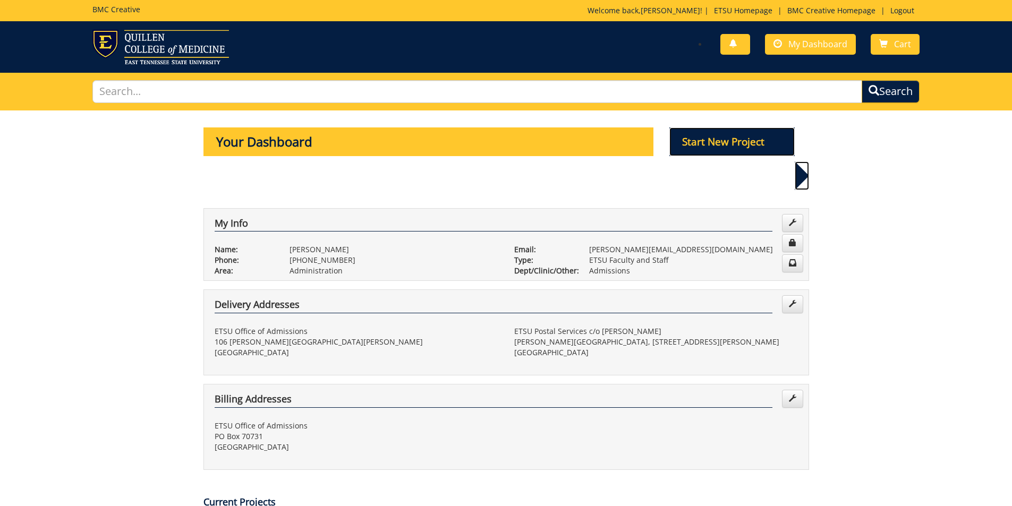
click at [708, 136] on p "Start New Project" at bounding box center [731, 141] width 125 height 29
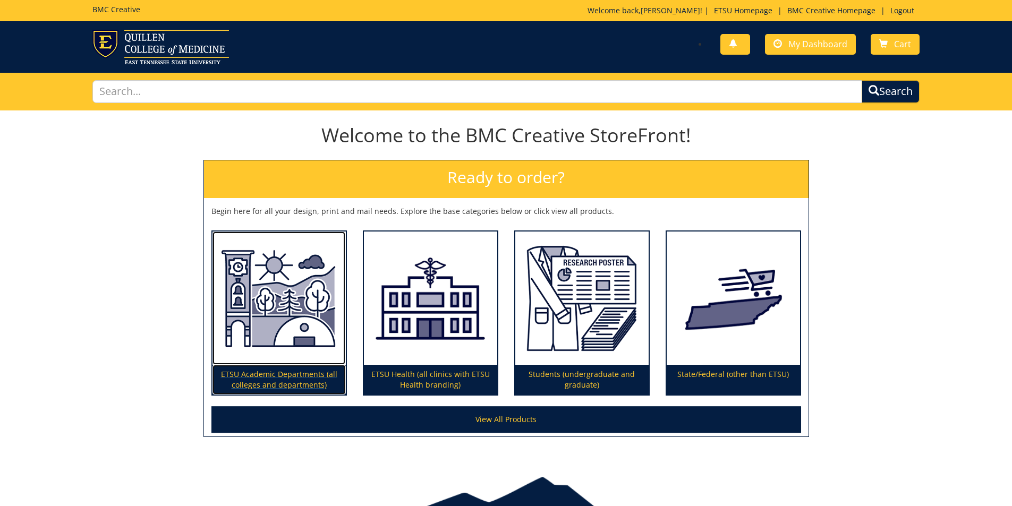
click at [285, 334] on img at bounding box center [278, 299] width 133 height 134
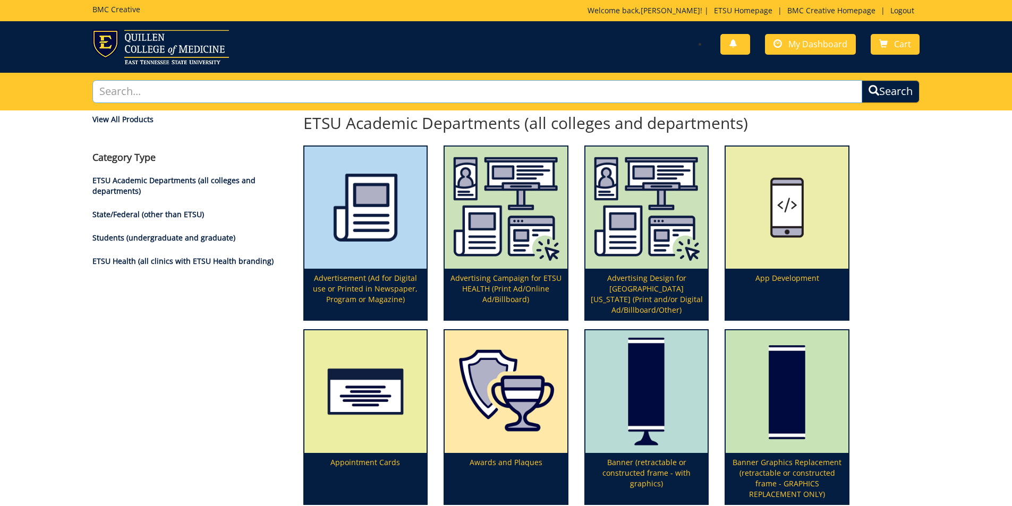
click at [169, 96] on input "text" at bounding box center [477, 91] width 770 height 23
type input "postcard"
click at [862, 80] on button "Search" at bounding box center [891, 91] width 58 height 23
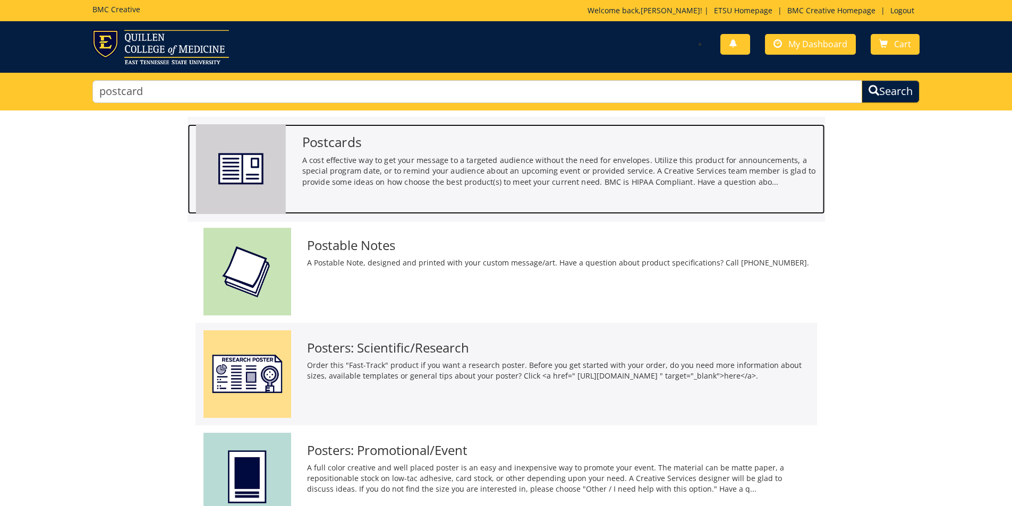
click at [241, 162] on img at bounding box center [240, 169] width 90 height 90
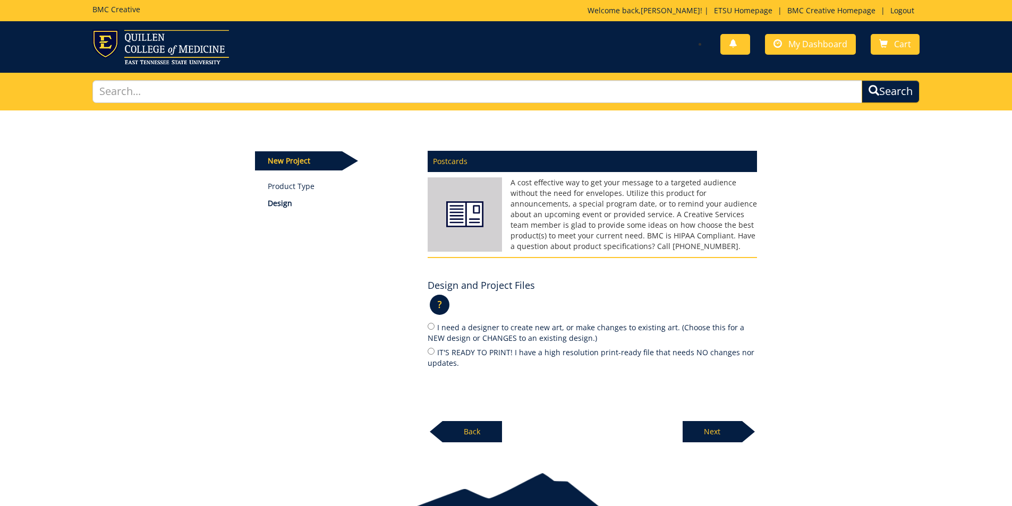
click at [481, 327] on label "I need a designer to create new art, or make changes to existing art. (Choose t…" at bounding box center [592, 332] width 329 height 22
click at [434, 327] on input "I need a designer to create new art, or make changes to existing art. (Choose t…" at bounding box center [431, 326] width 7 height 7
radio input "true"
click at [734, 433] on p "Next" at bounding box center [712, 431] width 59 height 21
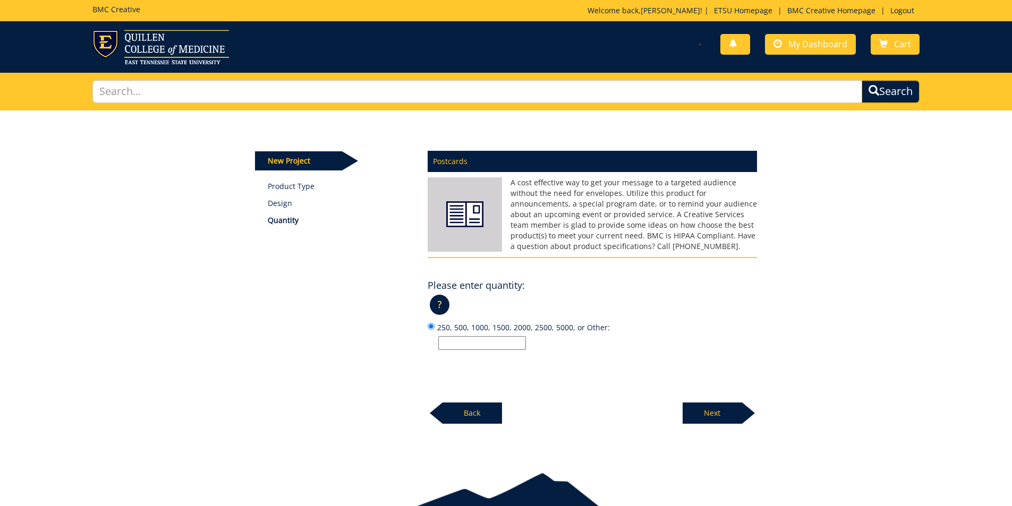
click at [512, 343] on input "250, 500, 1000, 1500, 2000, 2500, 5000, or Other:" at bounding box center [482, 343] width 88 height 14
type input "500"
drag, startPoint x: 705, startPoint y: 432, endPoint x: 705, endPoint y: 420, distance: 12.2
click at [705, 432] on div "New Project Product Type Design Quantity Postcards Please enter quantity: ? × 5…" at bounding box center [506, 282] width 1012 height 344
click at [705, 418] on p "Next" at bounding box center [712, 413] width 59 height 21
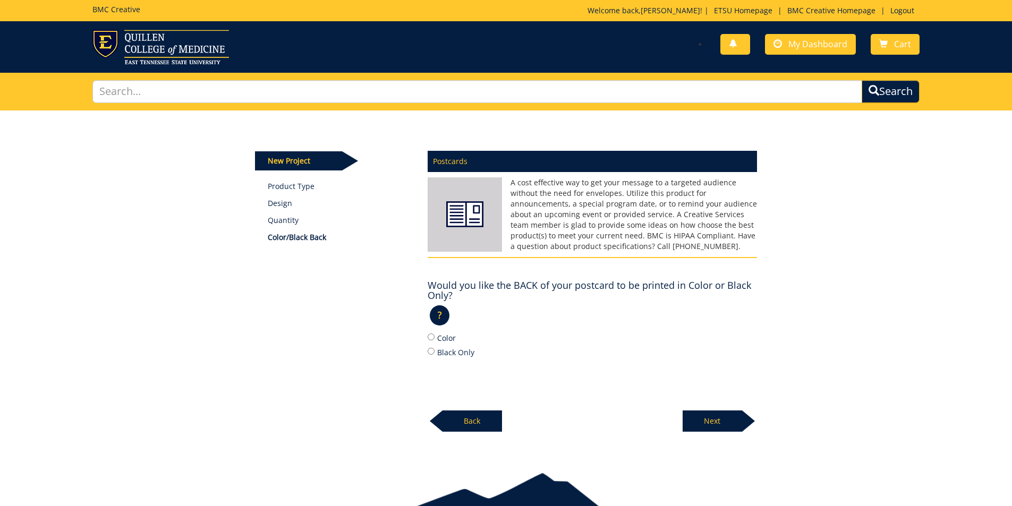
click at [451, 336] on label "Color" at bounding box center [592, 338] width 329 height 12
click at [434, 336] on input "Color" at bounding box center [431, 337] width 7 height 7
radio input "true"
click at [731, 420] on p "Next" at bounding box center [712, 421] width 59 height 21
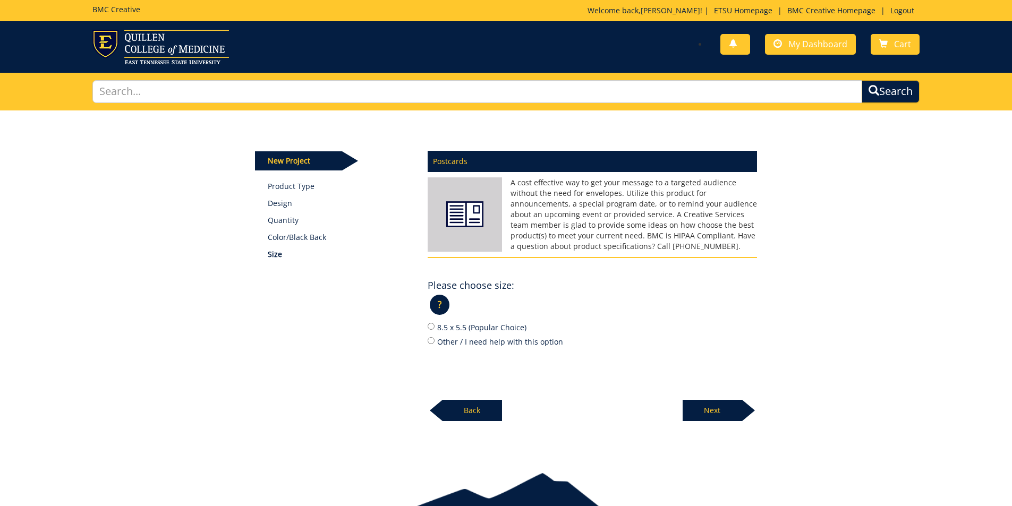
click at [469, 328] on label "8.5 x 5.5 (Popular Choice)" at bounding box center [592, 327] width 329 height 12
click at [434, 328] on input "8.5 x 5.5 (Popular Choice)" at bounding box center [431, 326] width 7 height 7
radio input "true"
click at [704, 406] on p "Next" at bounding box center [712, 410] width 59 height 21
click at [476, 325] on label "12 pt. C2S (Popular Choice)" at bounding box center [592, 327] width 329 height 12
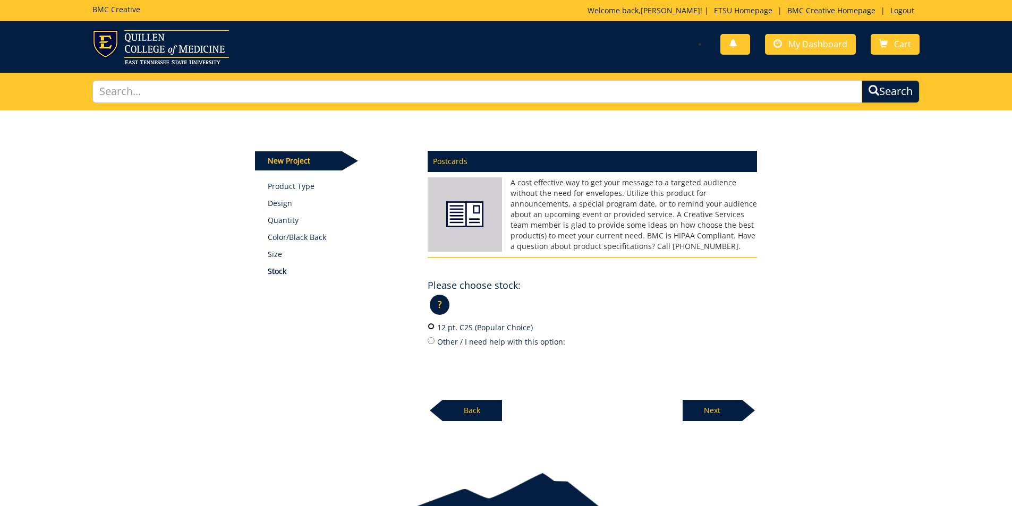
click at [434, 325] on input "12 pt. C2S (Popular Choice)" at bounding box center [431, 326] width 7 height 7
radio input "true"
click at [719, 407] on p "Next" at bounding box center [712, 410] width 59 height 21
click at [447, 325] on label "Yes" at bounding box center [592, 327] width 329 height 12
click at [434, 325] on input "Yes" at bounding box center [431, 326] width 7 height 7
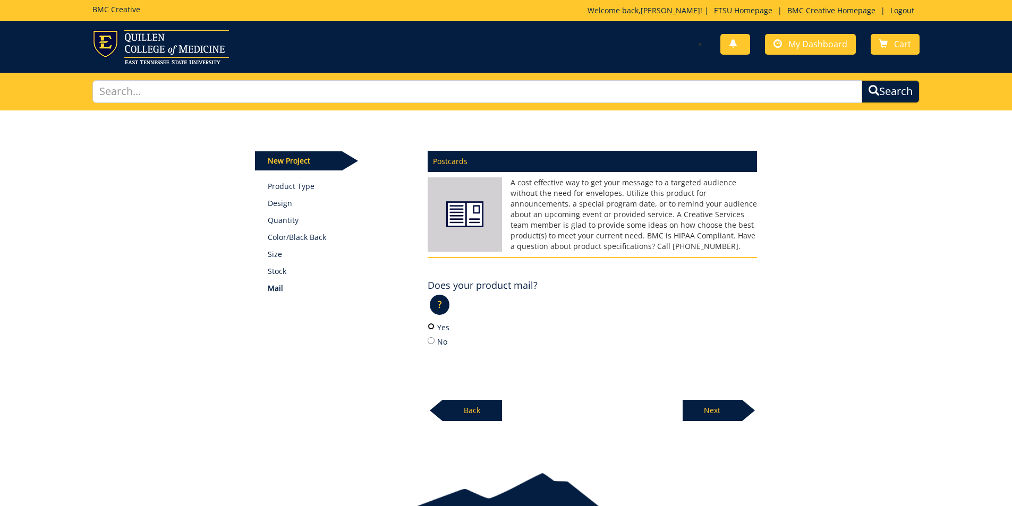
radio input "true"
click at [695, 397] on div "Next" at bounding box center [720, 406] width 74 height 29
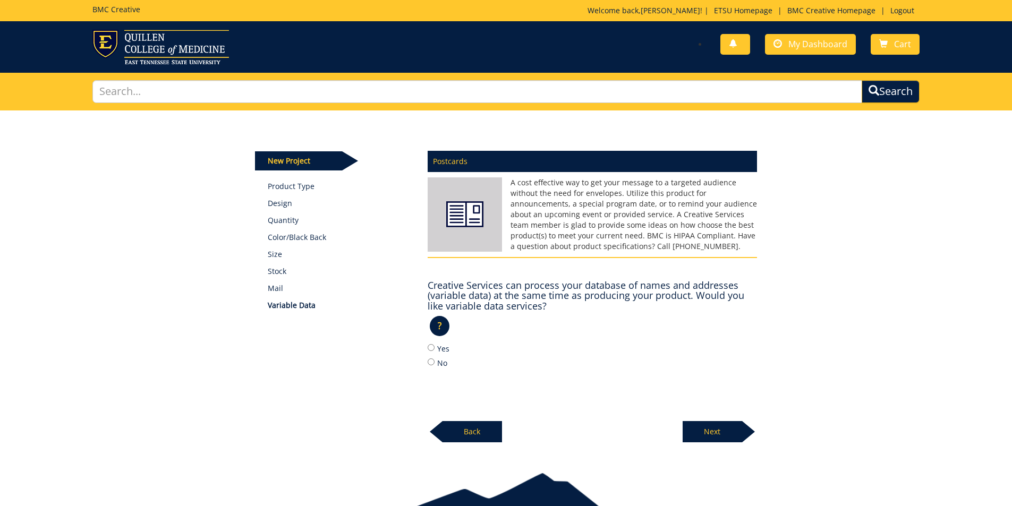
click at [446, 347] on label "Yes" at bounding box center [592, 349] width 329 height 12
click at [434, 347] on input "Yes" at bounding box center [431, 347] width 7 height 7
radio input "true"
click at [726, 425] on p "Next" at bounding box center [712, 431] width 59 height 21
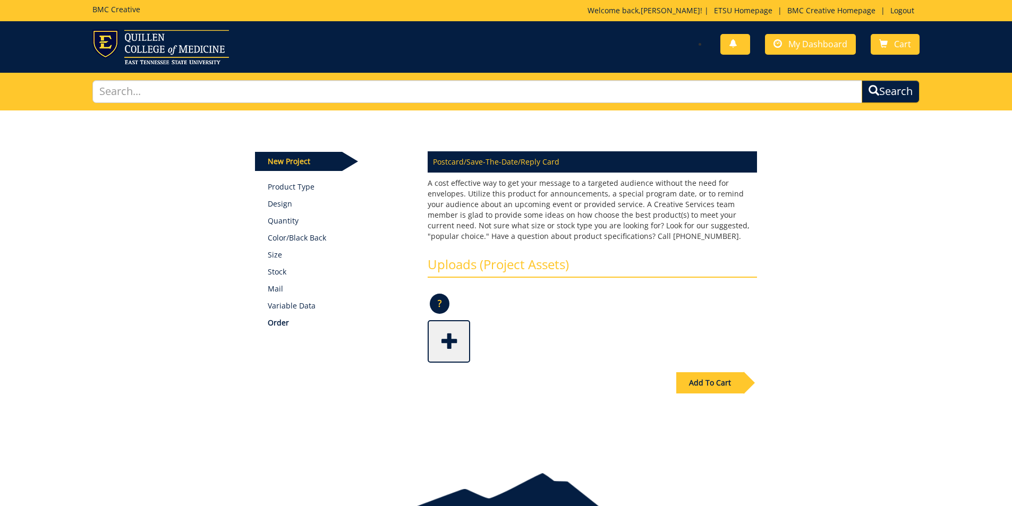
click at [722, 383] on div "Add To Cart" at bounding box center [709, 382] width 67 height 21
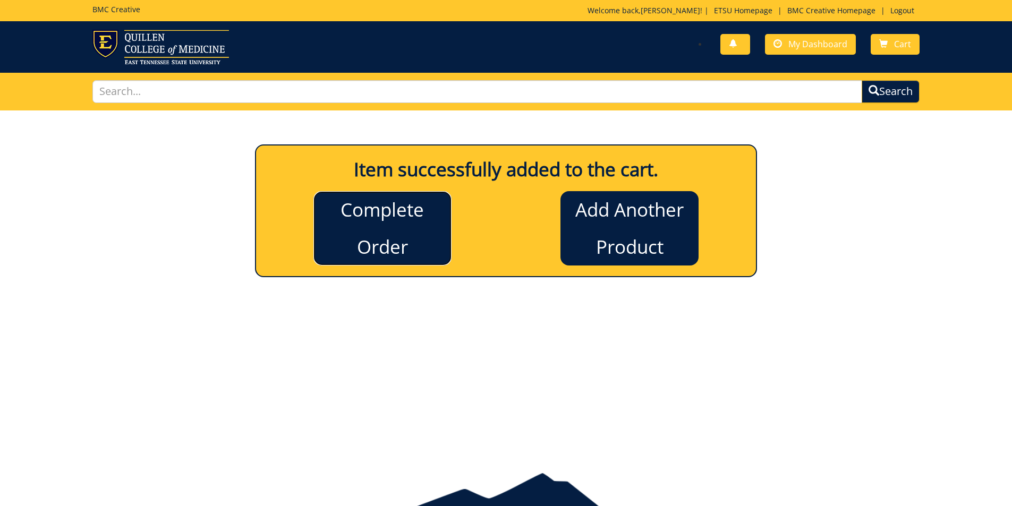
click at [370, 205] on link "Complete Order" at bounding box center [382, 228] width 138 height 74
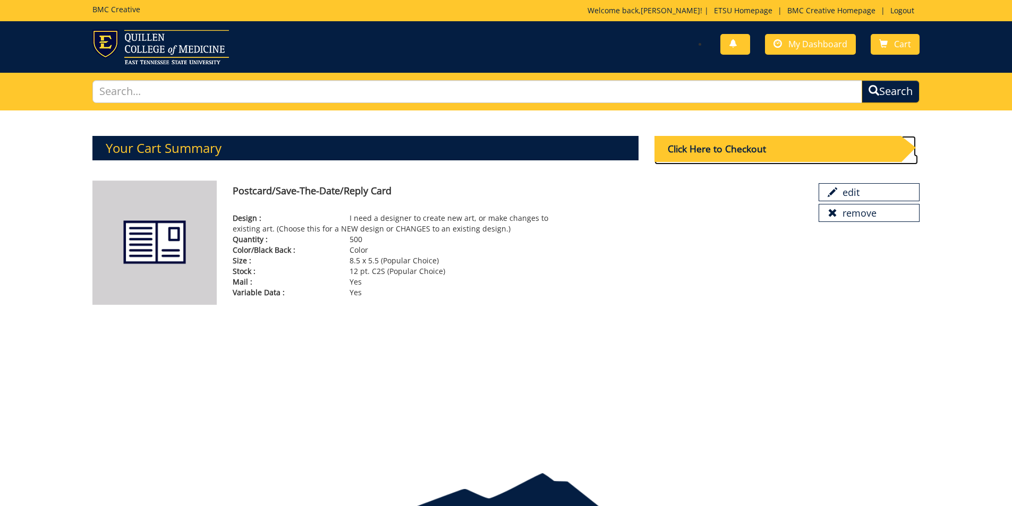
click at [751, 155] on div "Click Here to Checkout" at bounding box center [777, 149] width 246 height 26
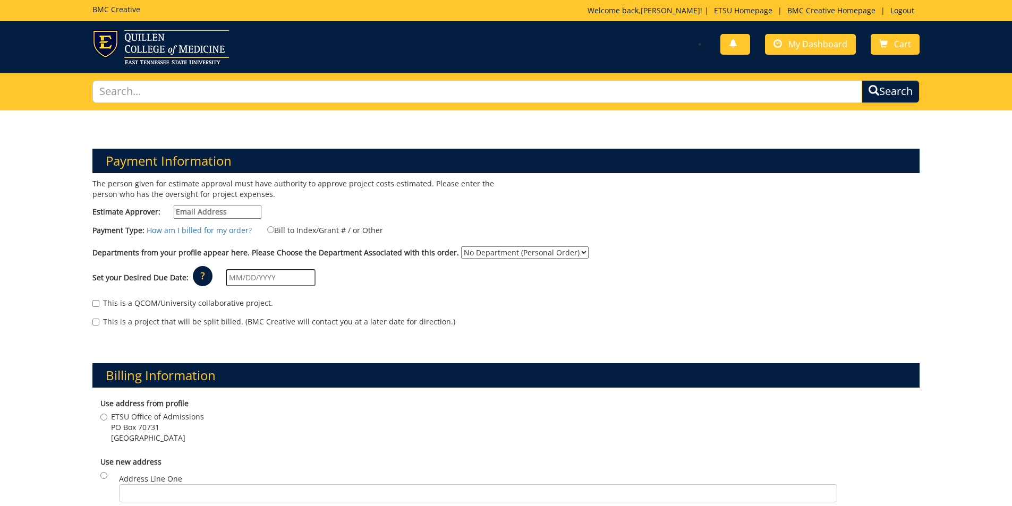
click at [241, 212] on input "Estimate Approver:" at bounding box center [218, 212] width 88 height 14
type input "[PERSON_NAME][EMAIL_ADDRESS][DOMAIN_NAME]"
click at [304, 228] on label "Bill to Index/Grant # / or Other" at bounding box center [318, 230] width 129 height 12
click at [274, 228] on input "Bill to Index/Grant # / or Other" at bounding box center [270, 229] width 7 height 7
radio input "true"
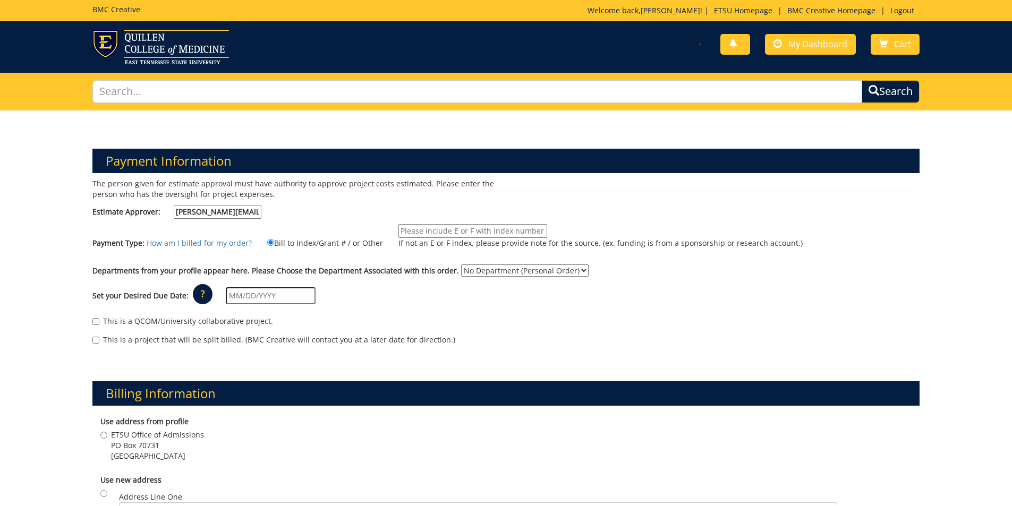
click at [435, 234] on input "If not an E or F index, please provide note for the source. (ex. funding is fro…" at bounding box center [472, 231] width 149 height 14
click at [486, 269] on select "No Department (Personal Order) Admissions" at bounding box center [524, 271] width 127 height 12
click at [486, 228] on input "If not an E or F index, please provide note for the source. (ex. funding is fro…" at bounding box center [472, 231] width 149 height 14
type input "E25571"
click at [485, 261] on div "The person given for estimate approval must have authority to approve project c…" at bounding box center [505, 266] width 843 height 177
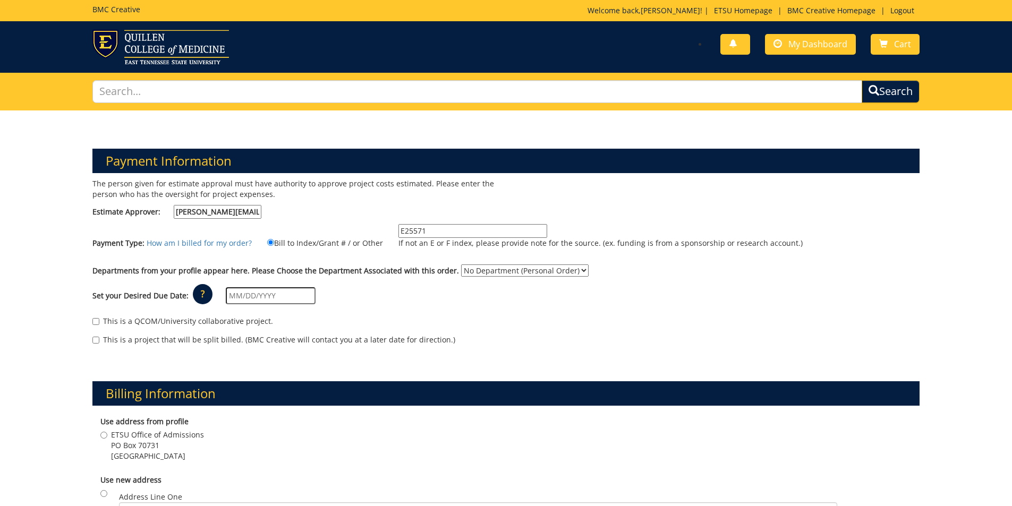
click at [485, 267] on select "No Department (Personal Order) Admissions" at bounding box center [524, 271] width 127 height 12
click at [461, 265] on select "No Department (Personal Order) Admissions" at bounding box center [524, 271] width 127 height 12
click at [489, 272] on select "No Department (Personal Order) Admissions" at bounding box center [524, 271] width 127 height 12
select select "6"
click at [461, 265] on select "No Department (Personal Order) Admissions" at bounding box center [524, 271] width 127 height 12
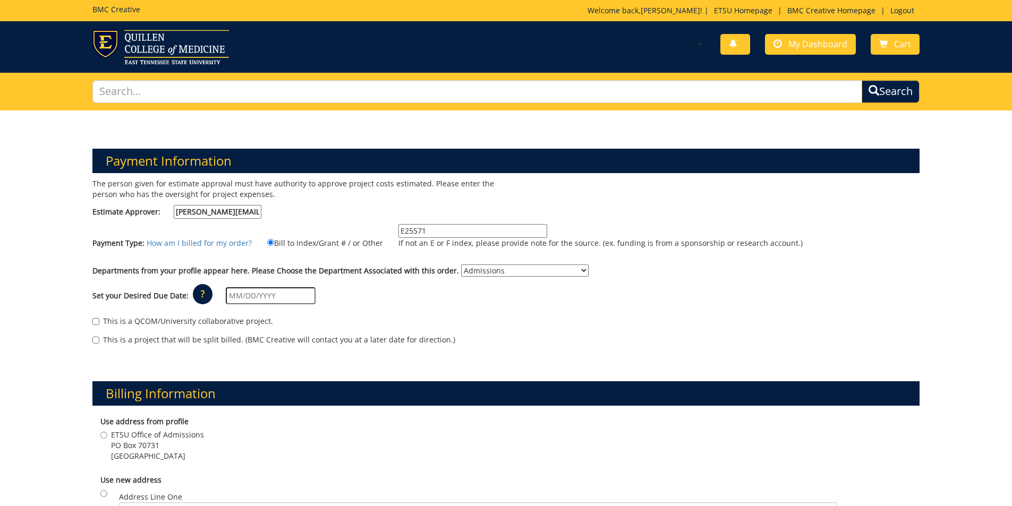
click at [304, 295] on input "text" at bounding box center [271, 295] width 90 height 17
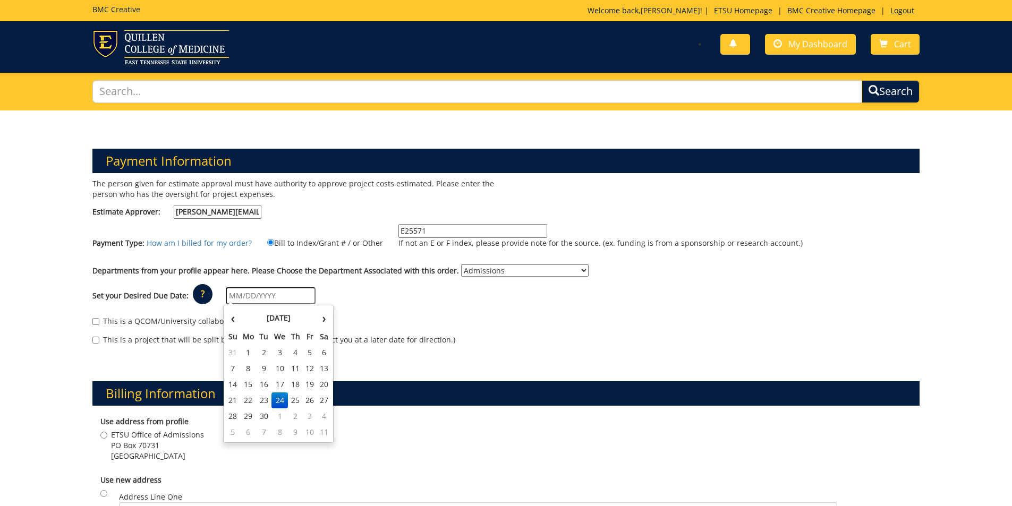
click at [252, 317] on th "September 2025" at bounding box center [278, 318] width 77 height 21
click at [237, 438] on span "Oct" at bounding box center [241, 439] width 25 height 29
click at [274, 299] on input "10/01/2025" at bounding box center [271, 295] width 90 height 17
click at [250, 366] on td "6" at bounding box center [248, 369] width 17 height 16
click at [281, 293] on input "10/06/2025" at bounding box center [271, 295] width 90 height 17
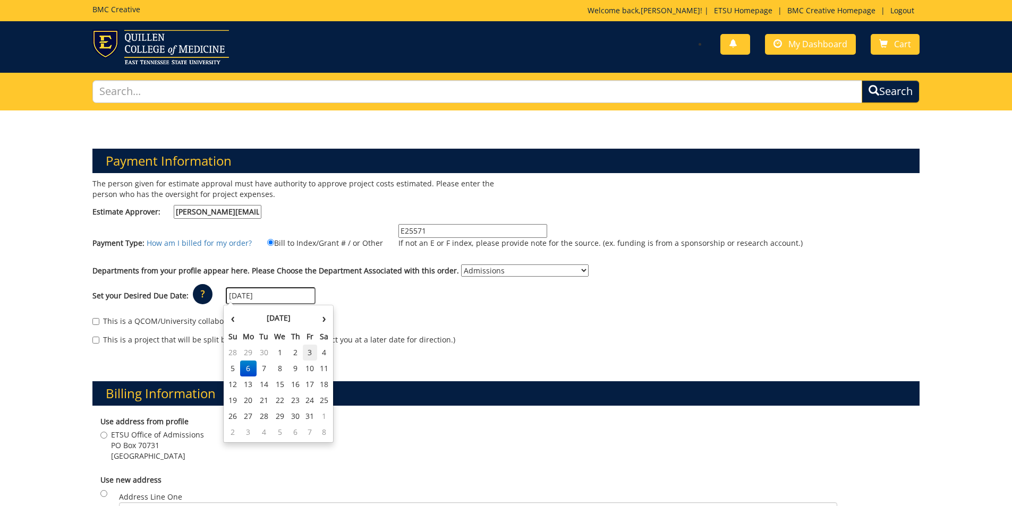
click at [305, 355] on td "3" at bounding box center [310, 353] width 14 height 16
type input "10/03/2025"
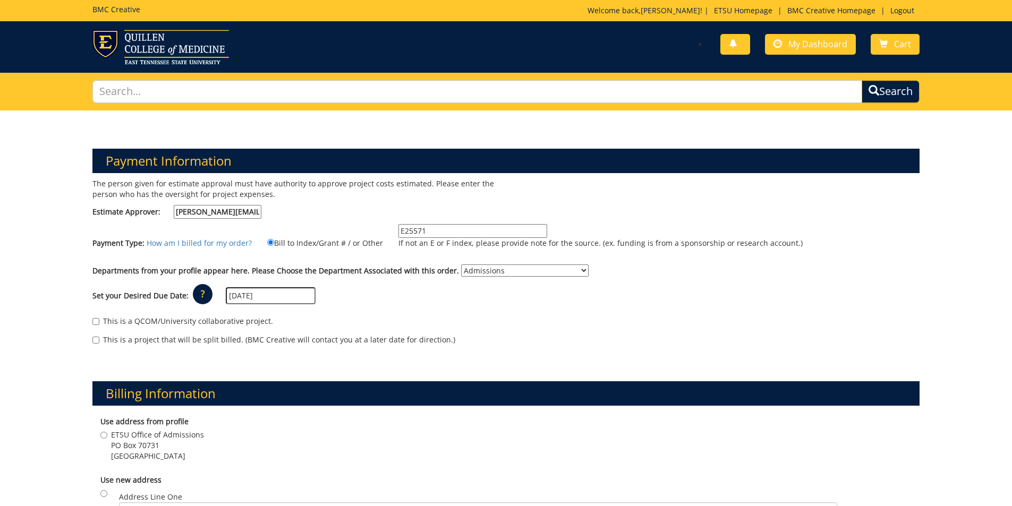
click at [141, 443] on span "PO Box 70731" at bounding box center [157, 445] width 93 height 11
click at [107, 439] on input "ETSU Office of Admissions PO Box 70731 Johnson City , TN 37614" at bounding box center [103, 435] width 7 height 7
radio input "true"
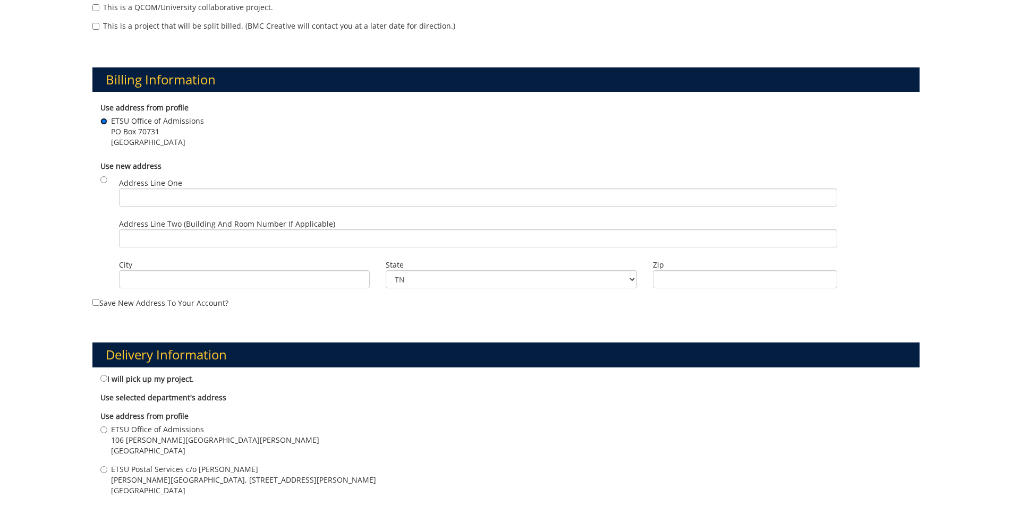
scroll to position [319, 0]
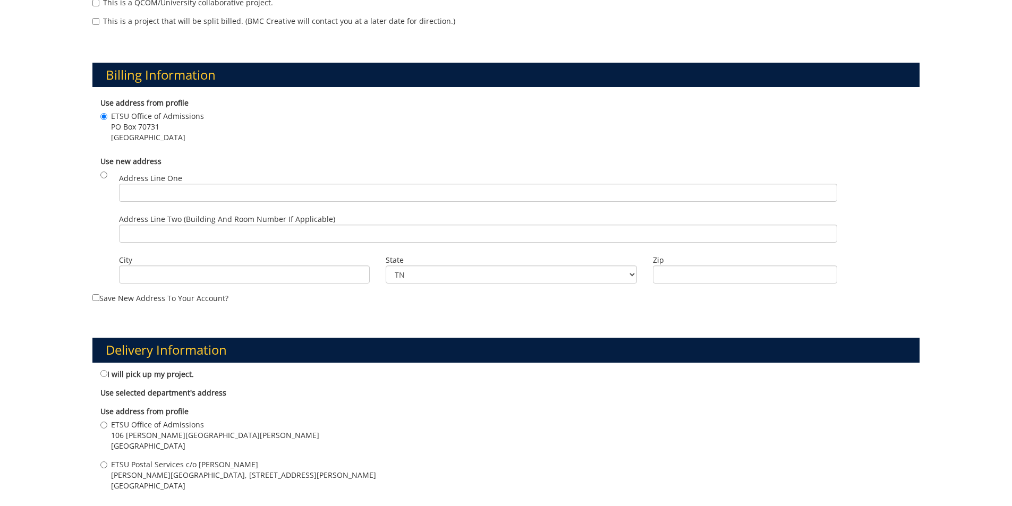
click at [164, 422] on span "ETSU Office of Admissions" at bounding box center [215, 425] width 208 height 11
click at [107, 422] on input "ETSU Office of Admissions 106 Burgin Dossett Hall Johnson City , TN 37614" at bounding box center [103, 425] width 7 height 7
radio input "true"
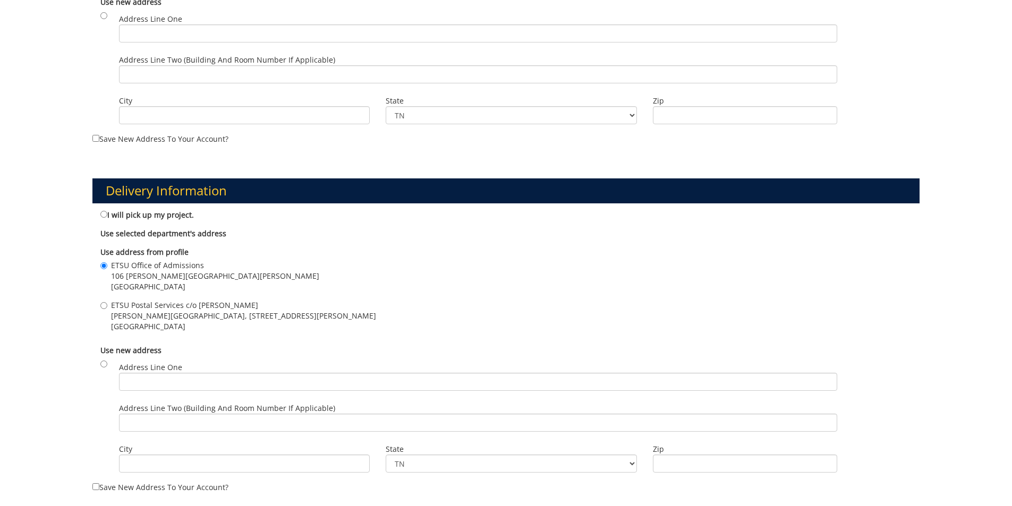
click at [155, 317] on span "D.P. Culp Student Center, 400 J L Seehorn Road" at bounding box center [243, 316] width 265 height 11
click at [107, 309] on input "ETSU Postal Services c/o Todd Leach D.P. Culp Student Center, 400 J L Seehorn R…" at bounding box center [103, 305] width 7 height 7
radio input "true"
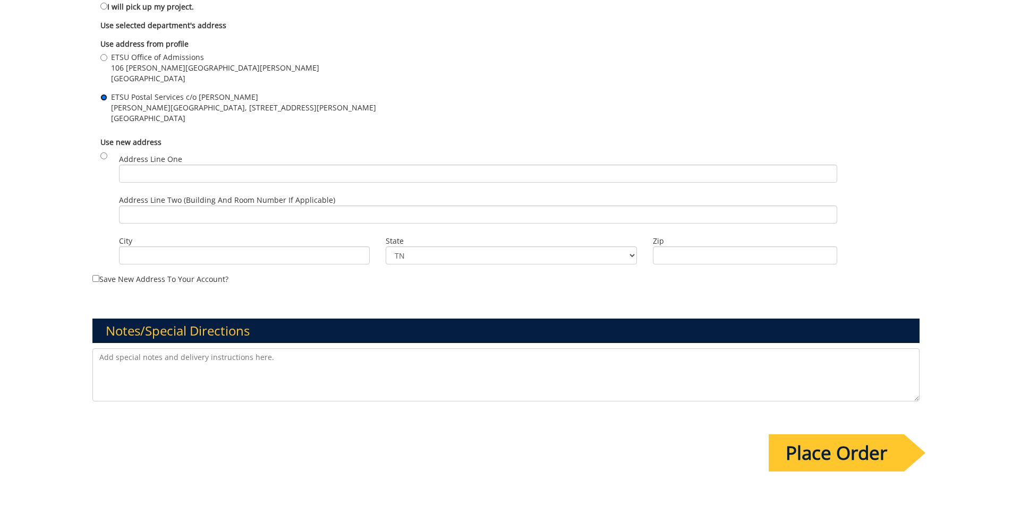
scroll to position [690, 0]
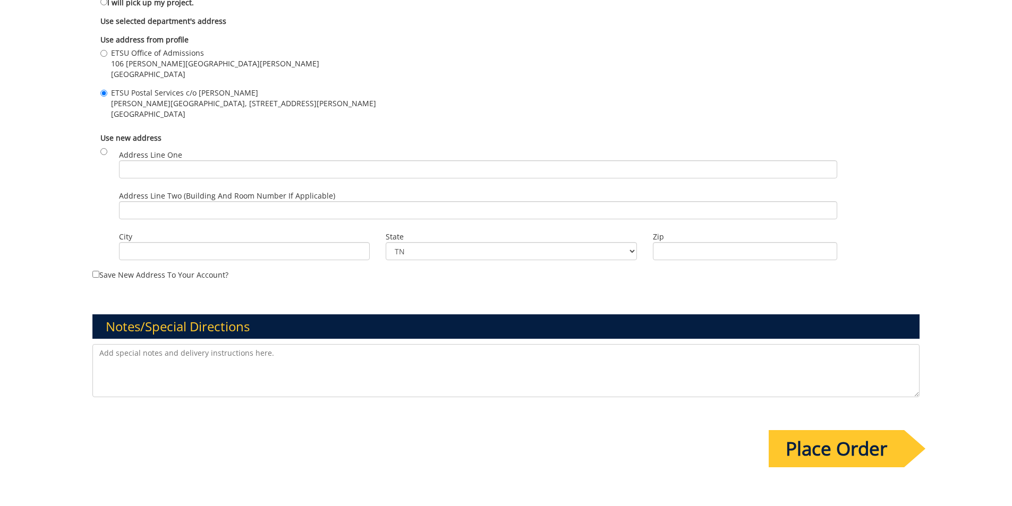
click at [184, 361] on textarea at bounding box center [506, 370] width 828 height 53
paste textarea "250786-A"
click at [341, 352] on textarea "Please see past job 250786-A, Honors Preview Night Invitations. Art" at bounding box center [506, 370] width 828 height 53
paste textarea "https://etsuur.app.box.com/s/slv9cnv0lvmg60dk4mazk5lcvhyqnbpx"
click at [445, 351] on textarea "Please see past job 250786-A, Honors Preview Night Invitations. Art from last y…" at bounding box center [506, 370] width 828 height 53
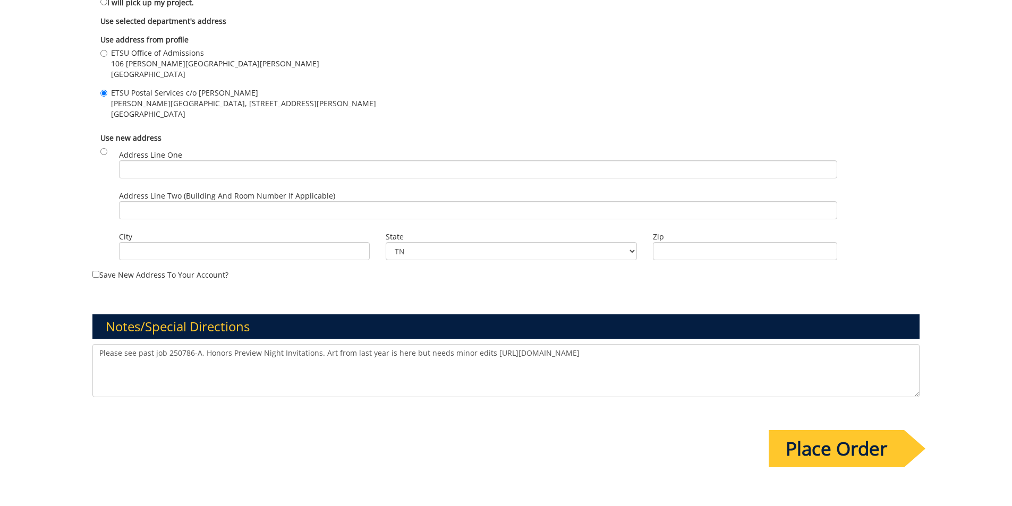
click at [745, 360] on textarea "Please see past job 250786-A, Honors Preview Night Invitations. Art from last y…" at bounding box center [506, 370] width 828 height 53
click at [267, 368] on textarea "Please see past job 250786-A, Honors Preview Night Invitations. Art from last y…" at bounding box center [506, 370] width 828 height 53
click at [99, 356] on textarea "Please see past job 250786-A, Honors Preview Night Invitations. Art from last y…" at bounding box center [506, 370] width 828 height 53
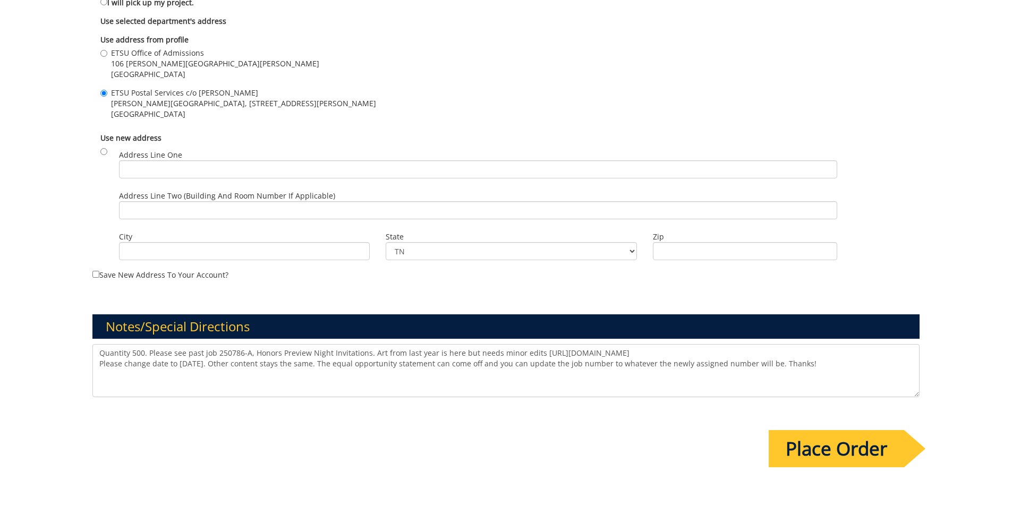
type textarea "Quantity 500. Please see past job 250786-A, Honors Preview Night Invitations. A…"
click at [792, 448] on input "Place Order" at bounding box center [836, 448] width 135 height 37
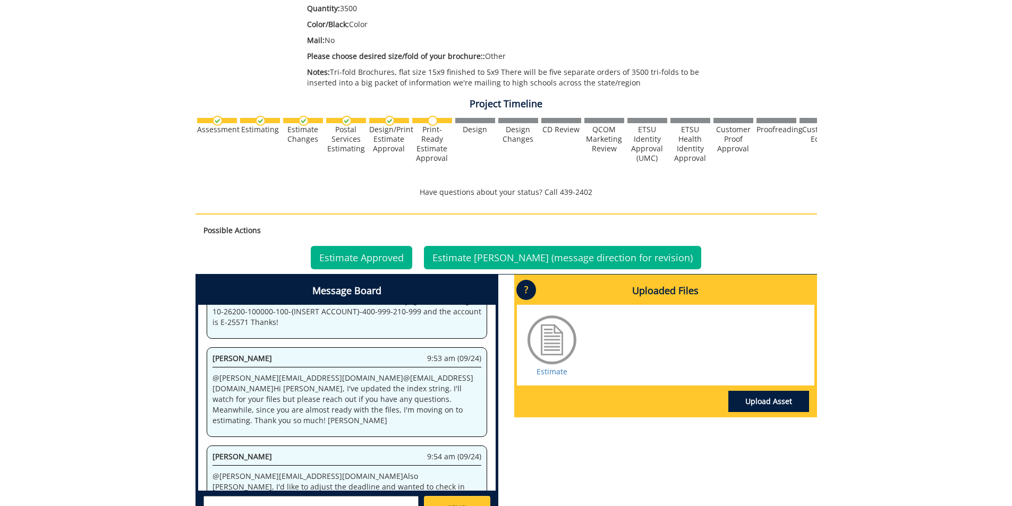
scroll to position [372, 0]
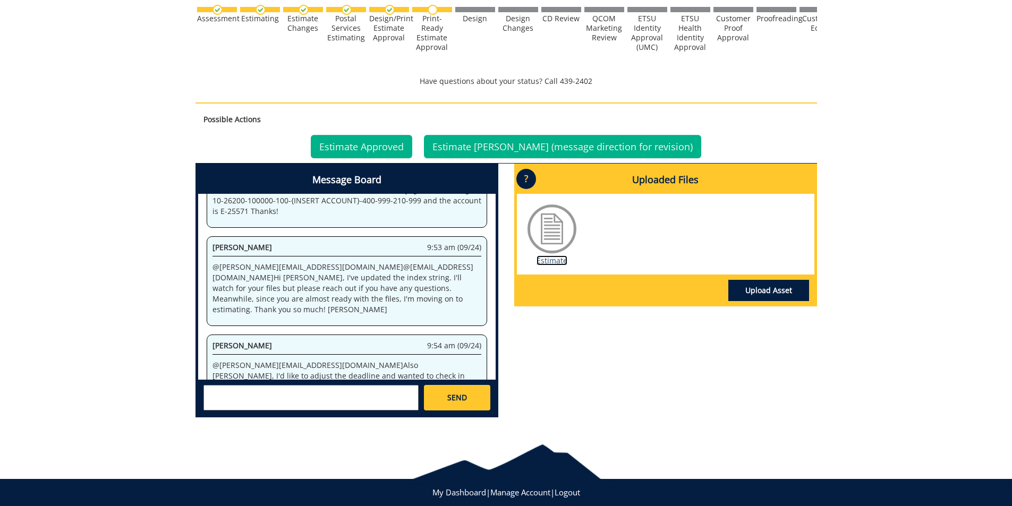
click at [552, 260] on link "Estimate" at bounding box center [551, 260] width 31 height 10
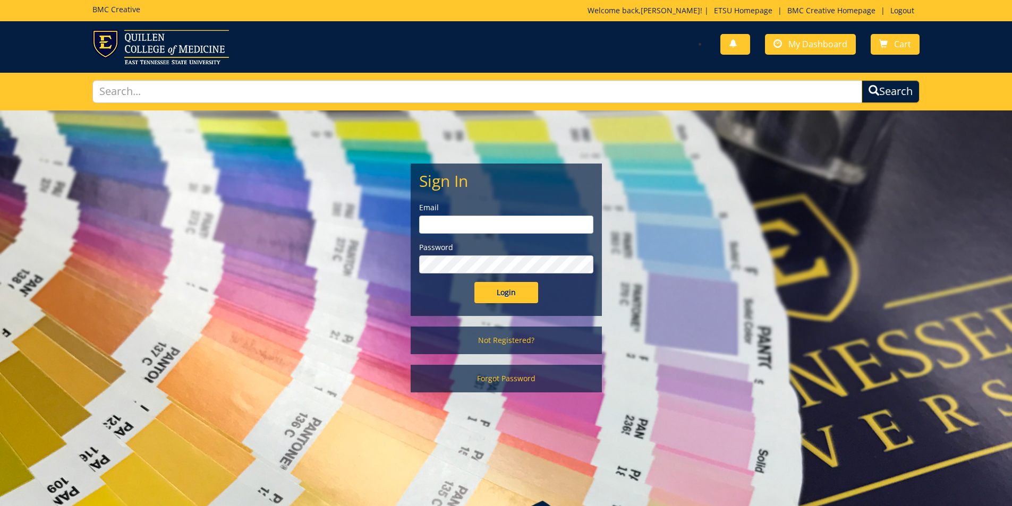
type input "[PERSON_NAME][EMAIL_ADDRESS][DOMAIN_NAME]"
click at [509, 290] on input "Login" at bounding box center [506, 292] width 64 height 21
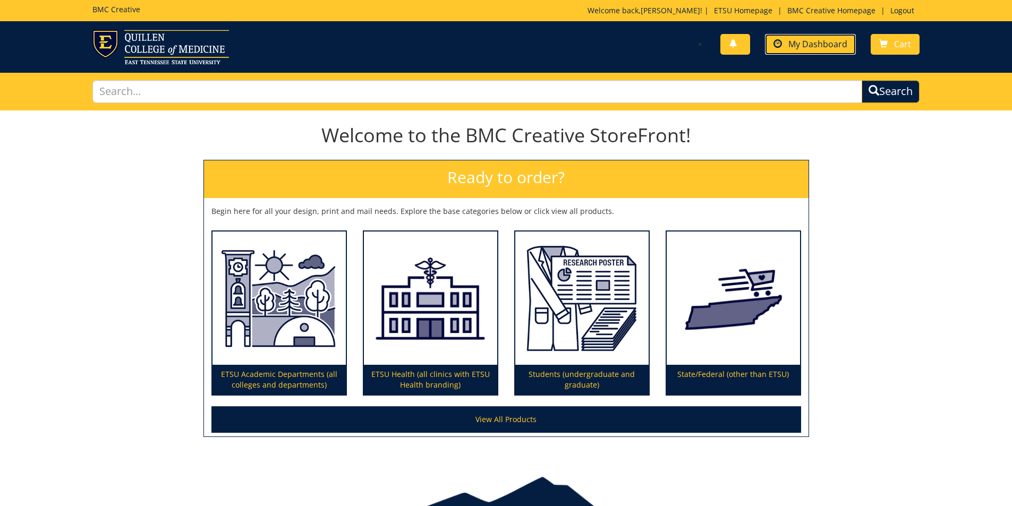
click at [822, 45] on span "My Dashboard" at bounding box center [817, 44] width 59 height 12
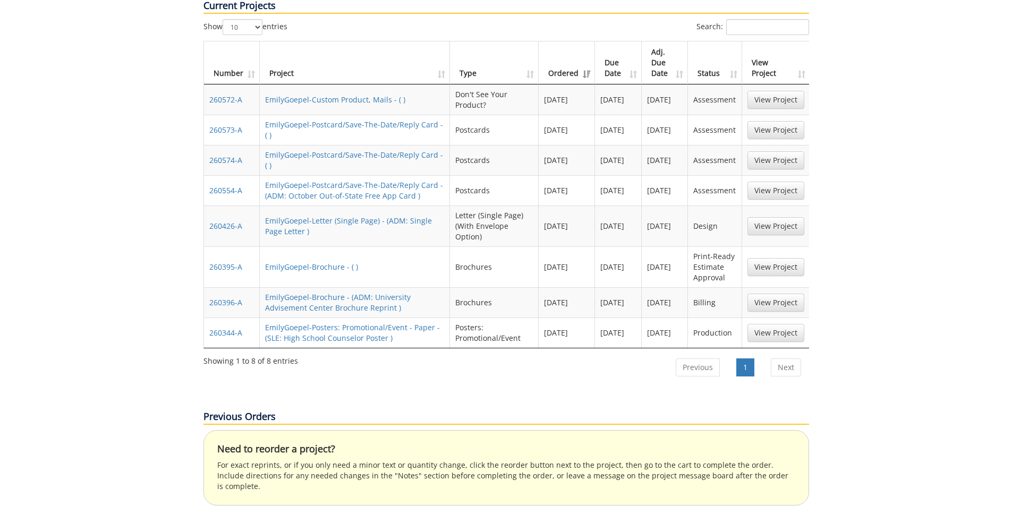
scroll to position [584, 0]
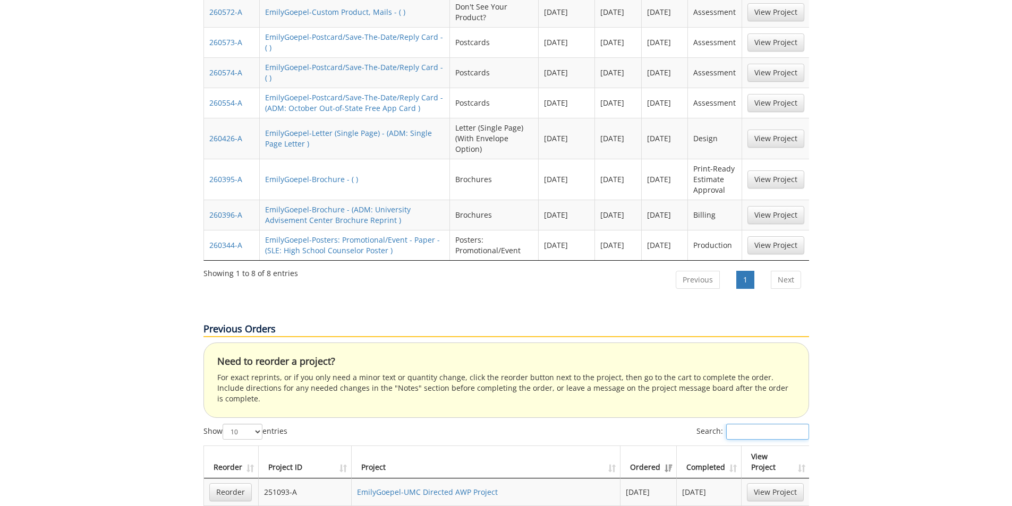
click at [730, 424] on input "Search:" at bounding box center [767, 432] width 83 height 16
paste input "250523-A"
type input "250523-A"
click at [465, 487] on link "UMCProjects-UMC Directed AWP Project" at bounding box center [428, 492] width 142 height 10
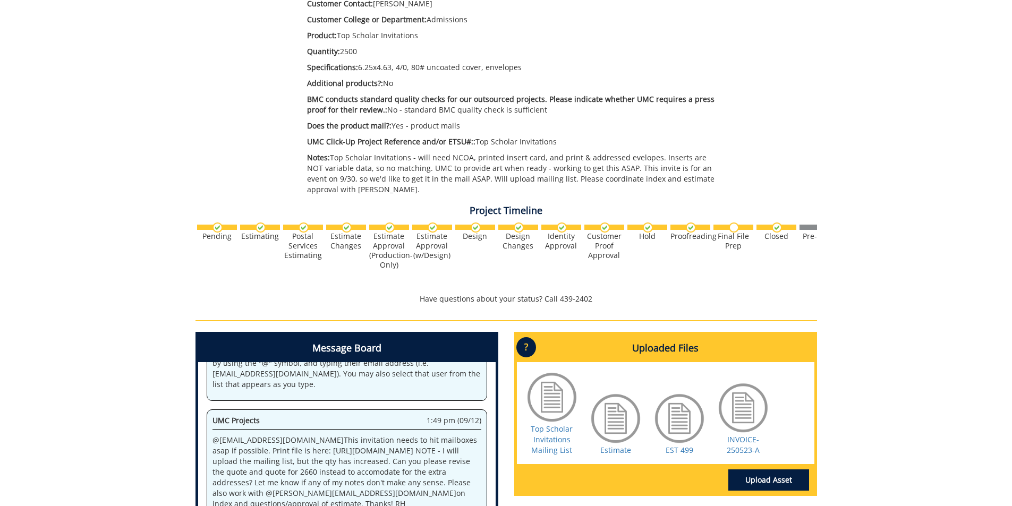
scroll to position [117, 0]
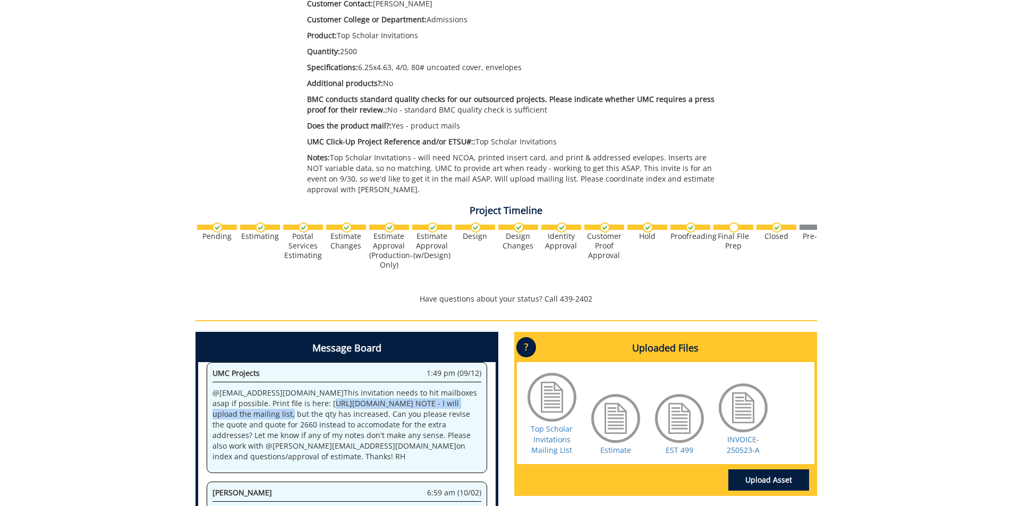
drag, startPoint x: 422, startPoint y: 403, endPoint x: 212, endPoint y: 406, distance: 209.8
click at [212, 406] on p "@ conleyga@etsu.edu This invitation needs to hit mailboxes asap if possible. Pr…" at bounding box center [346, 425] width 269 height 74
copy p "https://etsuur.box.com/s/diguzz6eb70vest0g3pos2w73her5s88"
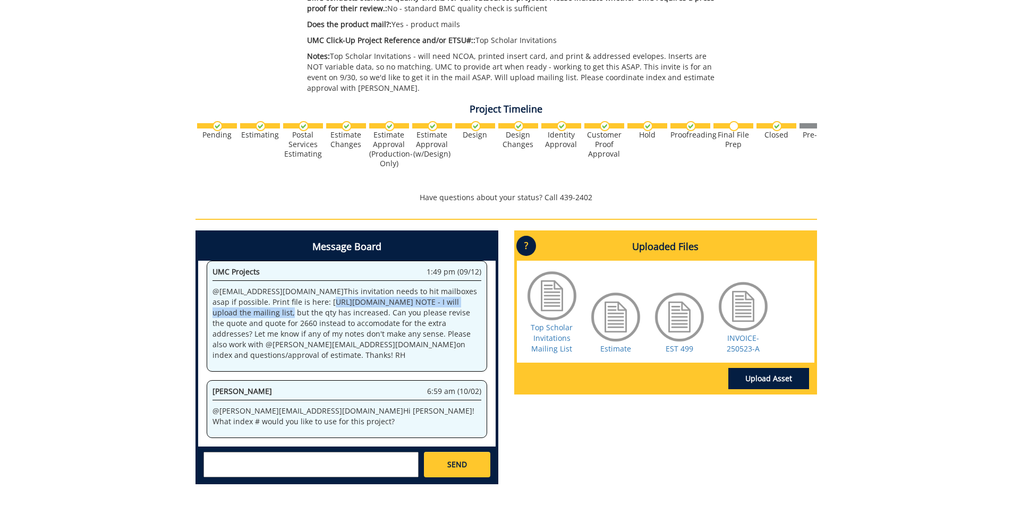
scroll to position [372, 0]
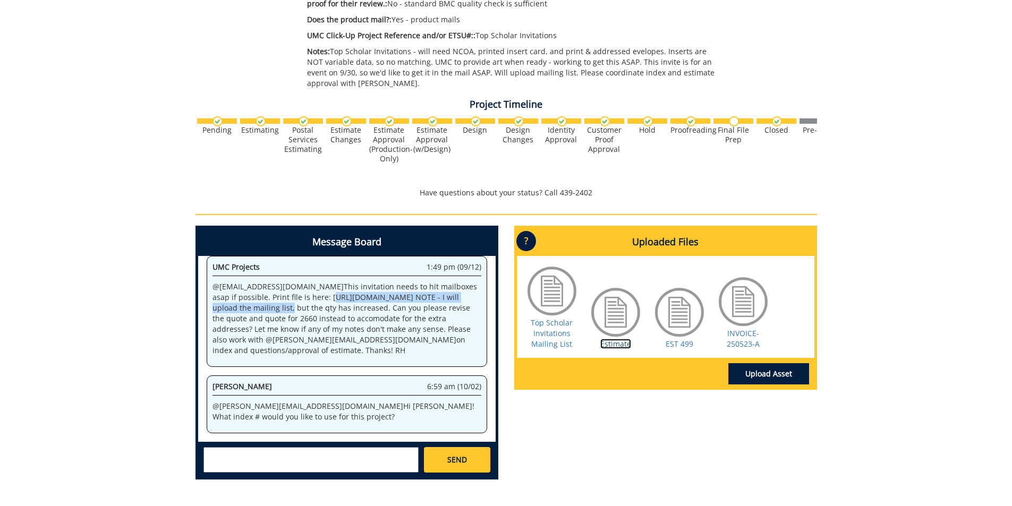
click at [623, 345] on link "Estimate" at bounding box center [615, 344] width 31 height 10
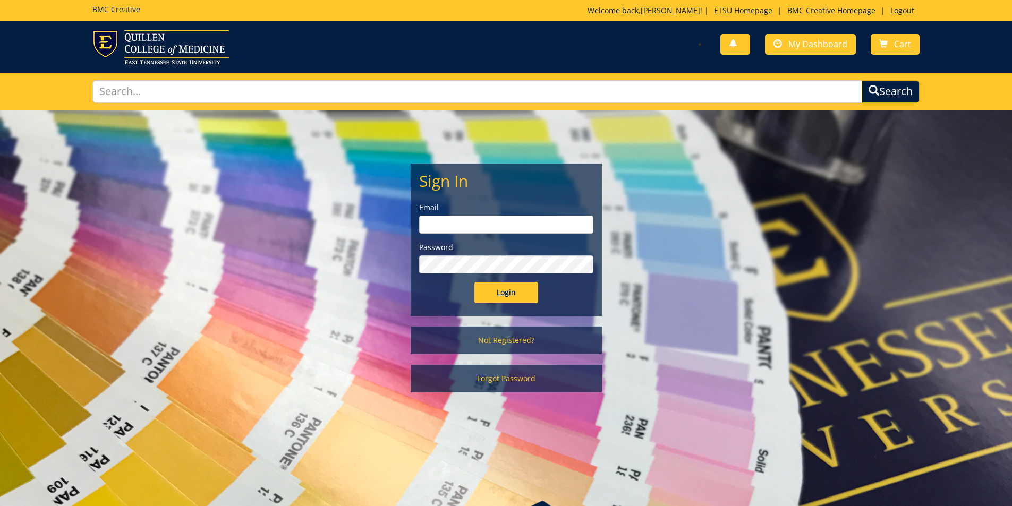
type input "[PERSON_NAME][EMAIL_ADDRESS][DOMAIN_NAME]"
click at [508, 288] on input "Login" at bounding box center [506, 292] width 64 height 21
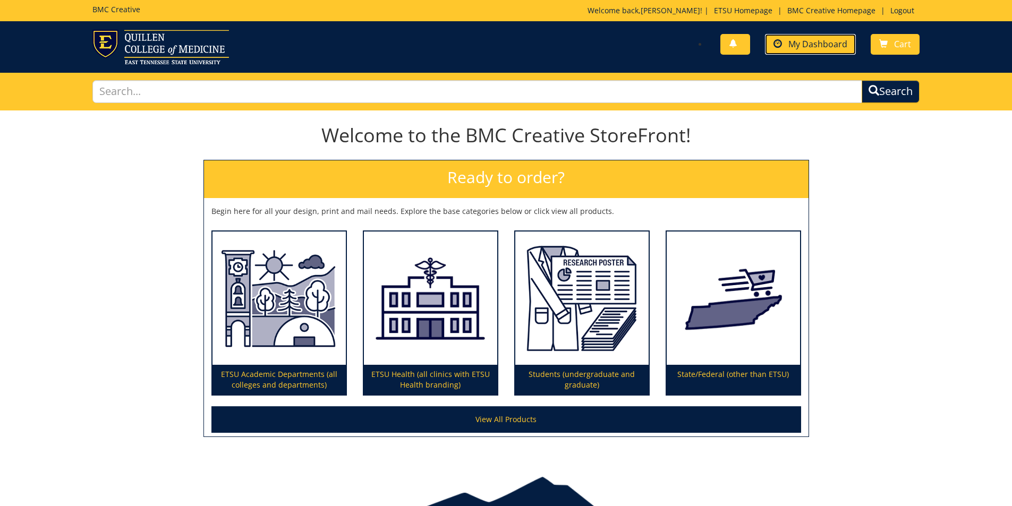
click at [812, 44] on span "My Dashboard" at bounding box center [817, 44] width 59 height 12
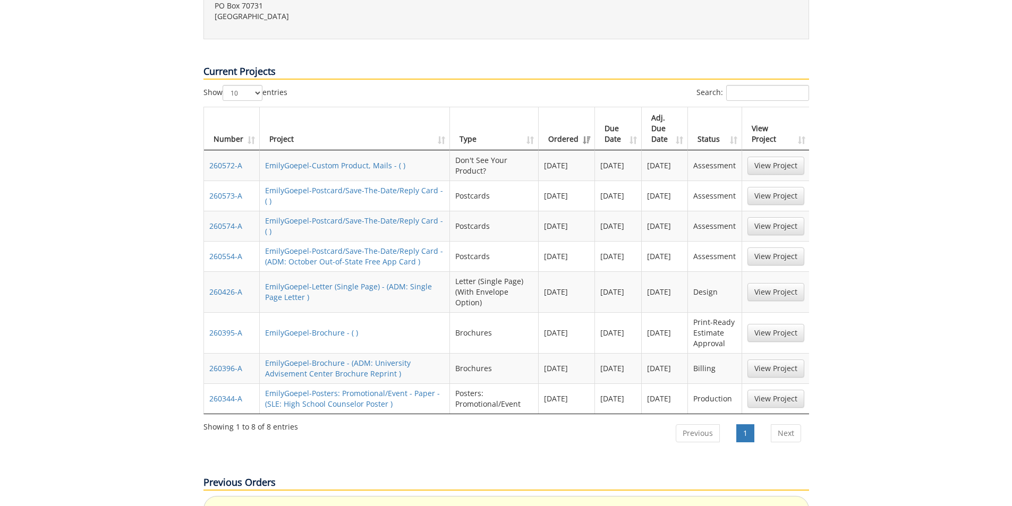
scroll to position [425, 0]
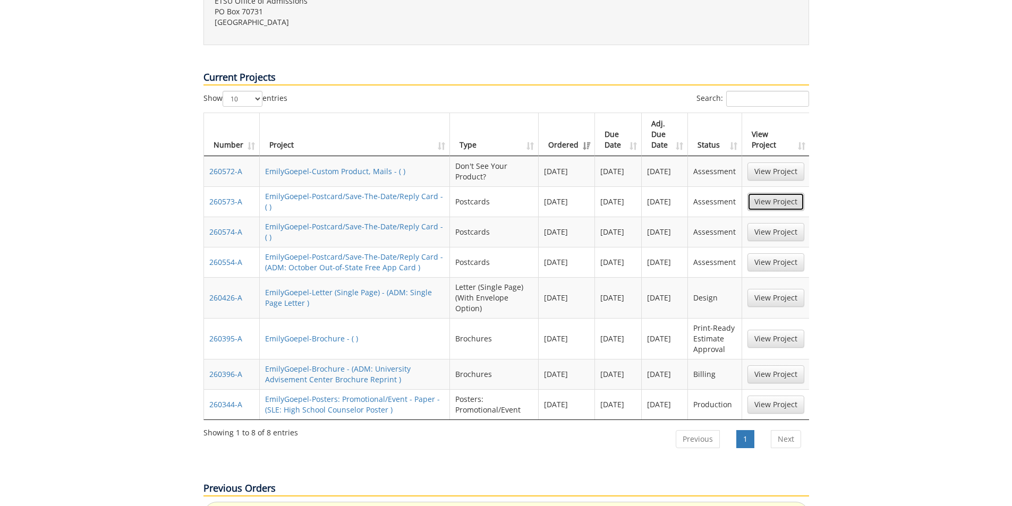
click at [780, 193] on link "View Project" at bounding box center [775, 202] width 57 height 18
click at [751, 223] on link "View Project" at bounding box center [775, 232] width 57 height 18
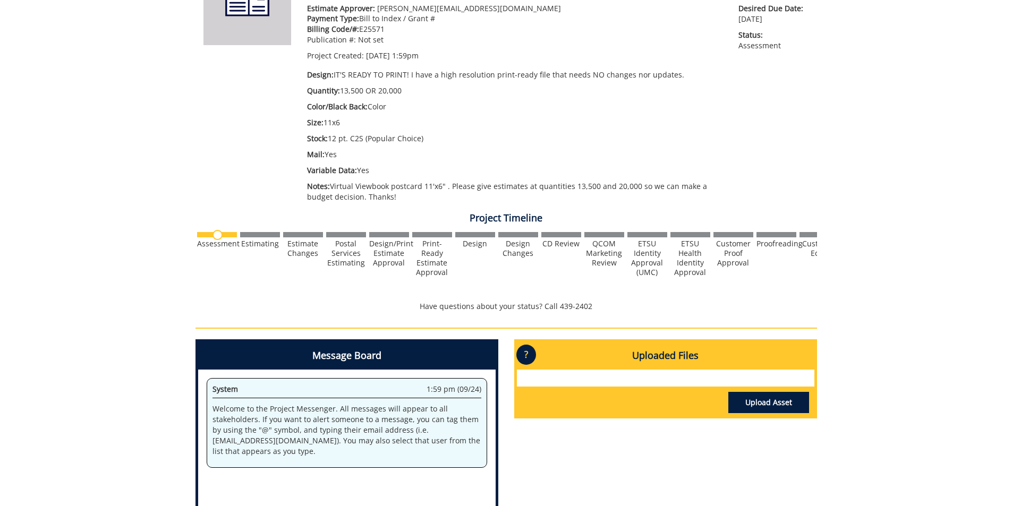
scroll to position [159, 0]
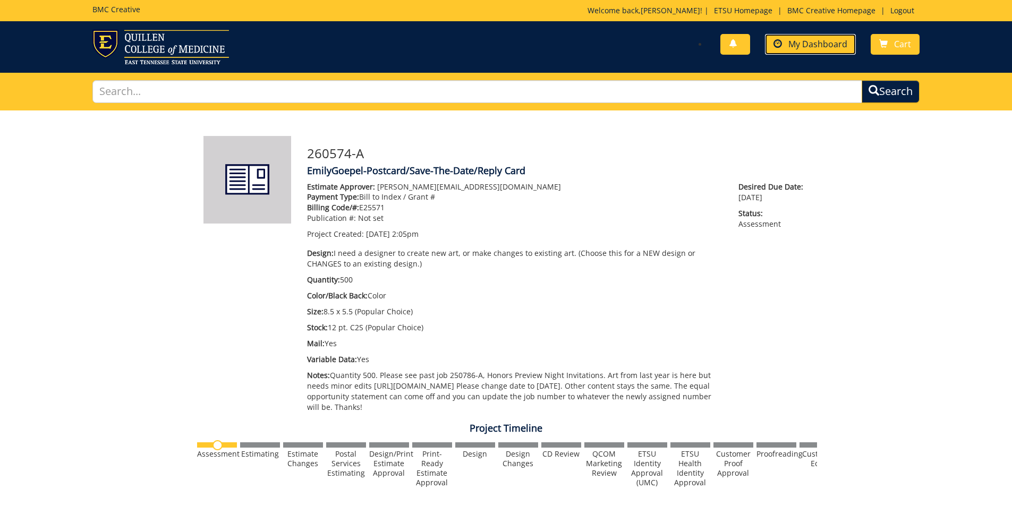
click at [809, 48] on span "My Dashboard" at bounding box center [817, 44] width 59 height 12
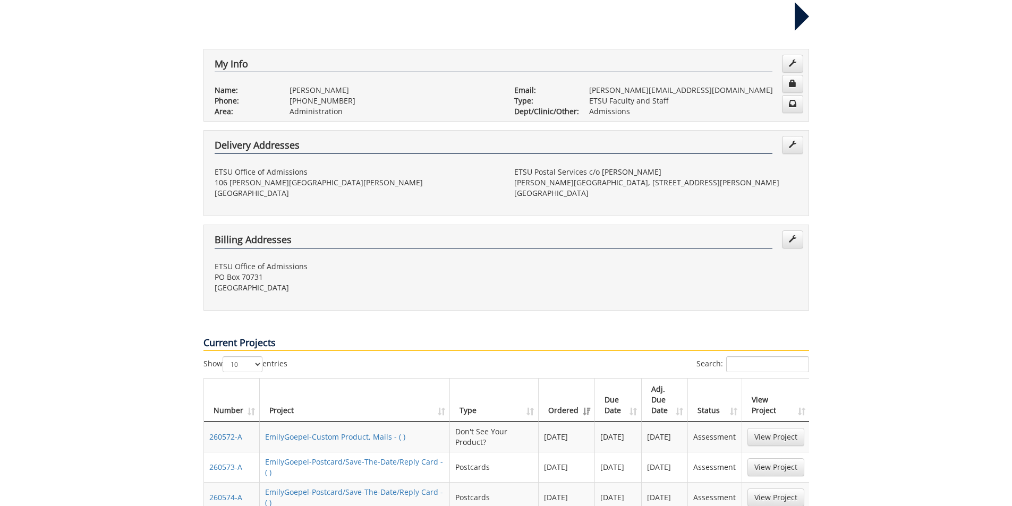
scroll to position [319, 0]
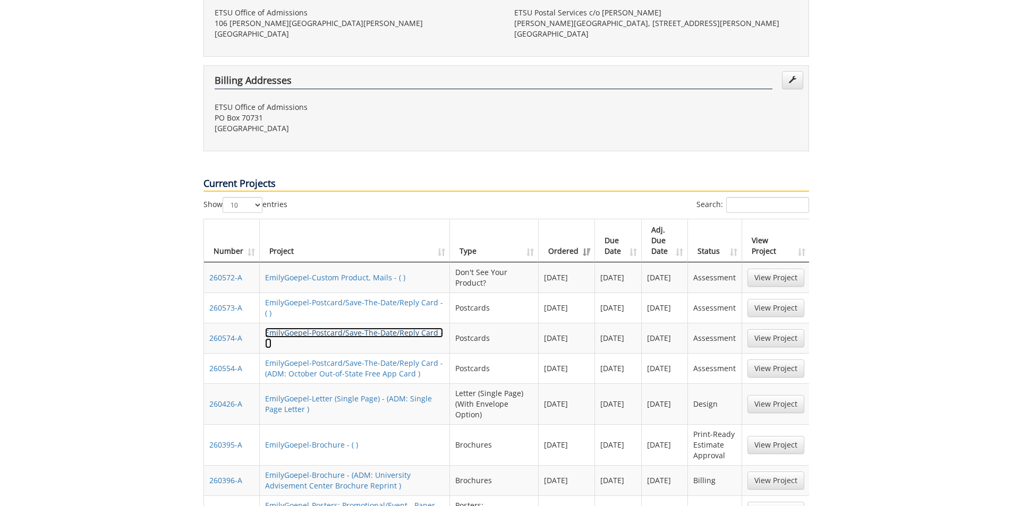
click at [354, 328] on link "EmilyGoepel-Postcard/Save-The-Date/Reply Card - ( )" at bounding box center [354, 338] width 178 height 21
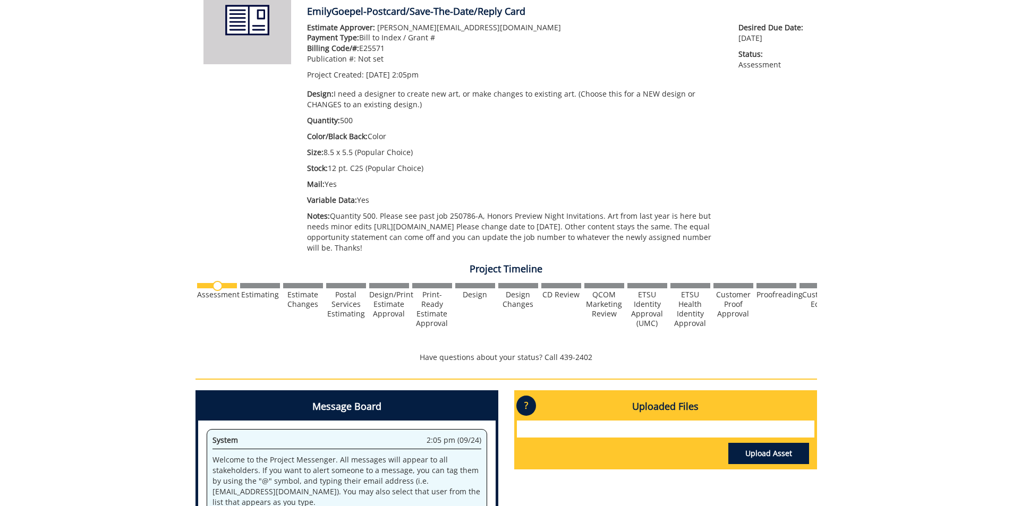
scroll to position [319, 0]
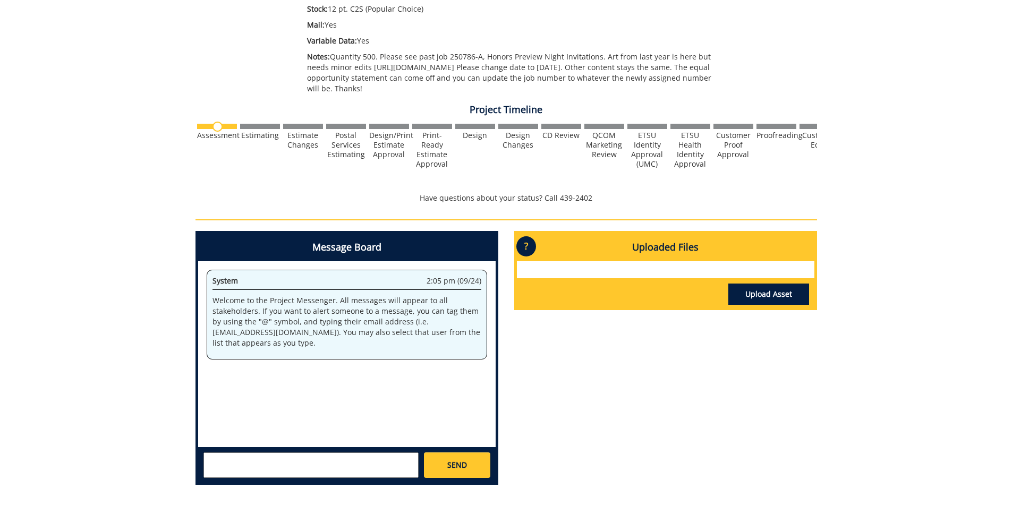
click at [318, 459] on textarea at bounding box center [310, 465] width 215 height 25
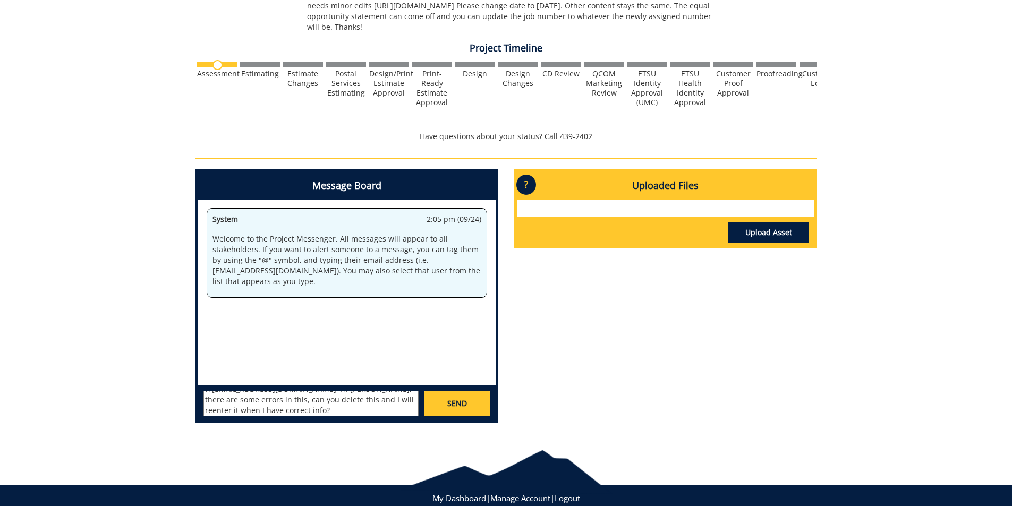
scroll to position [409, 0]
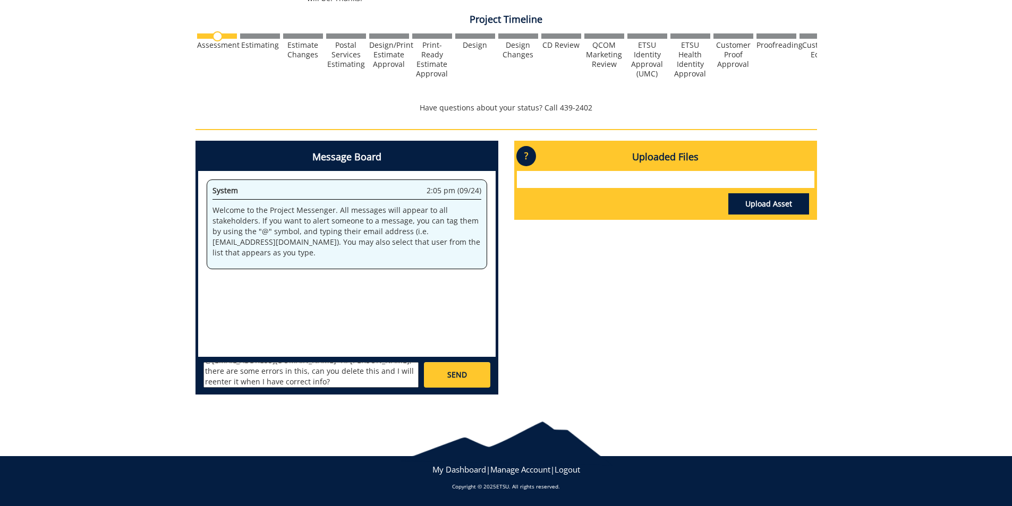
click at [344, 379] on textarea "@conleyga@etsu.edu Hi Fred, there are some errors in this, can you delete this …" at bounding box center [310, 374] width 215 height 25
click at [339, 383] on textarea "@conleyga@etsu.edu Hi Fred, I just learned there are some errors in this, can y…" at bounding box center [310, 374] width 215 height 25
type textarea "@conleyga@etsu.edu Hi Fred, I just learned there are some errors in this, can y…"
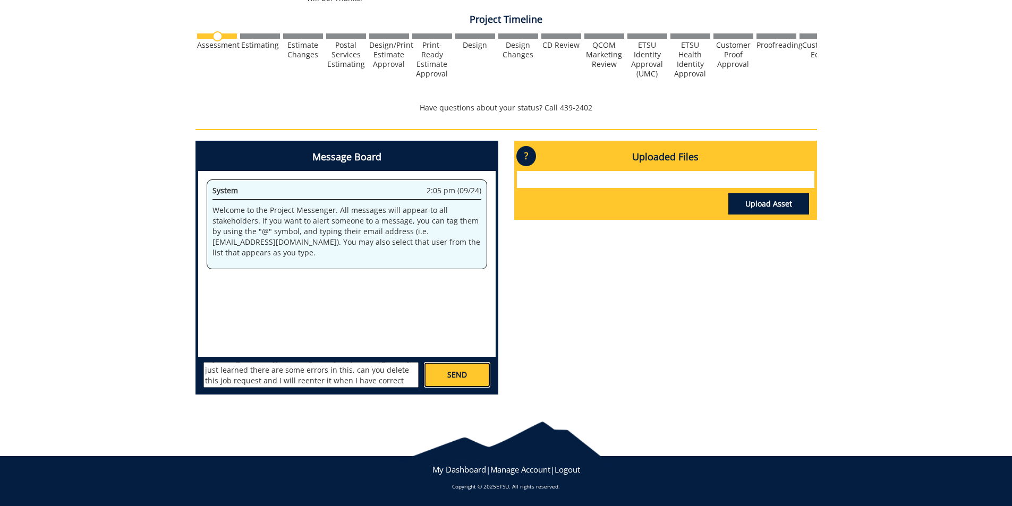
click at [454, 377] on span "SEND" at bounding box center [457, 375] width 20 height 11
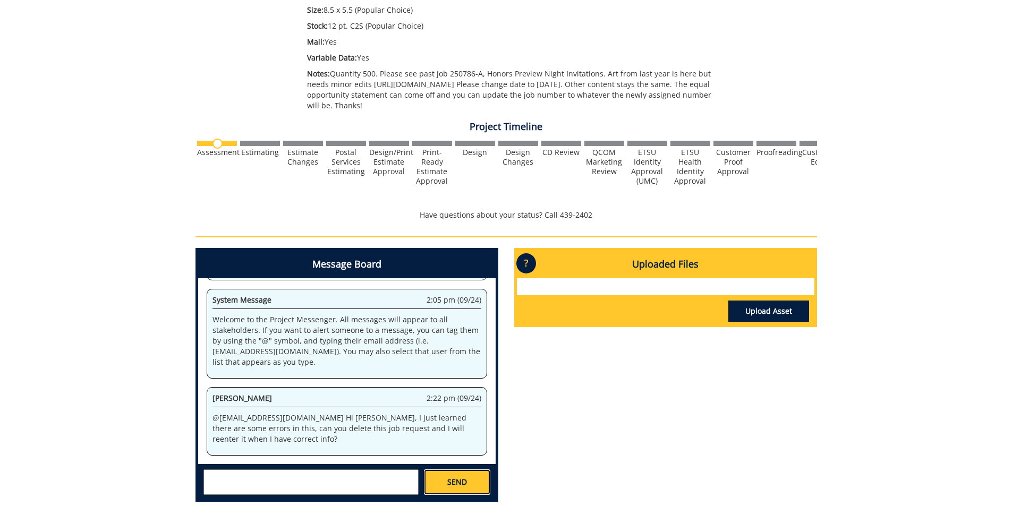
scroll to position [303, 0]
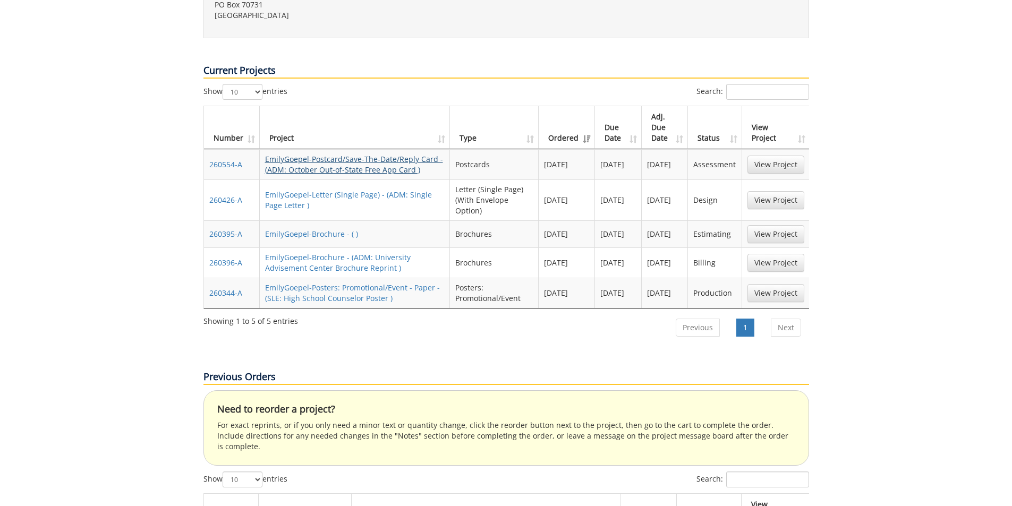
scroll to position [637, 0]
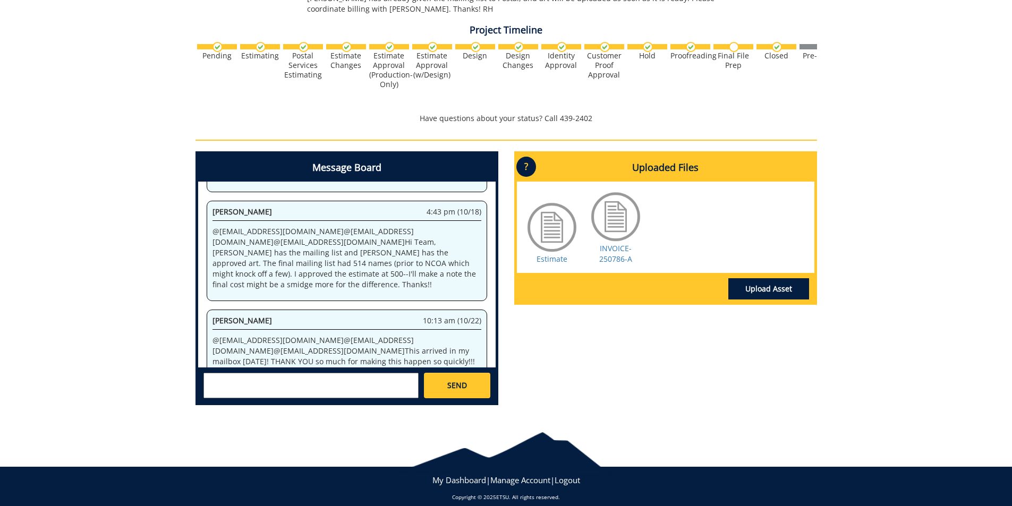
scroll to position [184, 0]
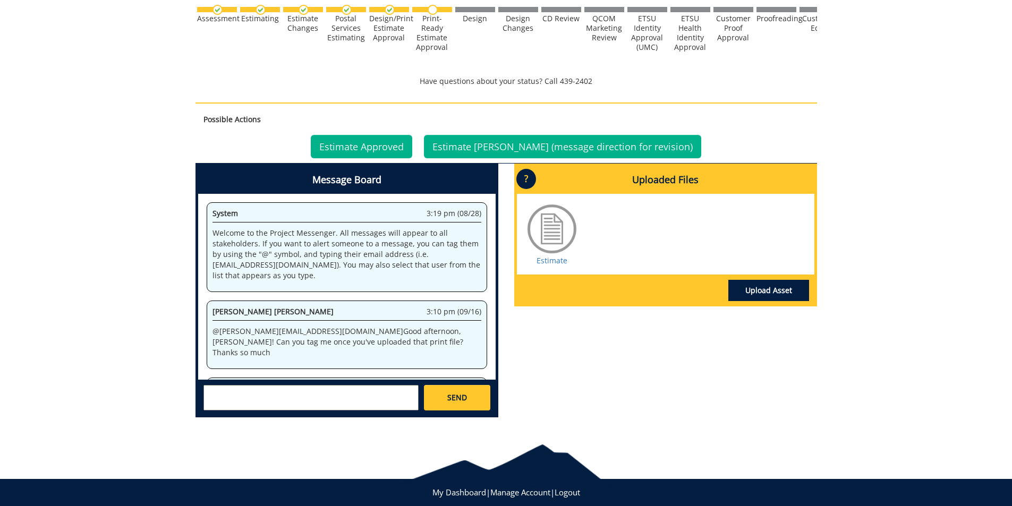
scroll to position [295, 0]
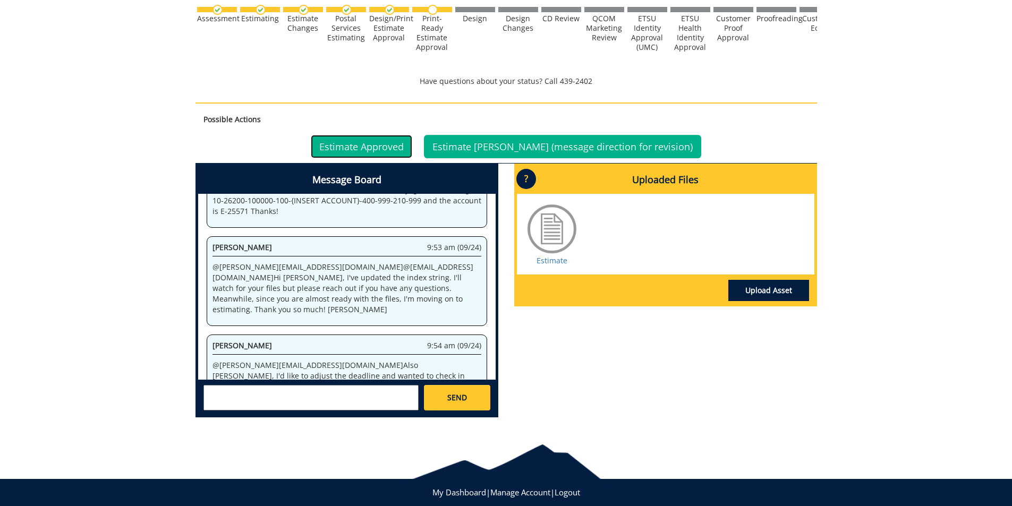
click at [405, 153] on link "Estimate Approved" at bounding box center [361, 146] width 101 height 23
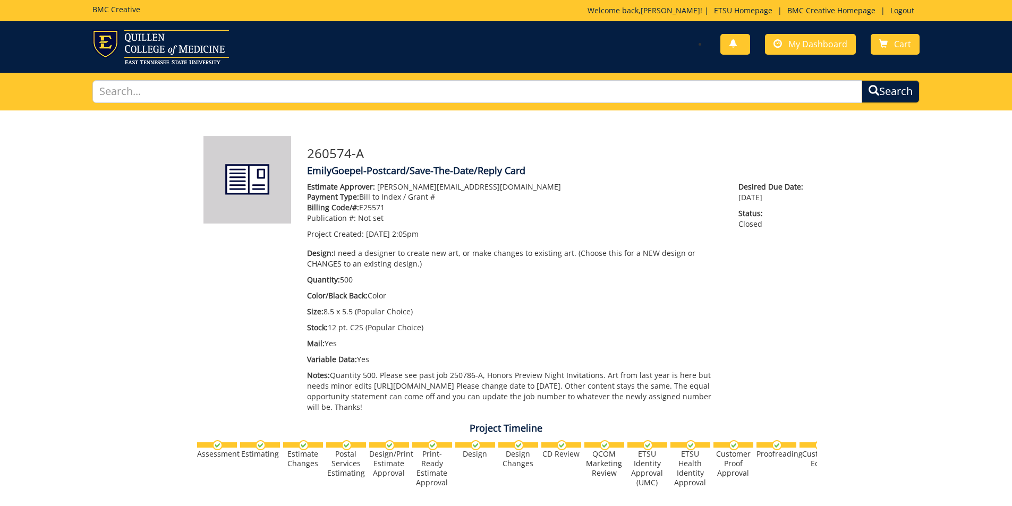
scroll to position [303, 0]
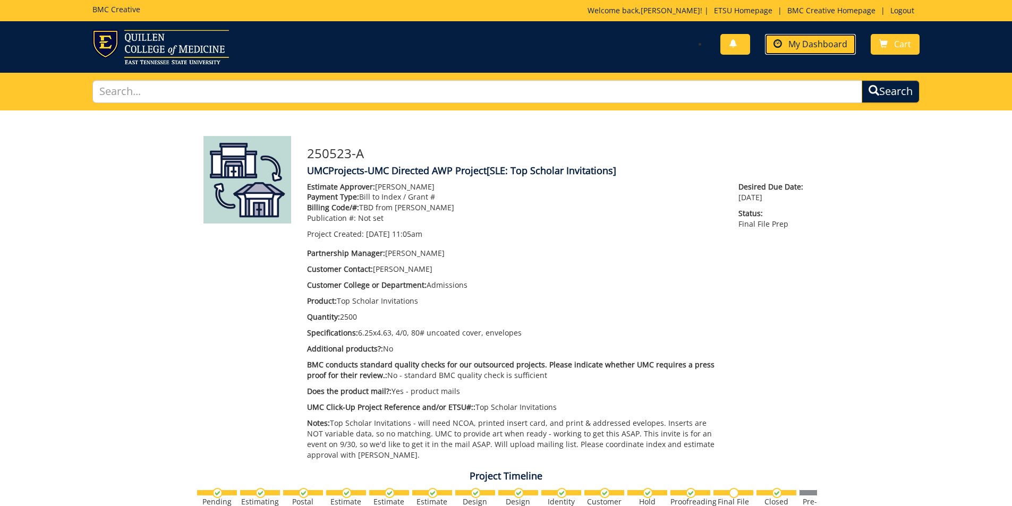
click at [838, 35] on link "My Dashboard" at bounding box center [810, 44] width 91 height 21
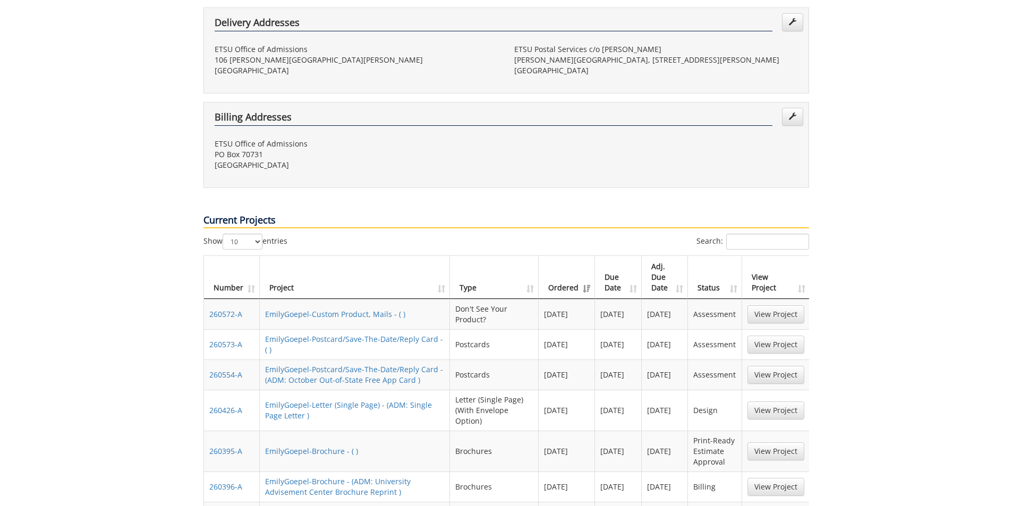
scroll to position [425, 0]
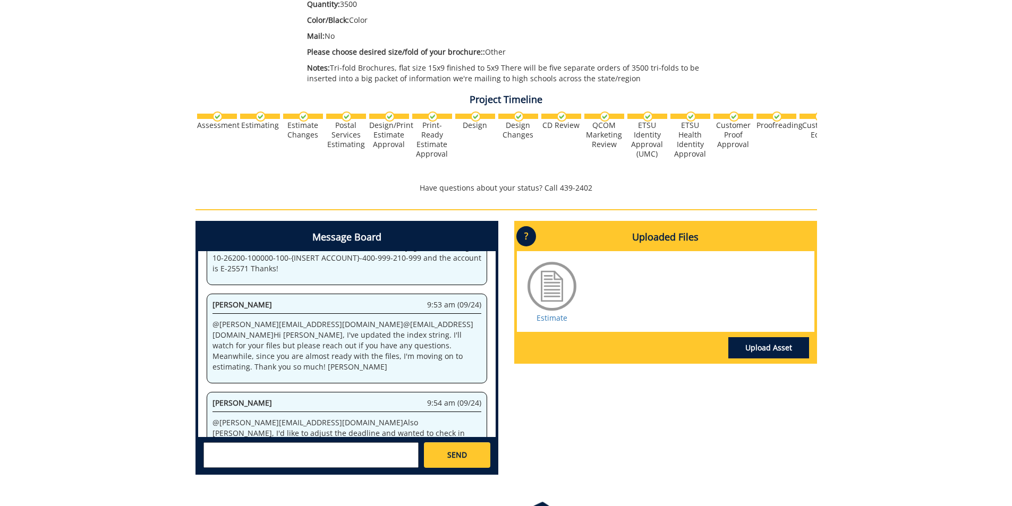
scroll to position [266, 0]
click at [542, 315] on link "Estimate" at bounding box center [551, 317] width 31 height 10
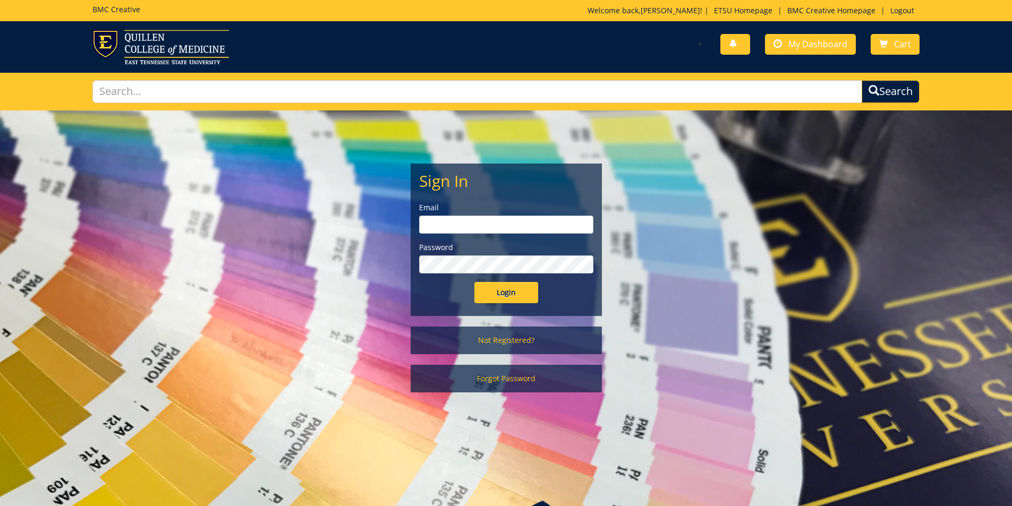
type input "[PERSON_NAME][EMAIL_ADDRESS][DOMAIN_NAME]"
click at [507, 293] on input "Login" at bounding box center [506, 292] width 64 height 21
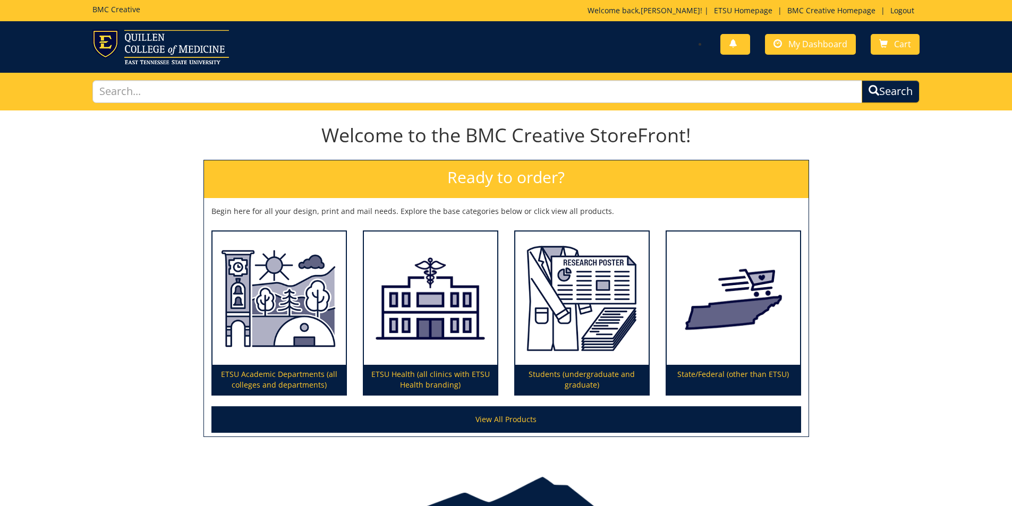
click at [797, 20] on div "Welcome back, Emily ! | ETSU Homepage | BMC Creative Homepage | Logout" at bounding box center [753, 13] width 332 height 16
click at [805, 45] on span "My Dashboard" at bounding box center [817, 44] width 59 height 12
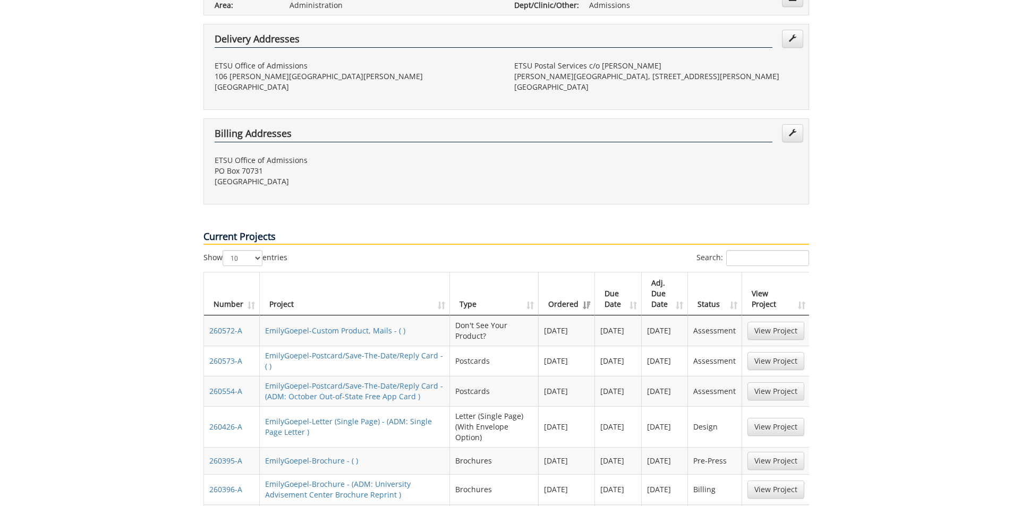
scroll to position [372, 0]
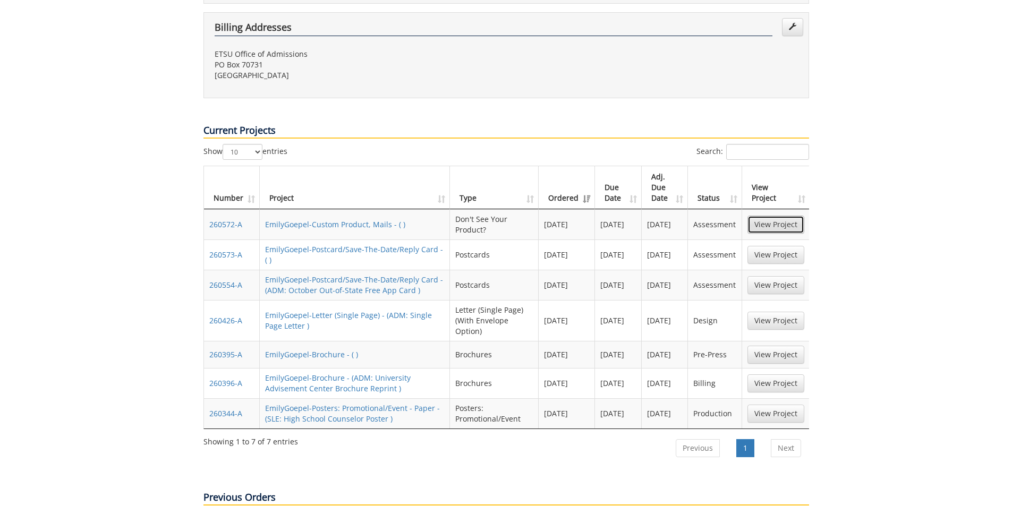
click at [788, 216] on link "View Project" at bounding box center [775, 225] width 57 height 18
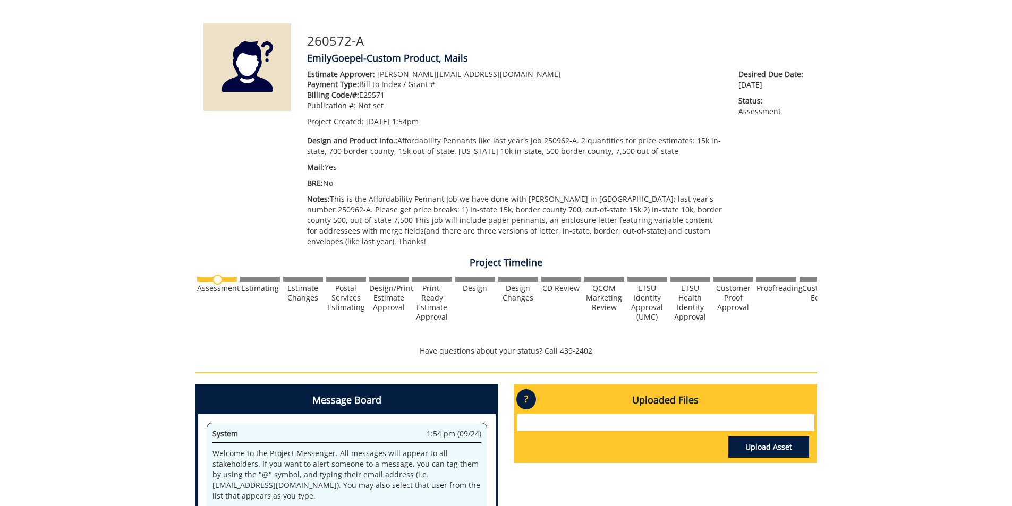
scroll to position [106, 0]
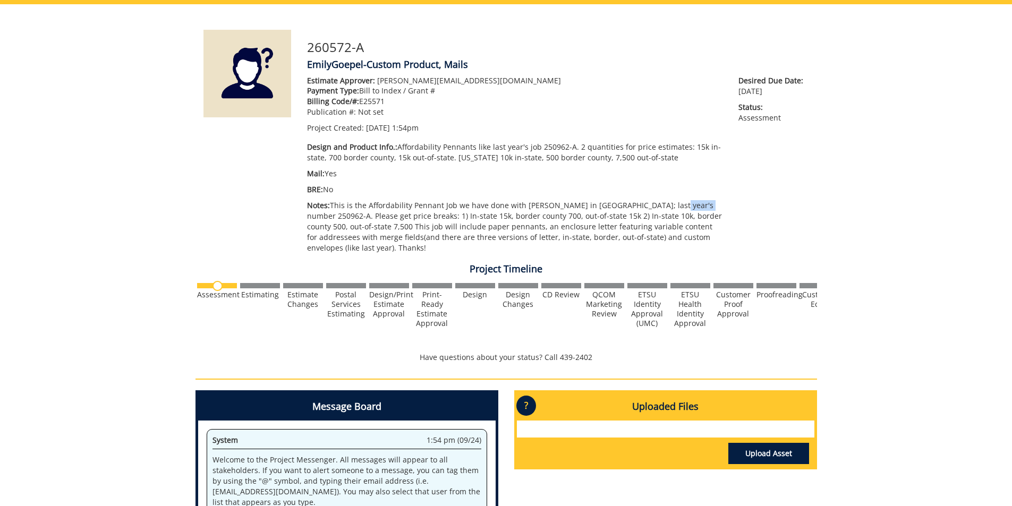
drag, startPoint x: 684, startPoint y: 204, endPoint x: 652, endPoint y: 210, distance: 31.9
click at [652, 210] on p "Notes: This is the Affordability Pennant Job we have done with [PERSON_NAME] in…" at bounding box center [515, 226] width 416 height 53
copy p "250962-A"
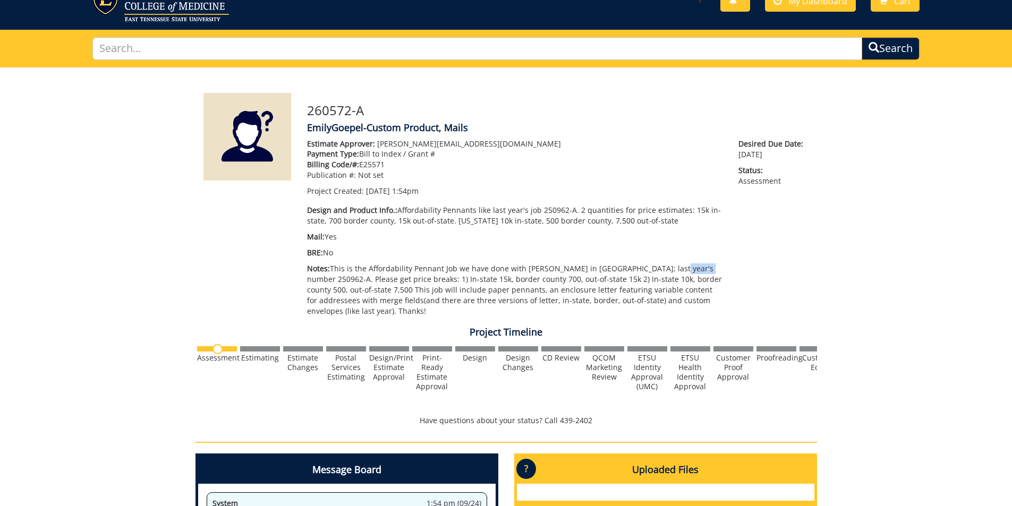
scroll to position [0, 0]
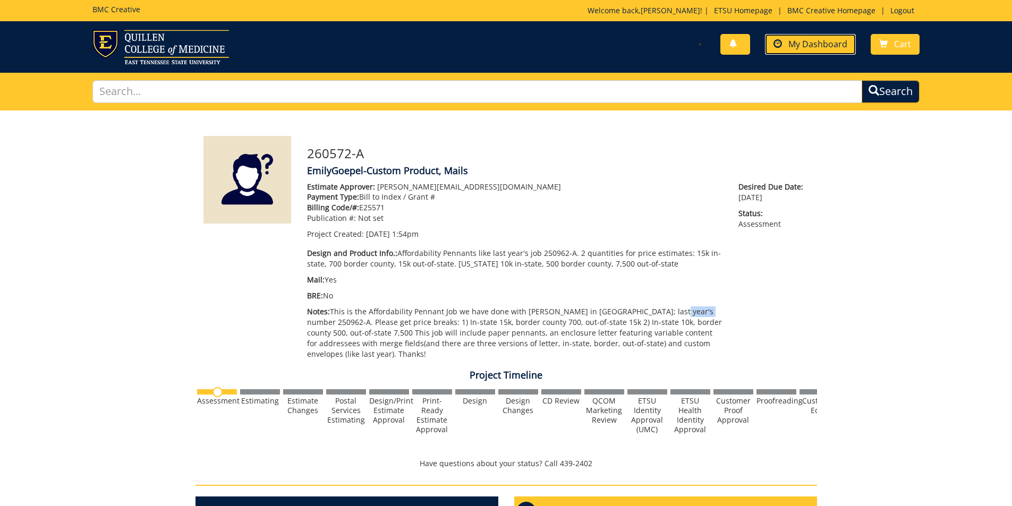
click at [808, 47] on span "My Dashboard" at bounding box center [817, 44] width 59 height 12
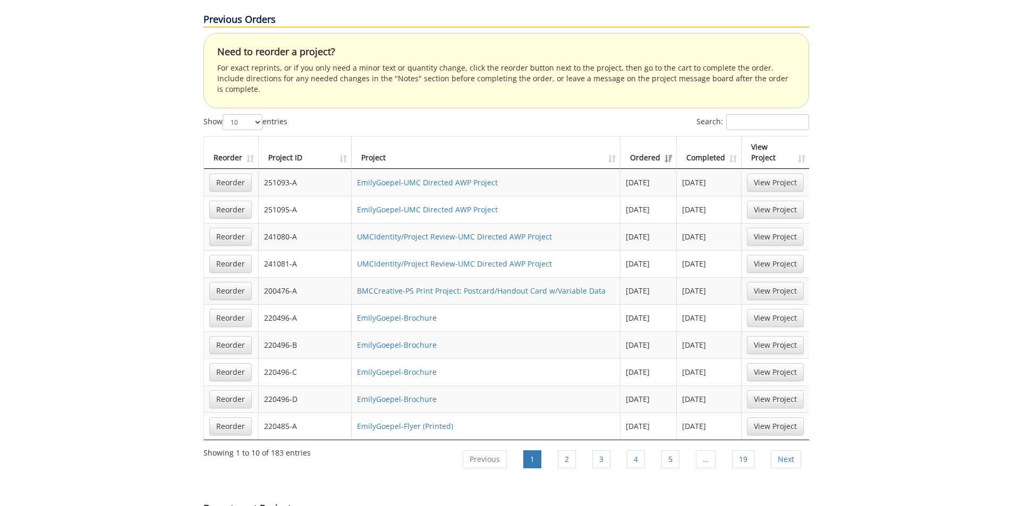
scroll to position [797, 0]
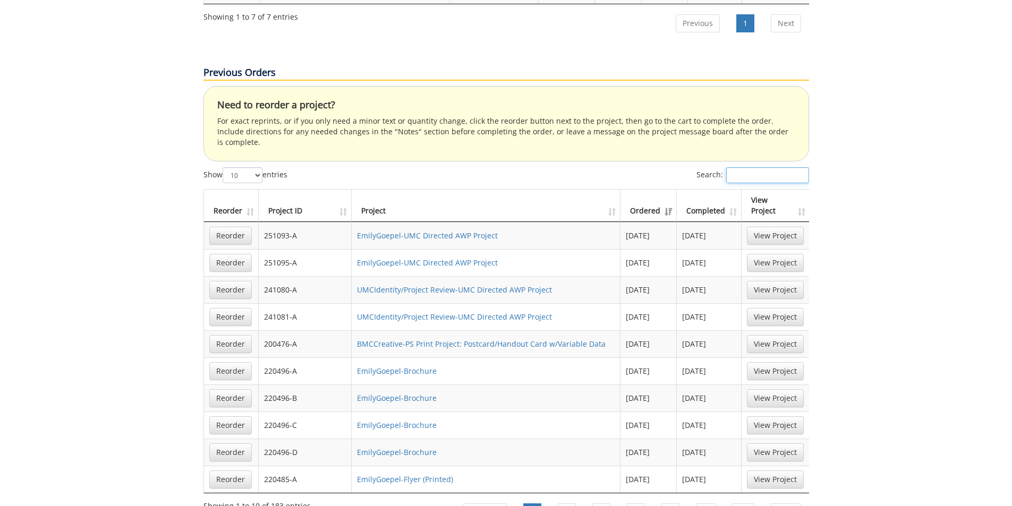
click at [741, 167] on input "Search:" at bounding box center [767, 175] width 83 height 16
paste input "250962-A"
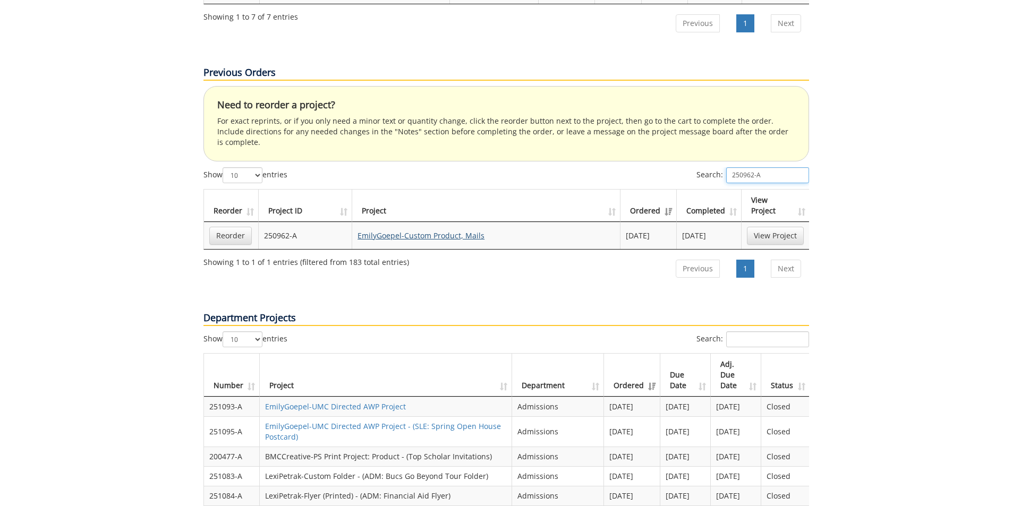
type input "250962-A"
click at [390, 231] on link "EmilyGoepel-Custom Product, Mails" at bounding box center [420, 236] width 127 height 10
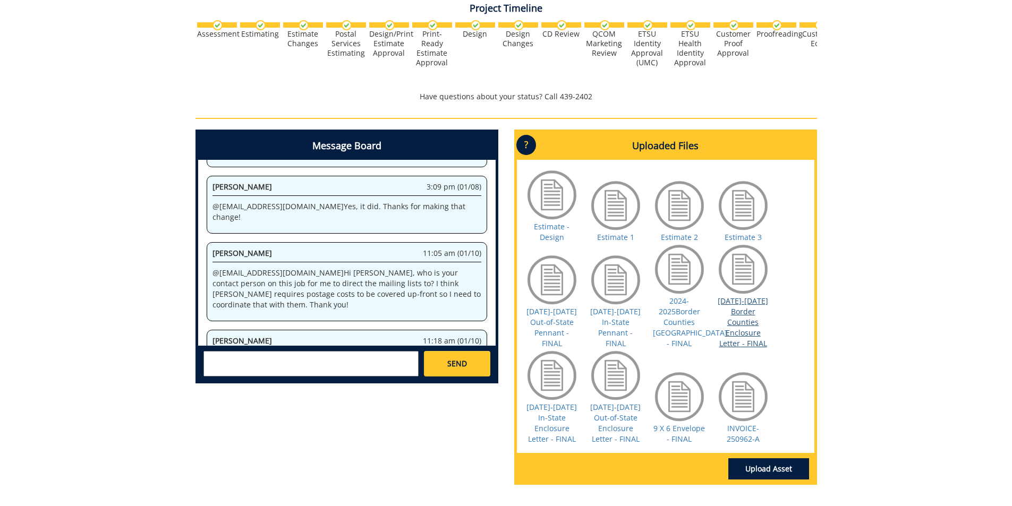
scroll to position [478, 0]
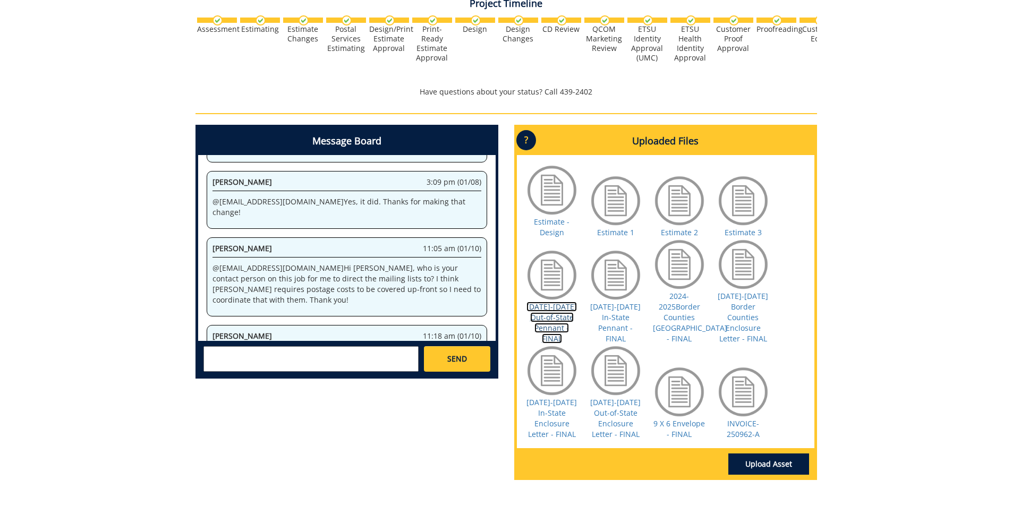
click at [551, 331] on link "[DATE]-[DATE] Out-of-State Pennant - FINAL" at bounding box center [551, 323] width 50 height 42
click at [540, 319] on link "[DATE]-[DATE] Out-of-State Pennant - FINAL" at bounding box center [551, 323] width 50 height 42
